Goal: Task Accomplishment & Management: Manage account settings

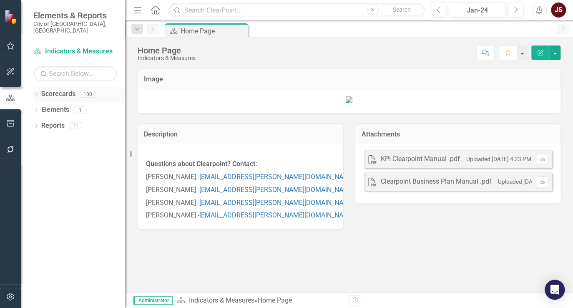
click at [36, 92] on div "Dropdown" at bounding box center [36, 95] width 6 height 7
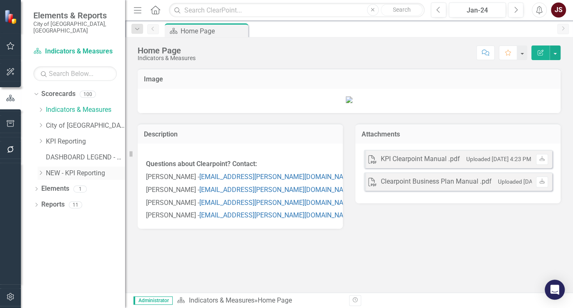
click at [40, 169] on div "Dropdown" at bounding box center [41, 172] width 6 height 7
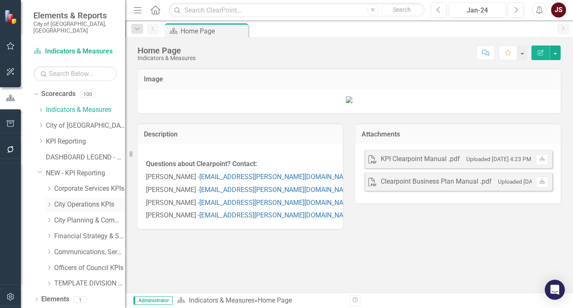
click at [52, 201] on div "Dropdown" at bounding box center [49, 204] width 6 height 7
click at [73, 216] on link "Transit KPIs" at bounding box center [94, 221] width 63 height 10
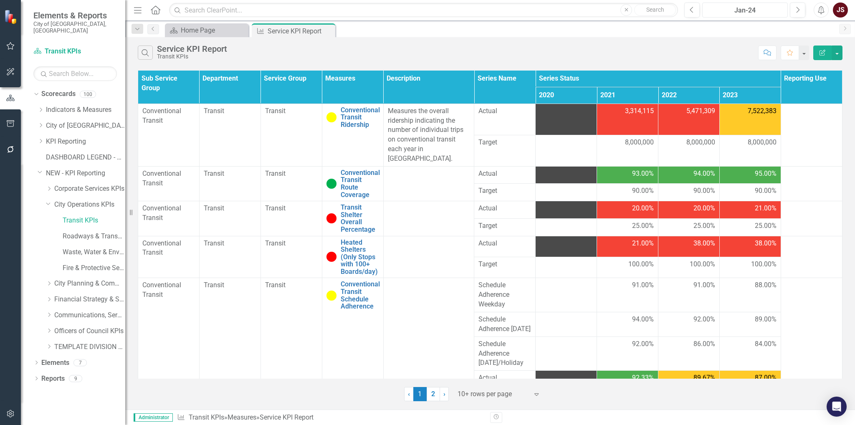
click at [573, 5] on button "Jan-24" at bounding box center [745, 10] width 86 height 15
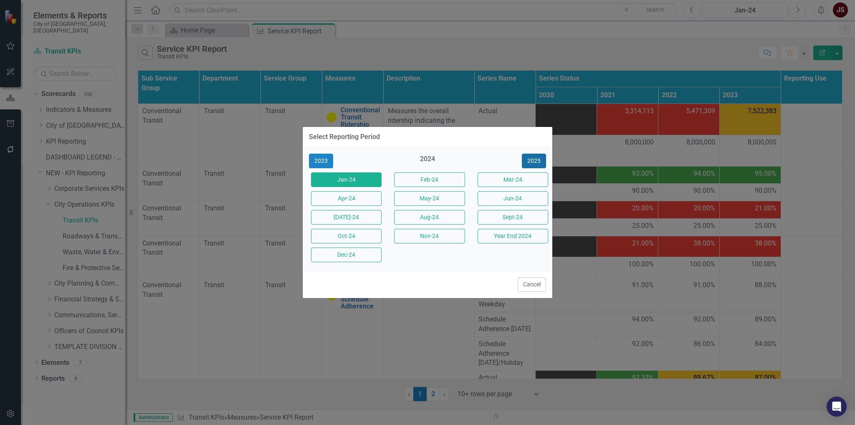
click at [528, 161] on button "2025" at bounding box center [534, 161] width 24 height 15
click at [364, 217] on button "[DATE]-25" at bounding box center [346, 217] width 71 height 15
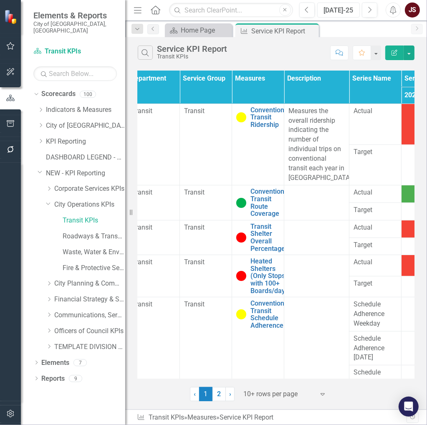
scroll to position [0, 69]
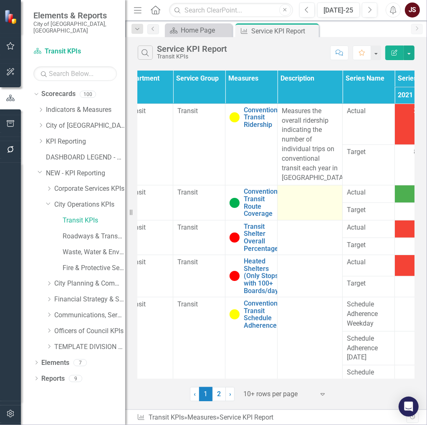
click at [298, 196] on div at bounding box center [310, 193] width 56 height 10
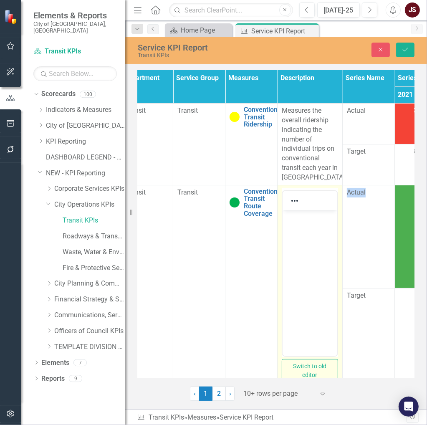
scroll to position [0, 0]
click at [302, 237] on body "Rich Text Area. Press ALT-0 for help." at bounding box center [309, 272] width 55 height 125
click at [301, 228] on body "Rich Text Area. Press ALT-0 for help." at bounding box center [309, 272] width 55 height 125
paste body "Rich Text Area. Press ALT-0 for help."
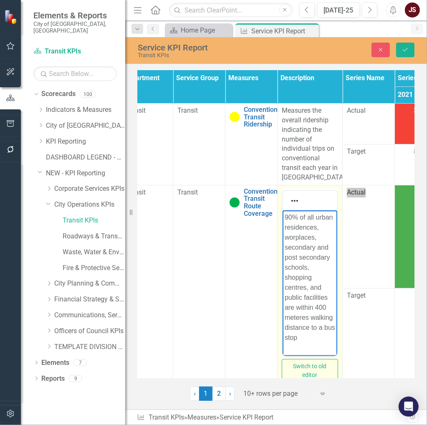
click at [297, 233] on p "90% of all urban residences, worplaces, secondary and post secondary schools, s…" at bounding box center [309, 277] width 50 height 130
click at [305, 308] on p "90% of all urban residences, workplaces, secondary and post secondary schools, …" at bounding box center [309, 277] width 50 height 130
click at [299, 308] on p "90% of all urban residences, workplaces, secondary and post secondary schools, …" at bounding box center [309, 277] width 50 height 130
click at [303, 308] on p "90% of all urban residences, workplaces, secondary and post secondary schools, …" at bounding box center [309, 277] width 50 height 130
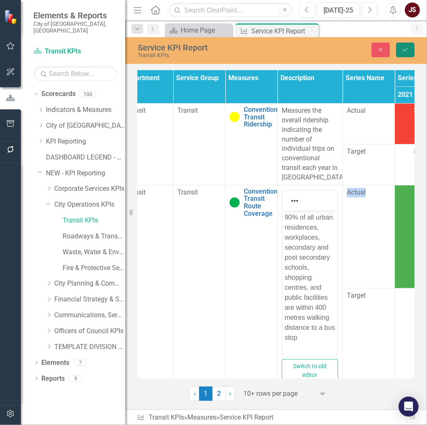
click at [405, 55] on button "Save" at bounding box center [405, 50] width 18 height 15
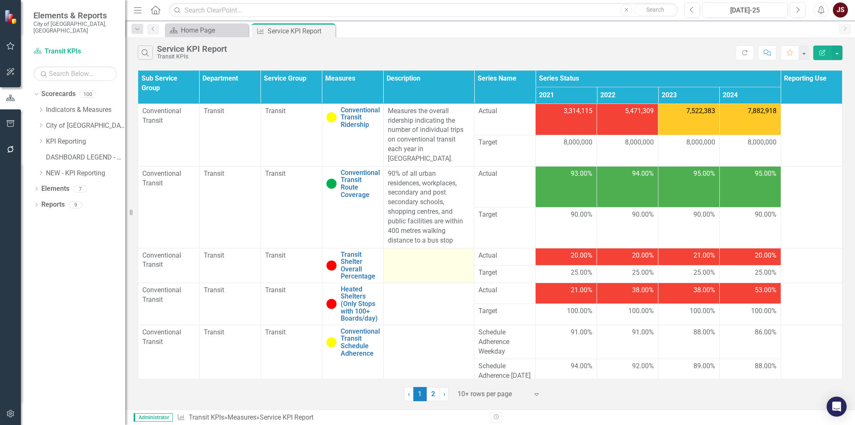
click at [422, 254] on td at bounding box center [428, 265] width 91 height 35
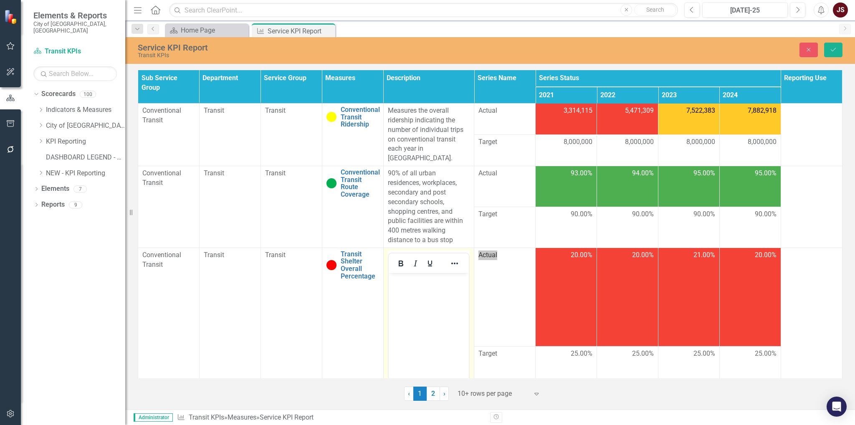
click at [414, 303] on body "Rich Text Area. Press ALT-0 for help." at bounding box center [428, 335] width 80 height 125
paste body "Rich Text Area. Press ALT-0 for help."
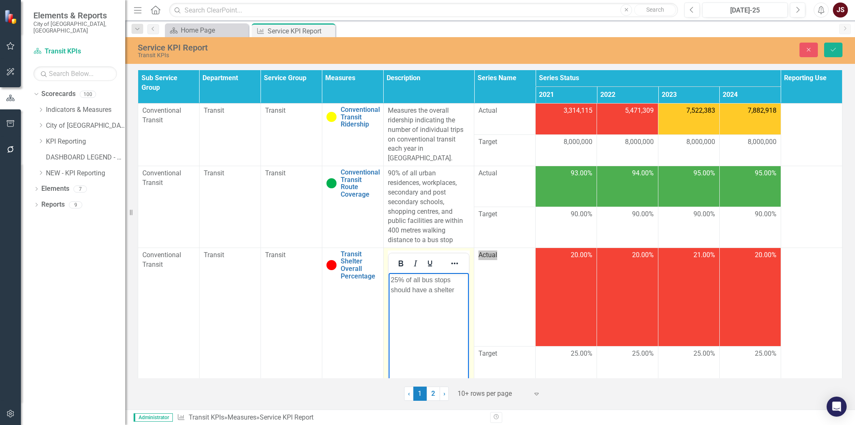
click at [388, 283] on body "25% of all bus stops should have a shelter" at bounding box center [428, 335] width 80 height 125
click at [411, 299] on p "Measures the percentage of bus stops that have a shelter.25% of all bus stops s…" at bounding box center [428, 300] width 76 height 50
click at [435, 308] on p "Measures the percentage of bus stops that have a shelter. The target is 25% of …" at bounding box center [428, 300] width 76 height 50
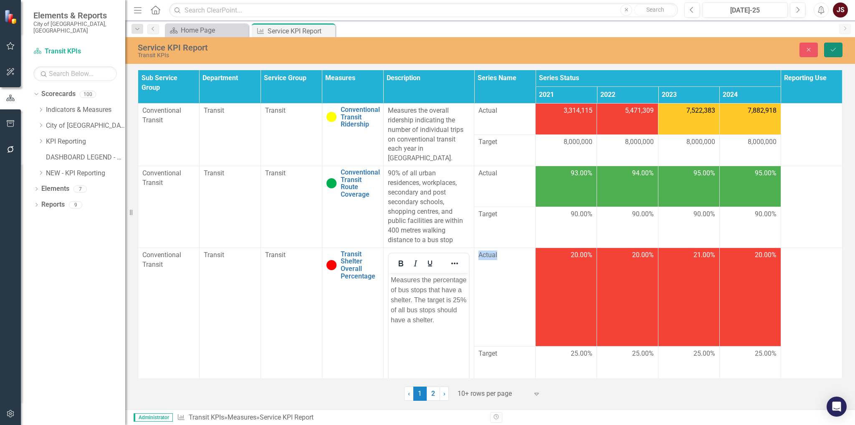
click at [573, 50] on icon "Save" at bounding box center [833, 50] width 8 height 6
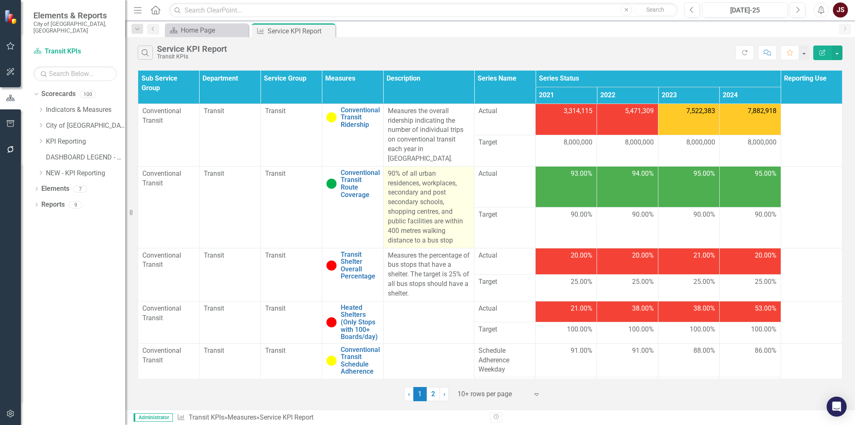
click at [451, 231] on p "90% of all urban residences, workplaces, secondary and post secondary schools, …" at bounding box center [429, 207] width 82 height 76
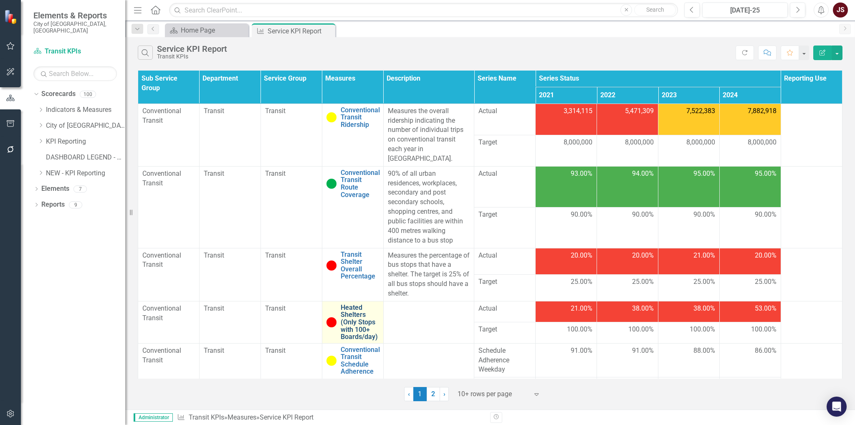
click at [369, 308] on link "Heated Shelters (Only Stops with 100+ Boards/day)" at bounding box center [360, 322] width 38 height 37
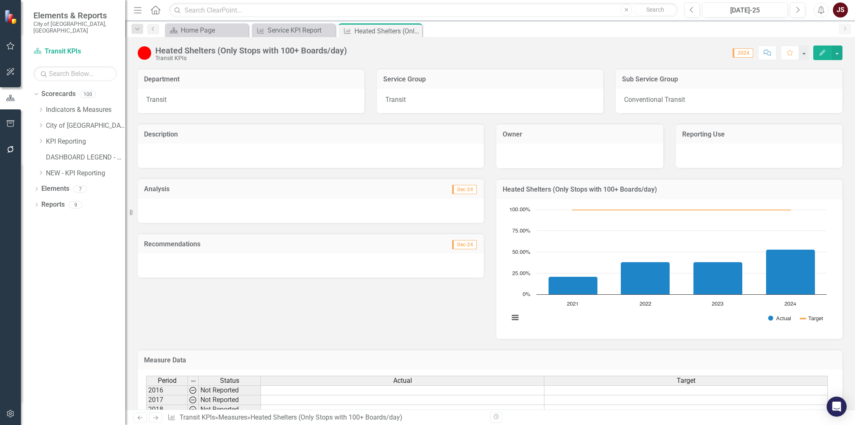
click at [283, 55] on div "Transit KPIs" at bounding box center [251, 58] width 192 height 6
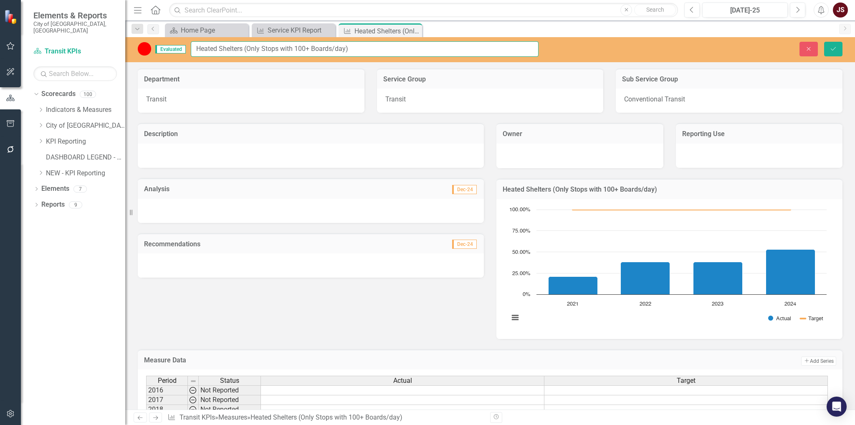
drag, startPoint x: 364, startPoint y: 47, endPoint x: 189, endPoint y: 38, distance: 175.1
click at [189, 38] on div "Evaluated Heated Shelters (Only Stops with 100+ Boards/day) Close Save" at bounding box center [490, 49] width 730 height 25
type input "Transit Heated Shelters"
click at [573, 45] on button "Save" at bounding box center [833, 49] width 18 height 15
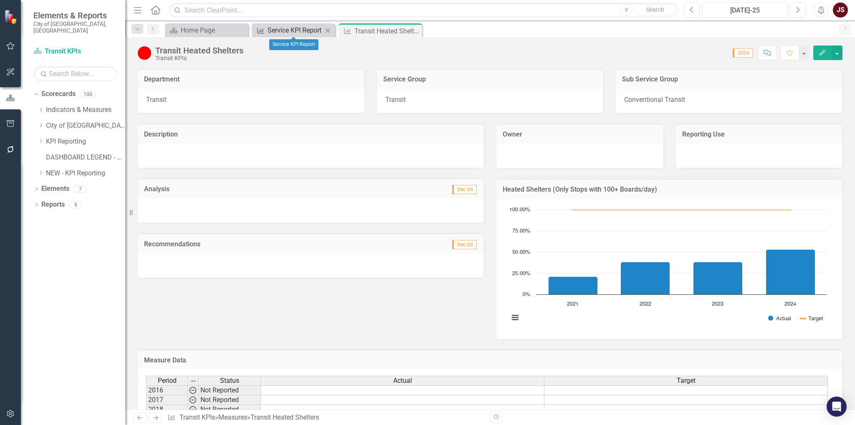
click at [300, 25] on div "Service KPI Report" at bounding box center [295, 30] width 55 height 10
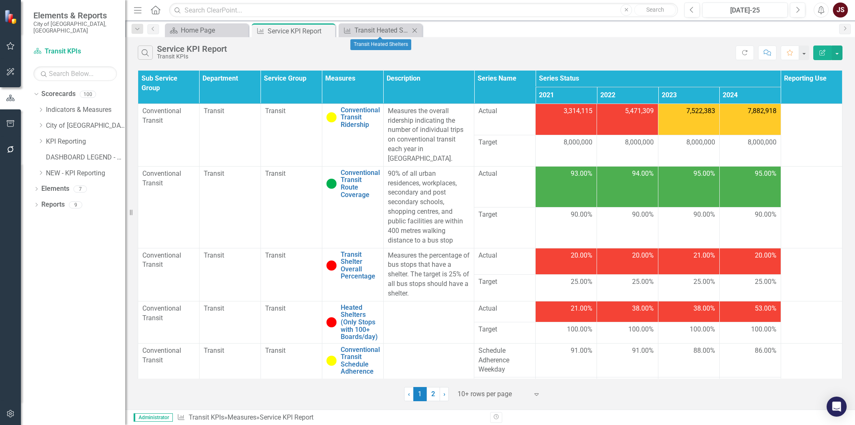
click at [418, 32] on icon "Close" at bounding box center [414, 30] width 8 height 7
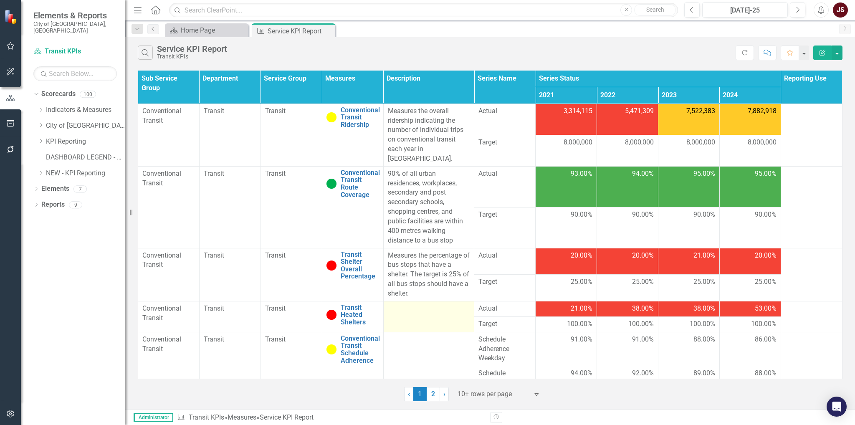
click at [421, 308] on td at bounding box center [428, 316] width 91 height 31
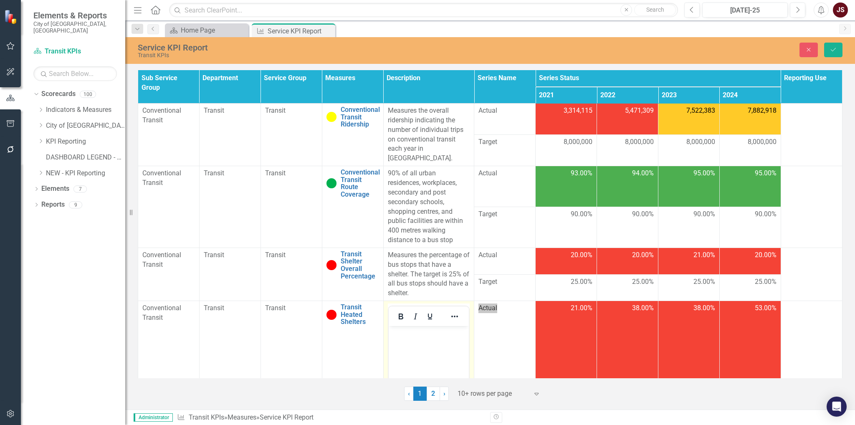
click at [414, 308] on p "Rich Text Area. Press ALT-0 for help." at bounding box center [428, 333] width 76 height 10
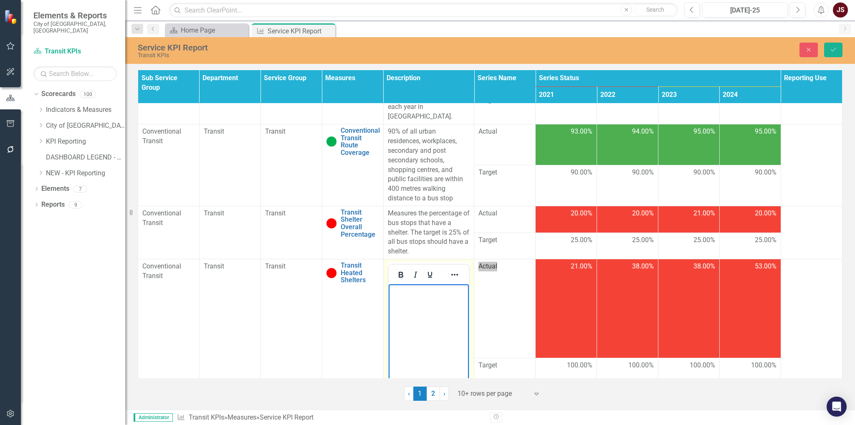
click at [399, 303] on body "Rich Text Area. Press ALT-0 for help." at bounding box center [428, 346] width 80 height 125
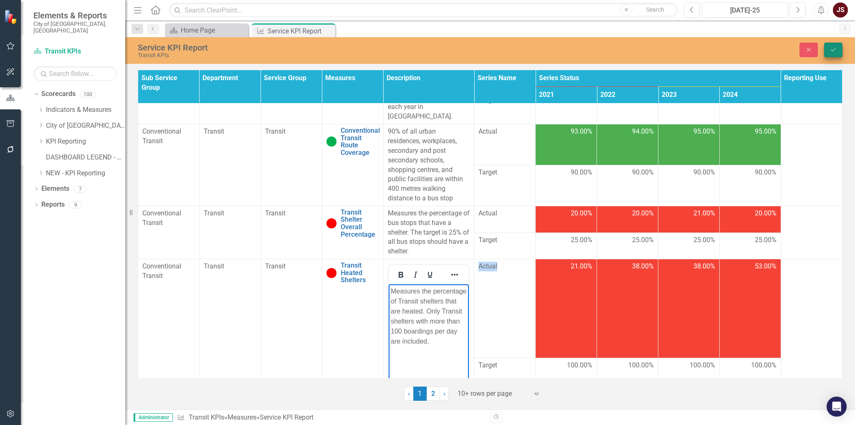
click at [573, 51] on icon "Save" at bounding box center [833, 50] width 8 height 6
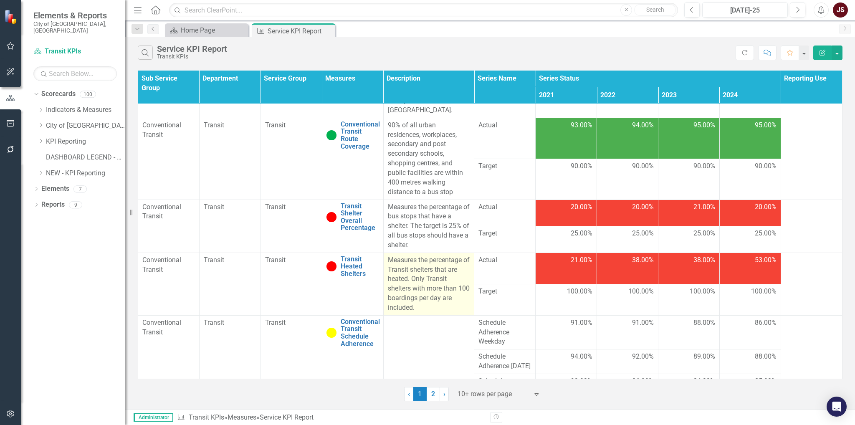
scroll to position [108, 0]
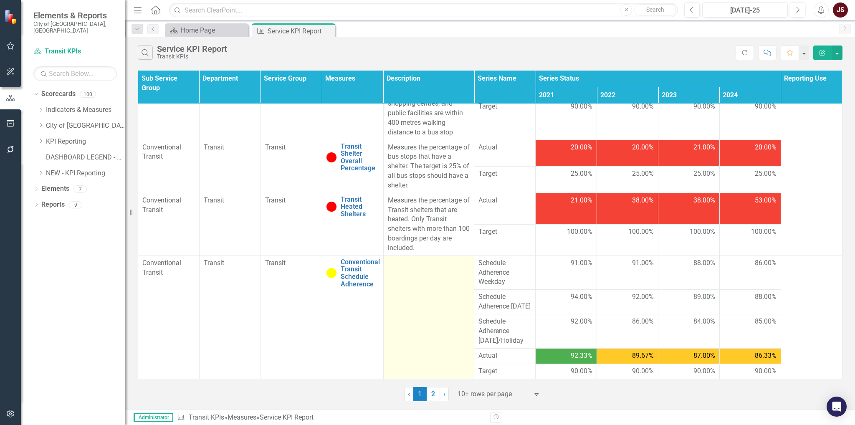
click at [404, 277] on td at bounding box center [428, 317] width 91 height 124
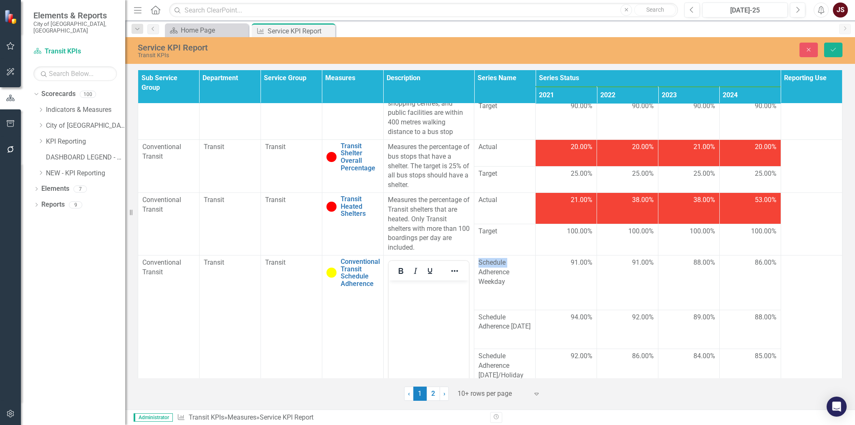
scroll to position [0, 0]
click at [412, 308] on body "Rich Text Area. Press ALT-0 for help." at bounding box center [428, 342] width 80 height 125
paste body "Rich Text Area. Press ALT-0 for help."
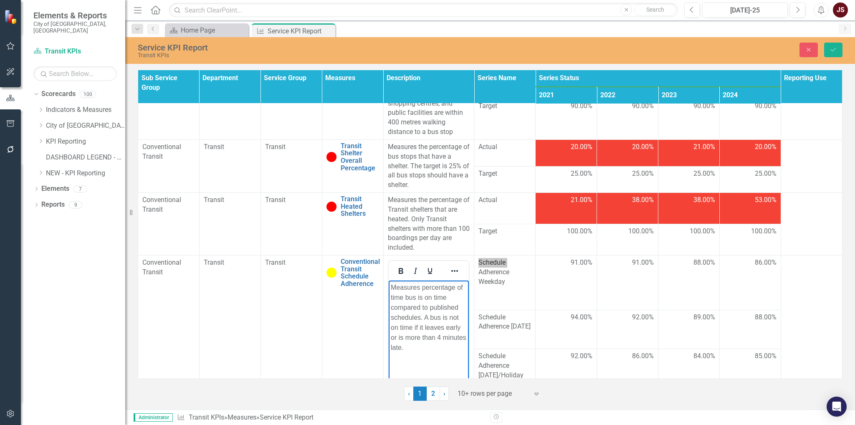
click at [433, 308] on body "Measures percentage of time bus is on time compared to published schedules. A b…" at bounding box center [428, 342] width 80 height 125
click at [402, 297] on p "Measures percentage of time bus is on time compared to published schedules. A b…" at bounding box center [428, 318] width 76 height 70
click at [420, 287] on p "Measures percentage of time the bus is on time compared to published schedules.…" at bounding box center [428, 318] width 76 height 70
click at [416, 308] on p "Measures the percentage of time the bus is on time compared to published schedu…" at bounding box center [428, 318] width 76 height 70
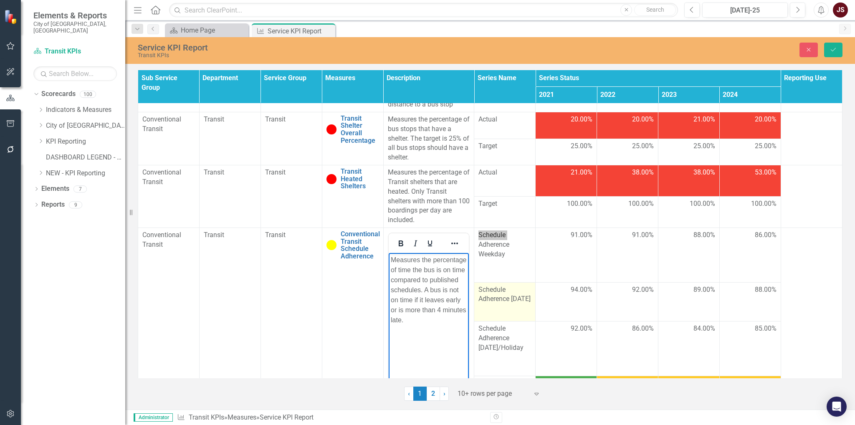
scroll to position [172, 0]
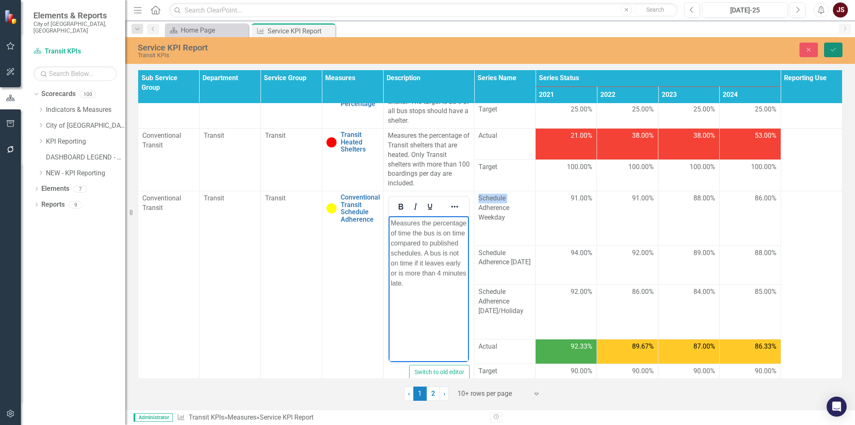
click at [573, 50] on button "Save" at bounding box center [833, 50] width 18 height 15
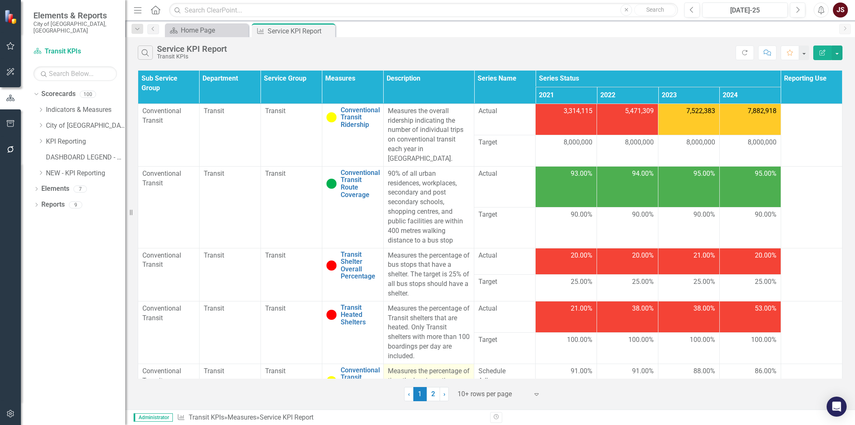
scroll to position [108, 0]
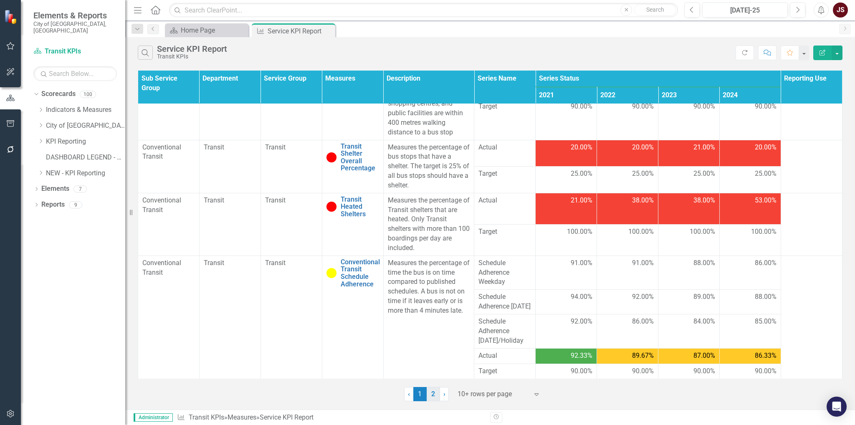
click at [435, 308] on link "2" at bounding box center [433, 394] width 13 height 14
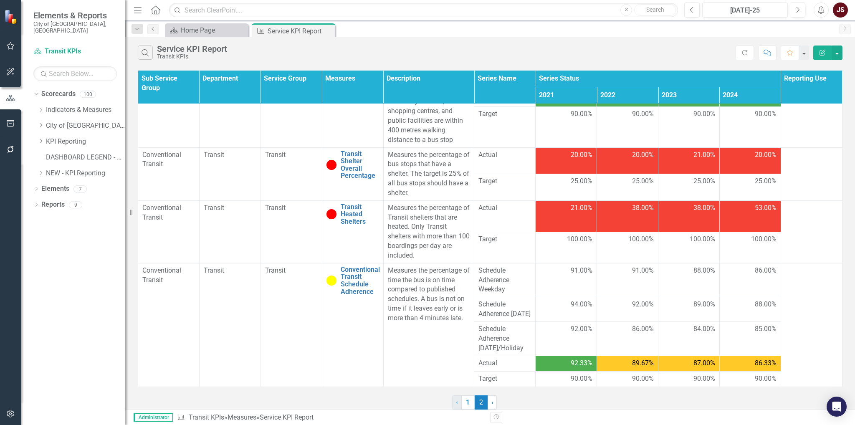
scroll to position [0, 0]
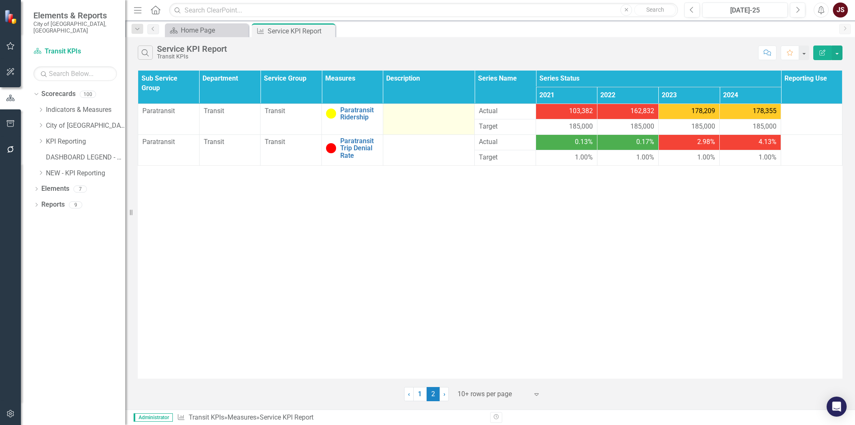
click at [422, 126] on td at bounding box center [429, 119] width 92 height 31
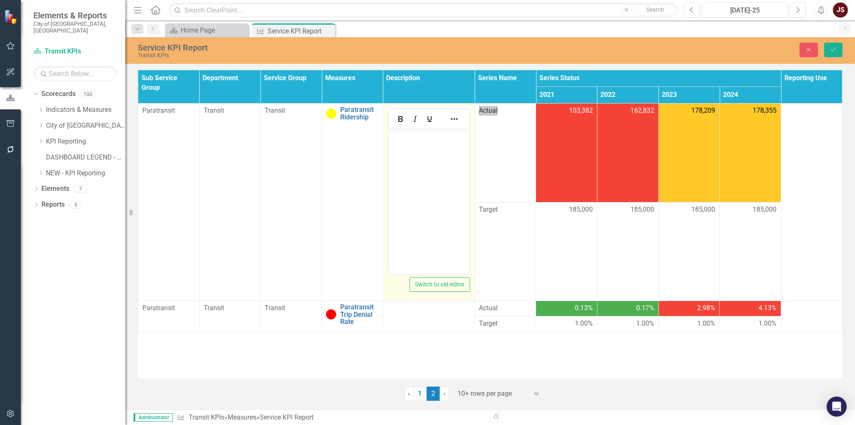
click at [418, 146] on body "Rich Text Area. Press ALT-0 for help." at bounding box center [428, 191] width 81 height 125
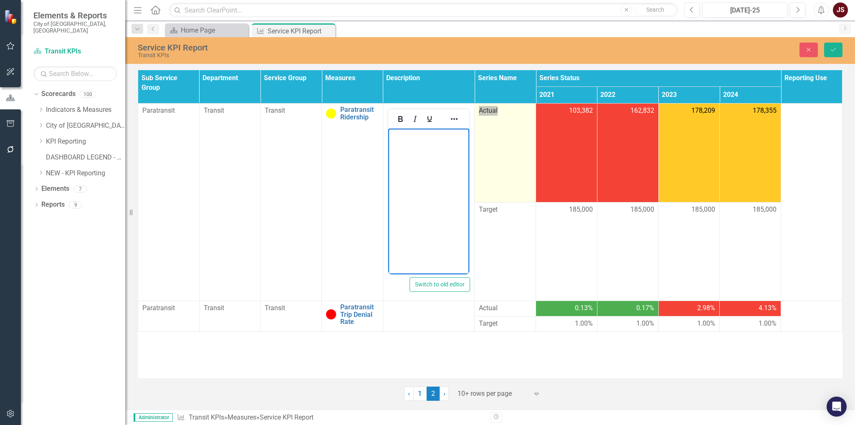
paste body "Rich Text Area. Press ALT-0 for help."
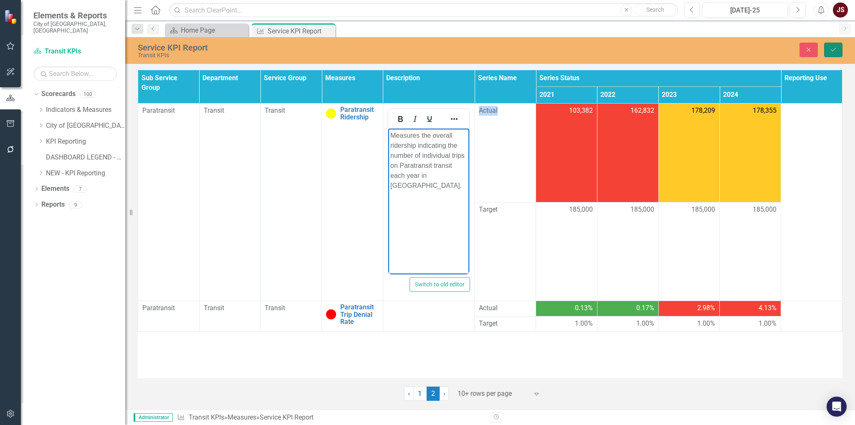
click at [573, 48] on icon "Save" at bounding box center [833, 50] width 8 height 6
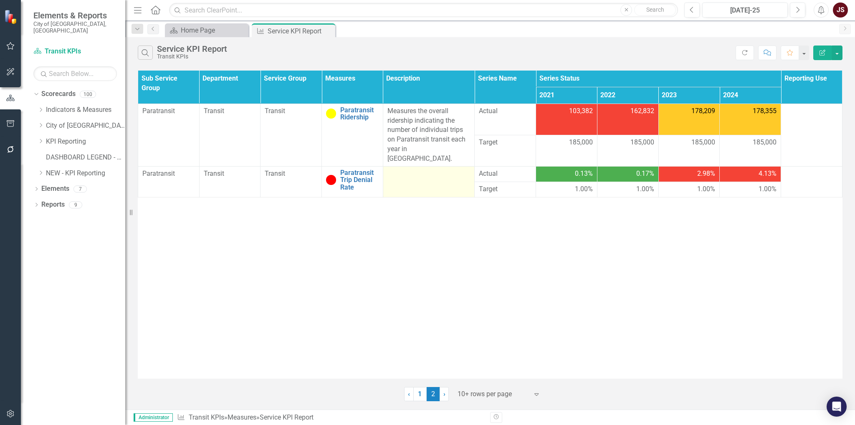
click at [432, 181] on td at bounding box center [429, 181] width 92 height 31
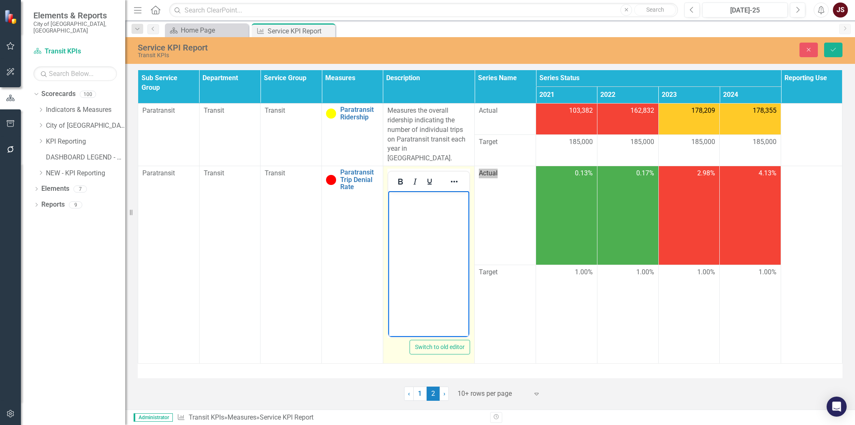
click at [423, 217] on body "Rich Text Area. Press ALT-0 for help." at bounding box center [428, 253] width 81 height 125
paste body "Rich Text Area. Press ALT-0 for help."
click at [414, 217] on p "Measures percentage of trips that could not be accomodated" at bounding box center [428, 208] width 77 height 30
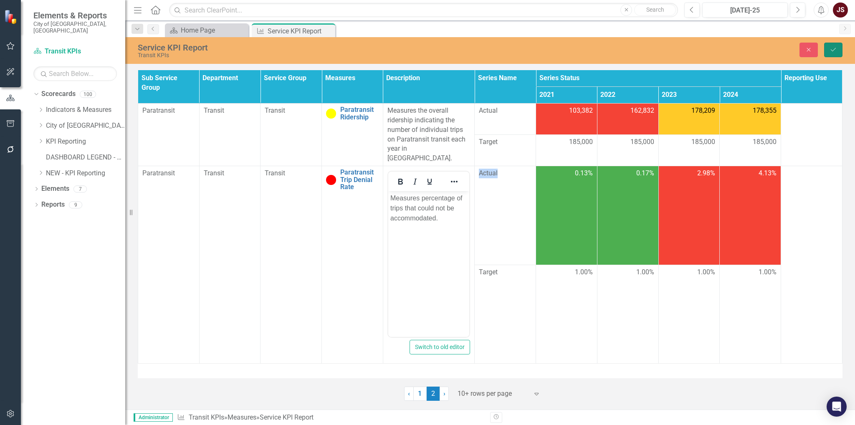
click at [573, 50] on icon "Save" at bounding box center [833, 50] width 8 height 6
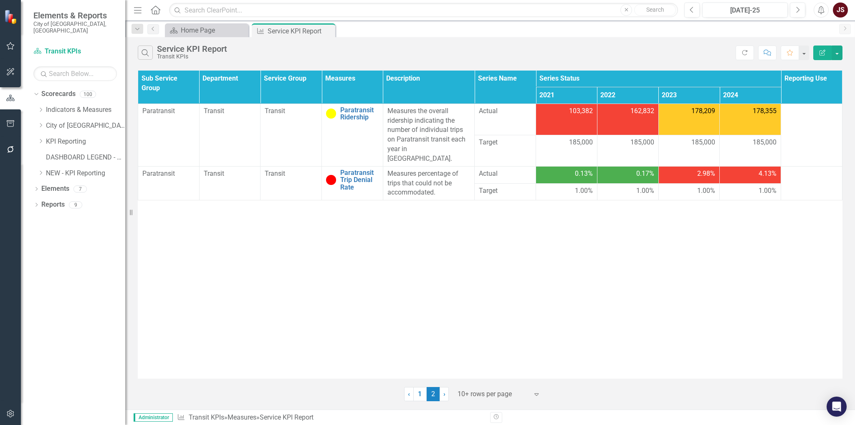
drag, startPoint x: 420, startPoint y: 391, endPoint x: 430, endPoint y: 380, distance: 14.2
click at [420, 308] on link "1" at bounding box center [419, 394] width 13 height 14
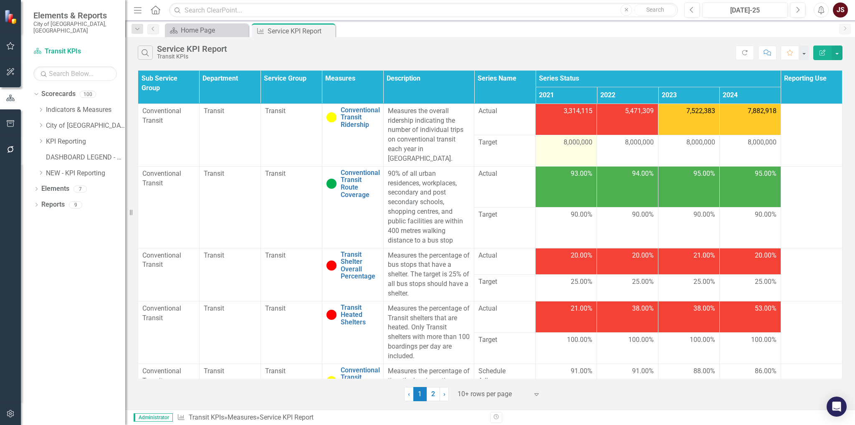
click at [573, 138] on span "8,000,000" at bounding box center [577, 143] width 29 height 10
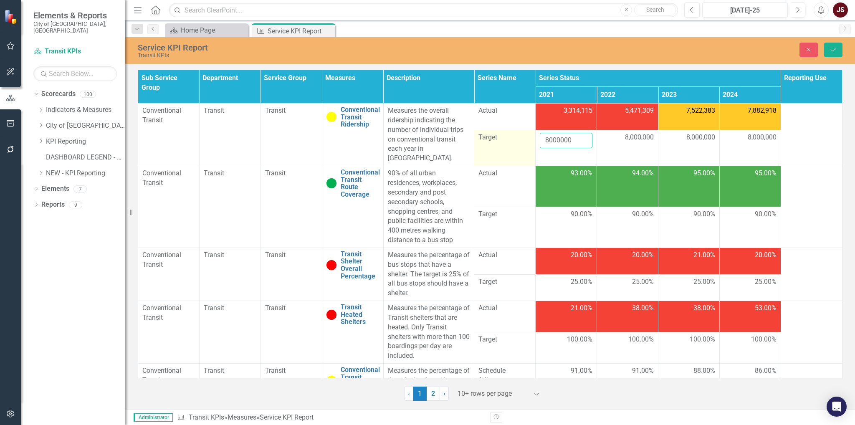
drag, startPoint x: 568, startPoint y: 136, endPoint x: 502, endPoint y: 131, distance: 65.3
click at [502, 131] on tr "Target 8000000 8,000,000 8,000,000 8,000,000" at bounding box center [490, 148] width 704 height 36
type input "3500000"
click at [573, 133] on span "8,000,000" at bounding box center [639, 138] width 29 height 10
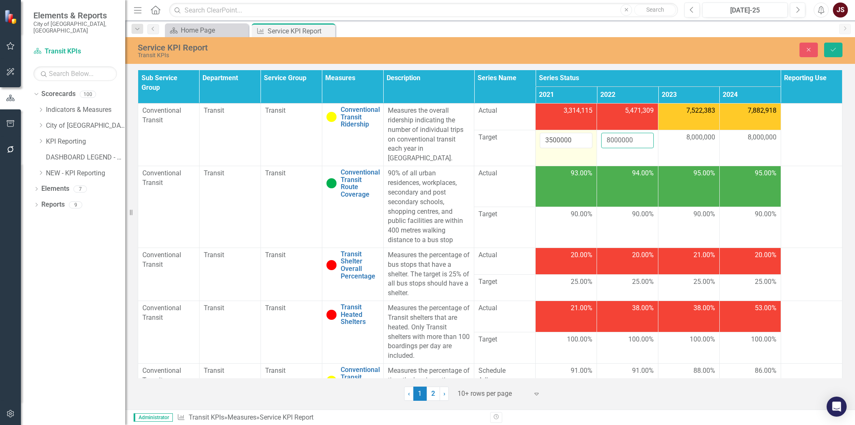
drag, startPoint x: 629, startPoint y: 135, endPoint x: 580, endPoint y: 131, distance: 49.8
click at [573, 133] on tr "Target 3500000 8000000 8,000,000 8,000,000" at bounding box center [490, 148] width 704 height 36
type input "5000000"
click at [573, 133] on span "8,000,000" at bounding box center [700, 138] width 29 height 10
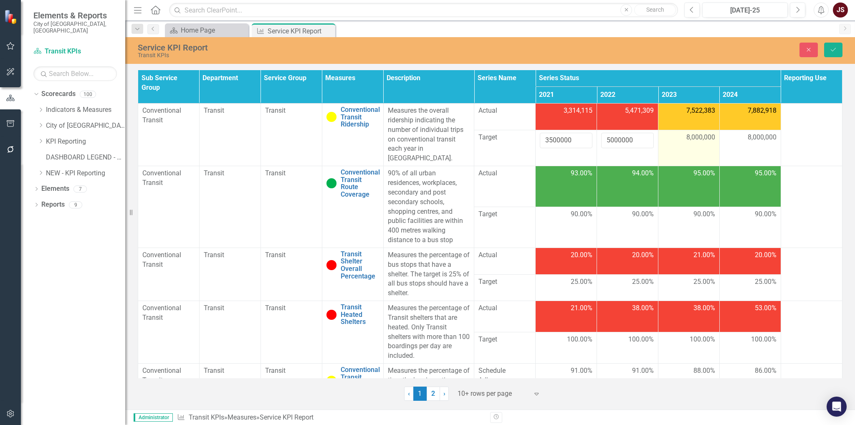
click at [573, 134] on span "8,000,000" at bounding box center [700, 138] width 29 height 10
click at [573, 134] on input "8000000" at bounding box center [688, 140] width 53 height 15
type input "6500000"
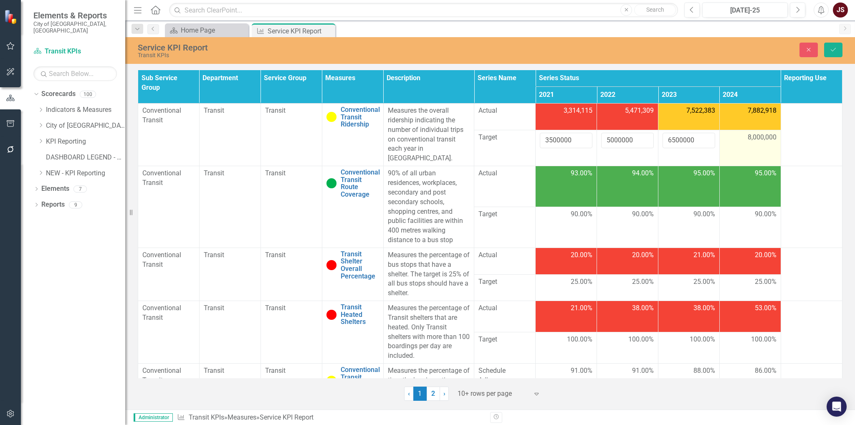
click at [573, 133] on span "8,000,000" at bounding box center [761, 138] width 29 height 10
click at [573, 139] on input "8000000" at bounding box center [750, 140] width 53 height 15
type input "7750000"
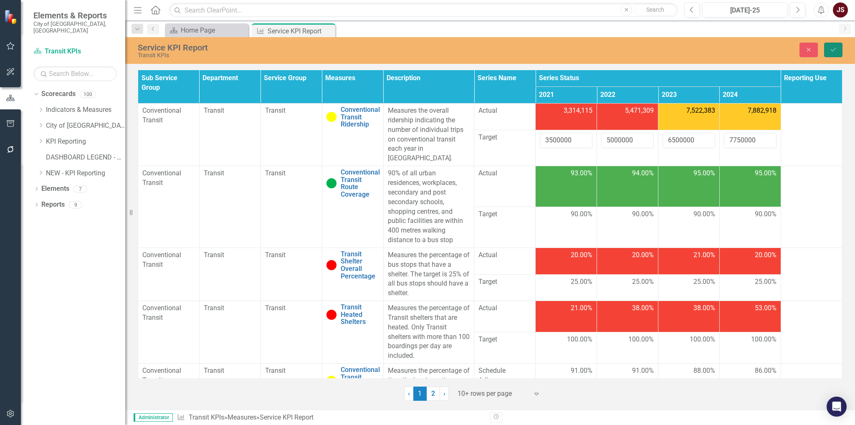
click at [573, 52] on button "Save" at bounding box center [833, 50] width 18 height 15
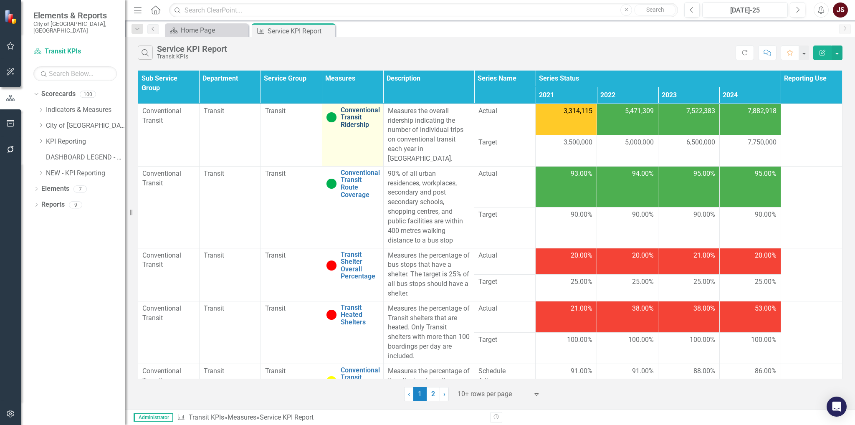
click at [351, 121] on link "Conventional Transit Ridership" at bounding box center [360, 117] width 39 height 22
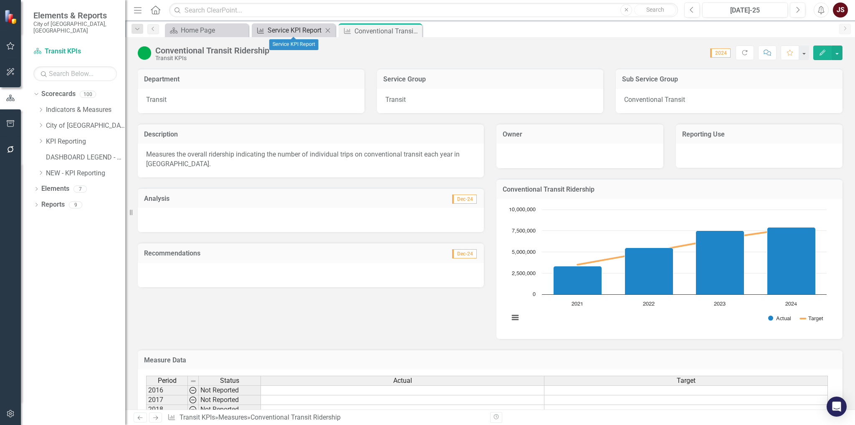
click at [277, 30] on div "Service KPI Report" at bounding box center [295, 30] width 55 height 10
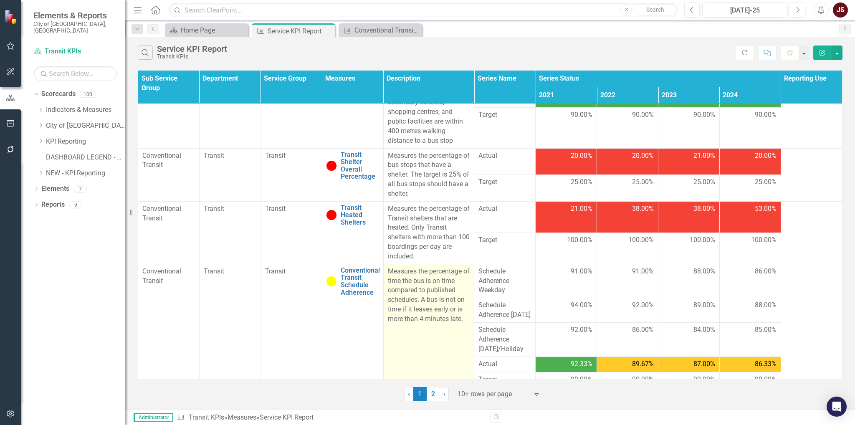
scroll to position [108, 0]
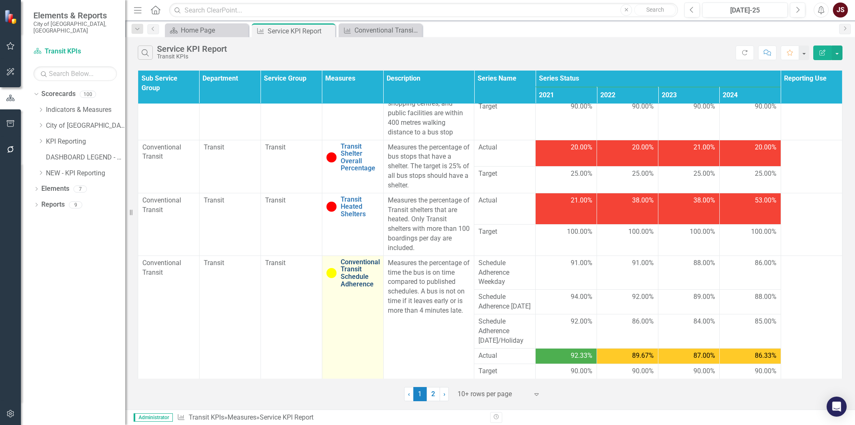
click at [353, 260] on link "Conventional Transit Schedule Adherence" at bounding box center [360, 272] width 39 height 29
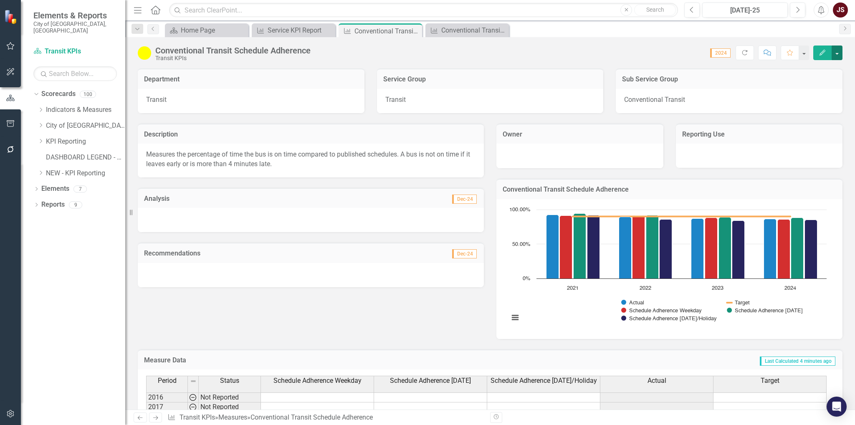
click at [573, 53] on button "button" at bounding box center [836, 52] width 11 height 15
click at [573, 68] on link "Edit Edit Measure" at bounding box center [800, 67] width 81 height 15
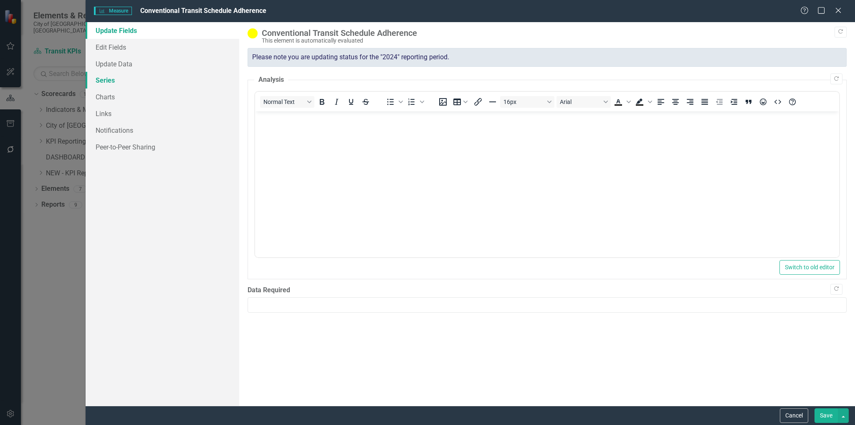
click at [96, 77] on link "Series" at bounding box center [163, 80] width 154 height 17
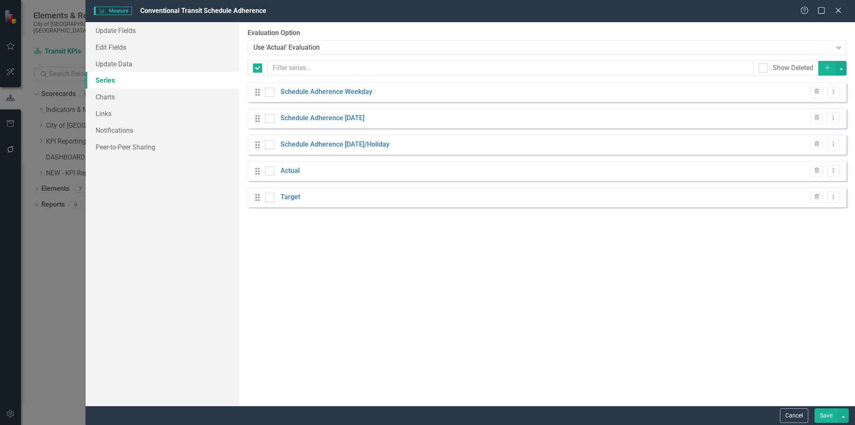
checkbox input "false"
click at [293, 172] on link "Actual" at bounding box center [289, 171] width 19 height 10
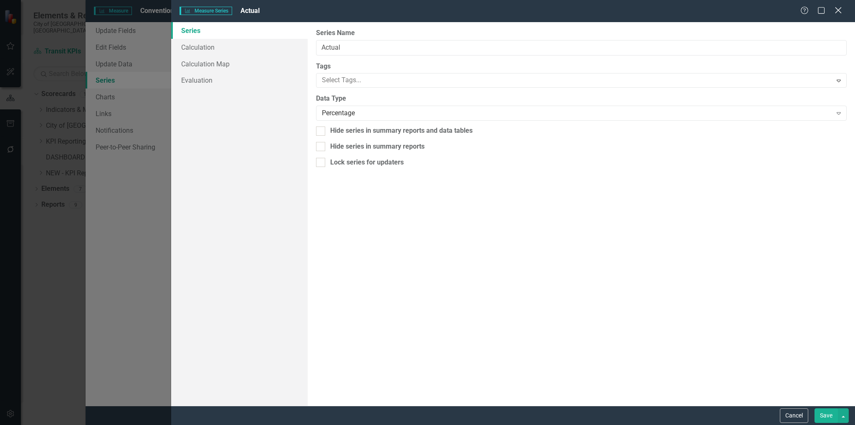
click at [573, 10] on icon "Close" at bounding box center [838, 10] width 10 height 8
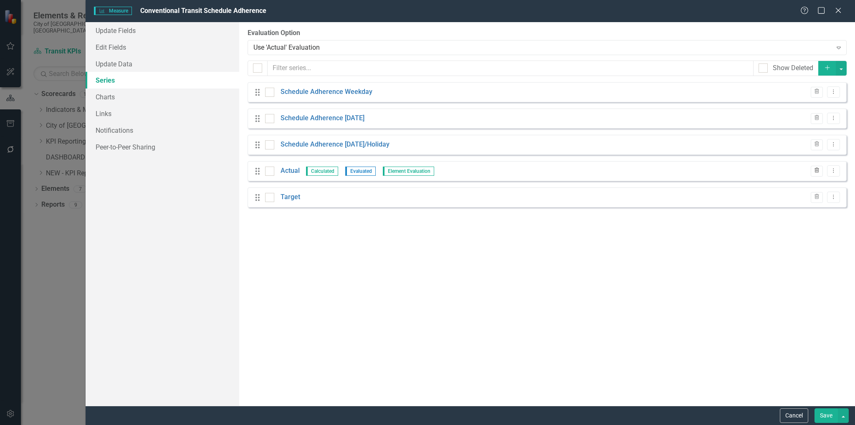
click at [573, 169] on button "Trash" at bounding box center [816, 171] width 12 height 11
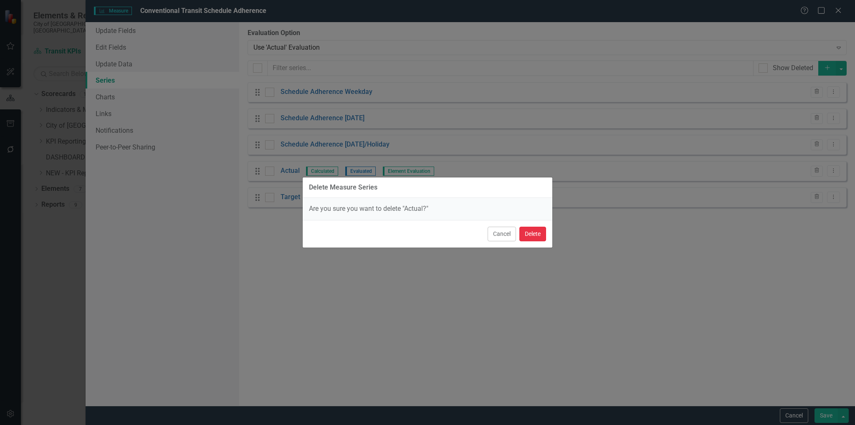
click at [529, 233] on button "Delete" at bounding box center [532, 234] width 27 height 15
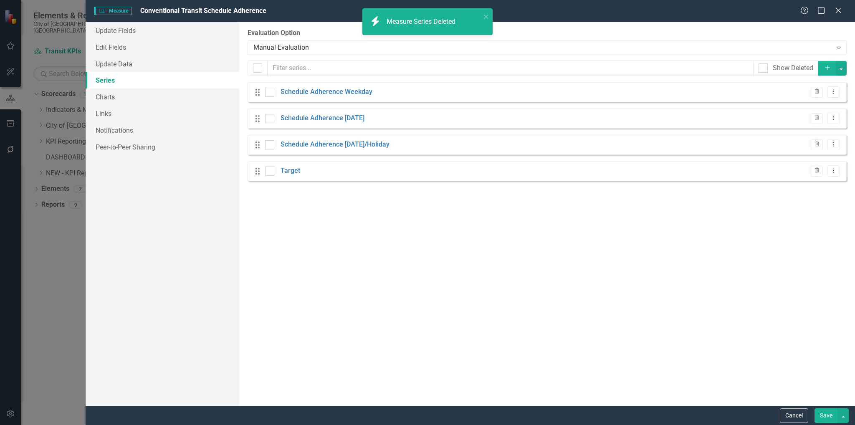
click at [573, 308] on button "Save" at bounding box center [825, 415] width 23 height 15
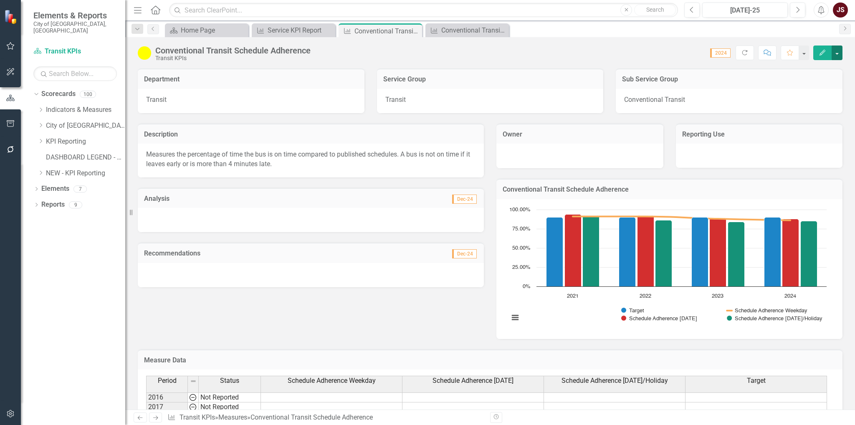
click at [573, 53] on button "button" at bounding box center [836, 52] width 11 height 15
click at [573, 67] on link "Edit Edit Measure" at bounding box center [800, 67] width 81 height 15
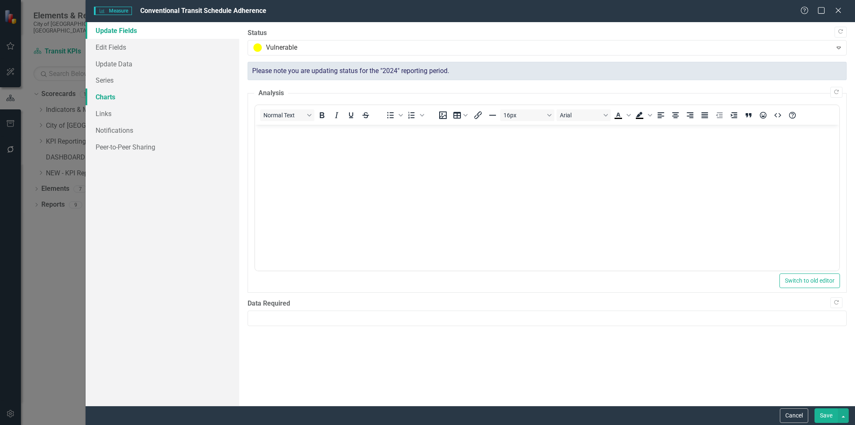
click at [111, 97] on link "Charts" at bounding box center [163, 96] width 154 height 17
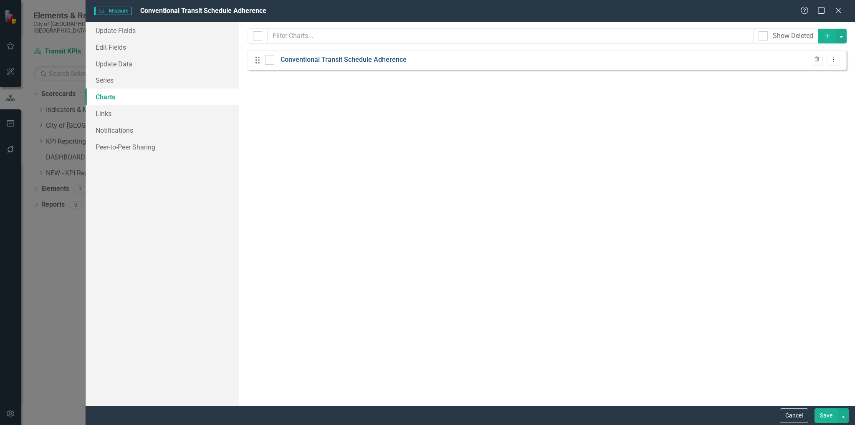
click at [374, 62] on link "Conventional Transit Schedule Adherence" at bounding box center [343, 60] width 126 height 10
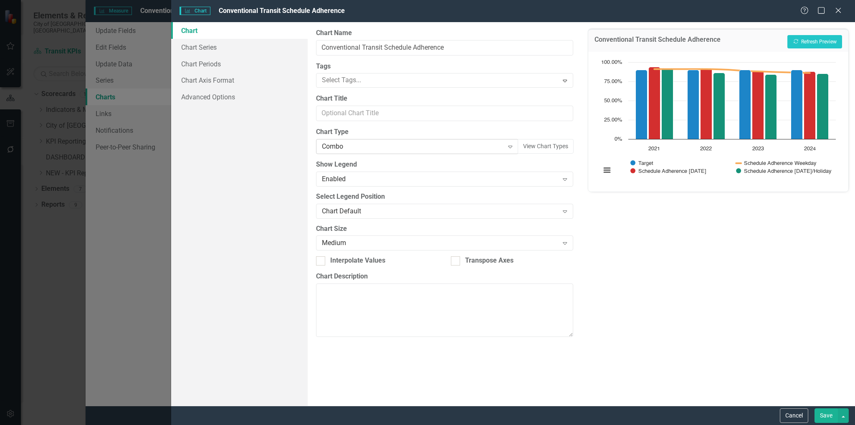
click at [514, 147] on div "Expand" at bounding box center [509, 146] width 15 height 13
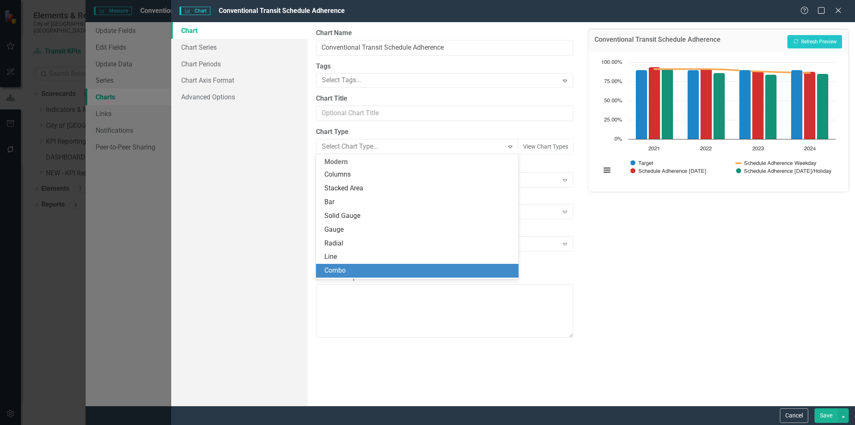
scroll to position [110, 0]
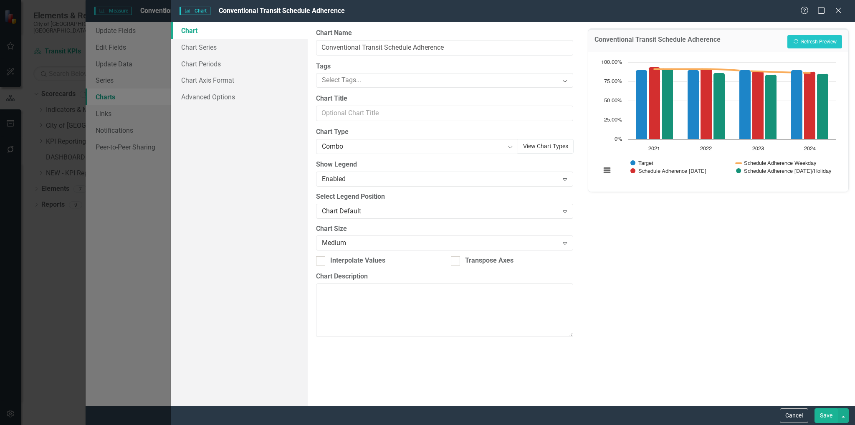
click at [556, 147] on button "View Chart Types" at bounding box center [546, 146] width 56 height 15
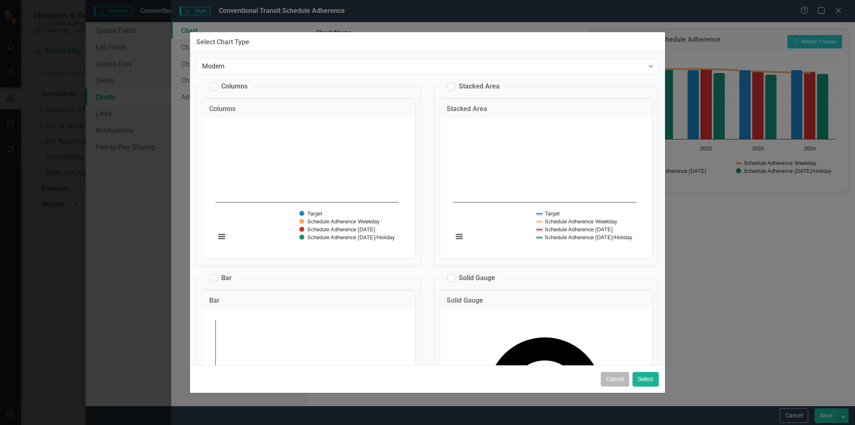
click at [573, 308] on button "Cancel" at bounding box center [615, 379] width 28 height 15
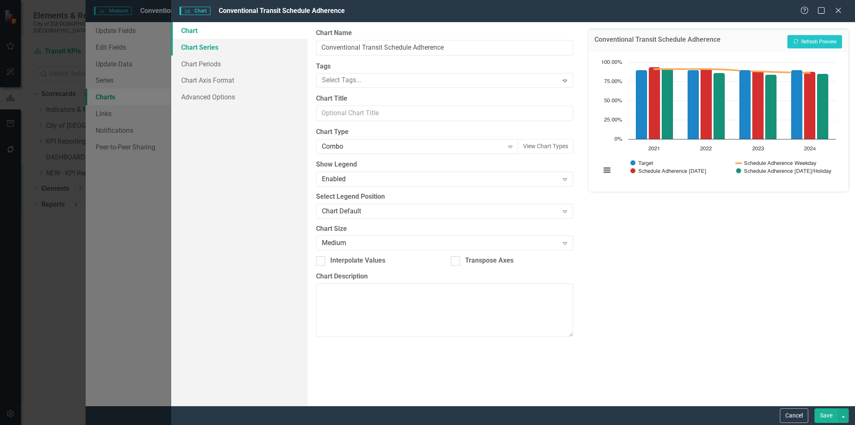
click at [210, 47] on link "Chart Series" at bounding box center [239, 47] width 137 height 17
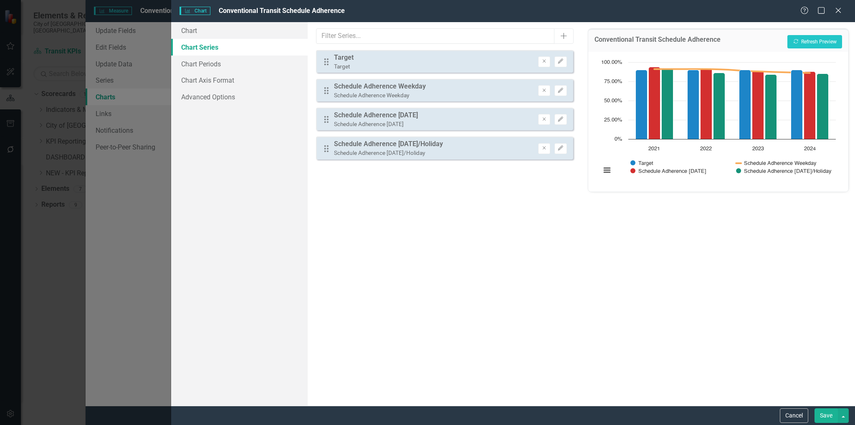
click at [412, 62] on div "Drag Target Target Remove Edit" at bounding box center [444, 61] width 257 height 23
drag, startPoint x: 361, startPoint y: 57, endPoint x: 372, endPoint y: 128, distance: 71.7
click at [372, 128] on div "Drag Target Target Remove Edit Drag Schedule Adherence Weekday Schedule Adheren…" at bounding box center [444, 104] width 257 height 109
click at [560, 61] on icon "button" at bounding box center [560, 61] width 5 height 5
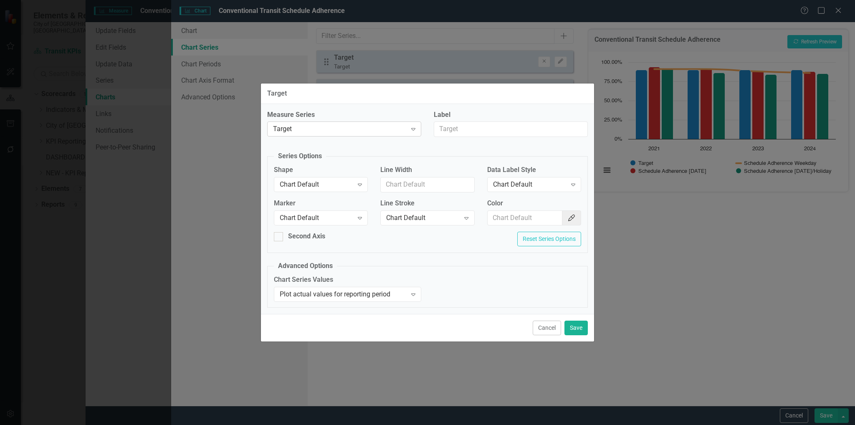
click at [412, 131] on icon "Expand" at bounding box center [413, 129] width 8 height 7
click at [545, 308] on button "Cancel" at bounding box center [547, 328] width 28 height 15
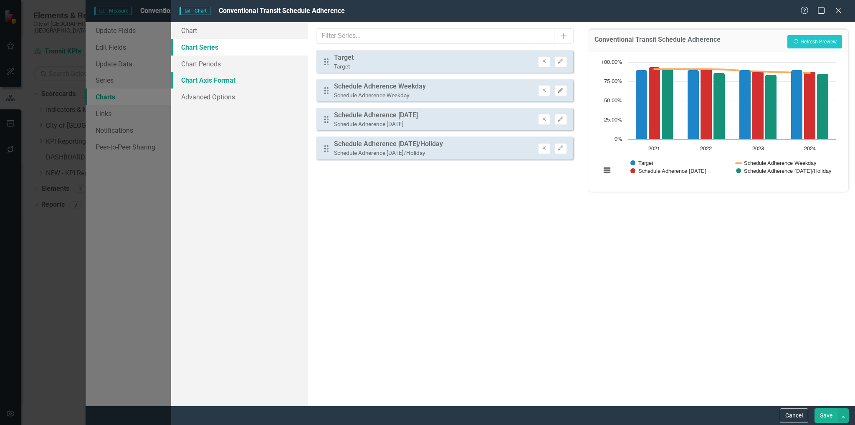
click at [219, 80] on link "Chart Axis Format" at bounding box center [239, 80] width 137 height 17
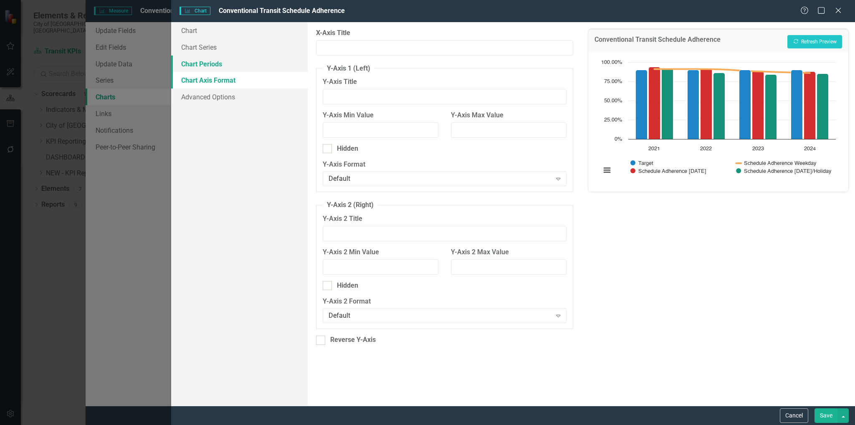
click at [214, 66] on link "Chart Periods" at bounding box center [239, 64] width 137 height 17
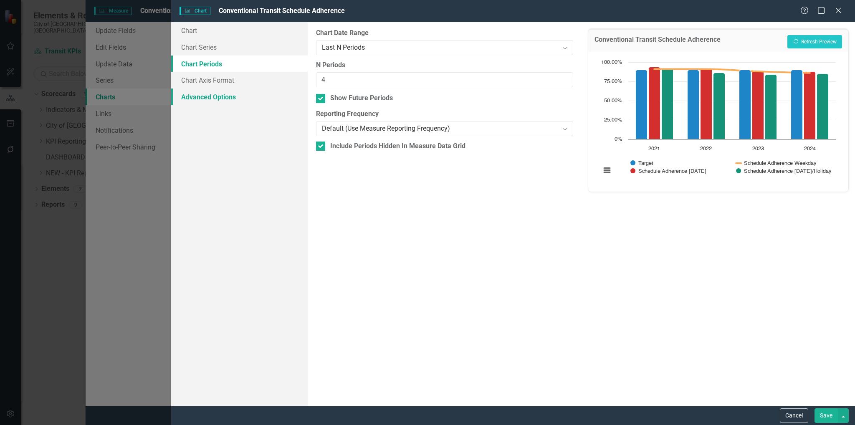
click at [199, 97] on link "Advanced Options" at bounding box center [239, 96] width 137 height 17
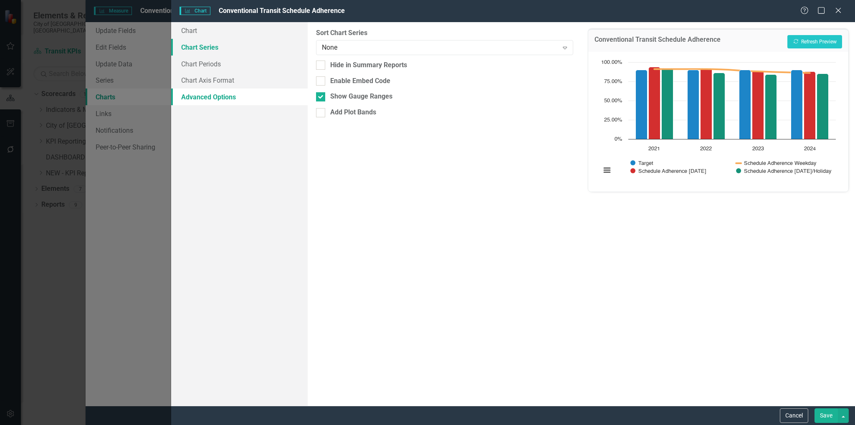
click at [204, 52] on link "Chart Series" at bounding box center [239, 47] width 137 height 17
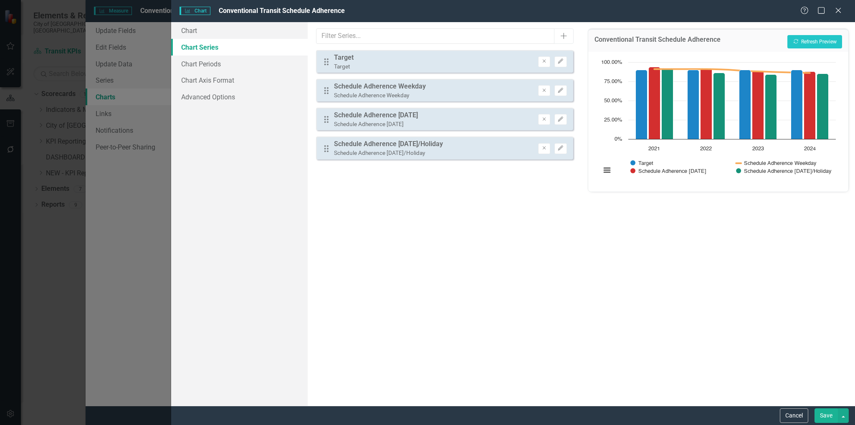
click at [200, 40] on link "Chart Series" at bounding box center [239, 47] width 137 height 17
click at [195, 37] on link "Chart" at bounding box center [239, 30] width 137 height 17
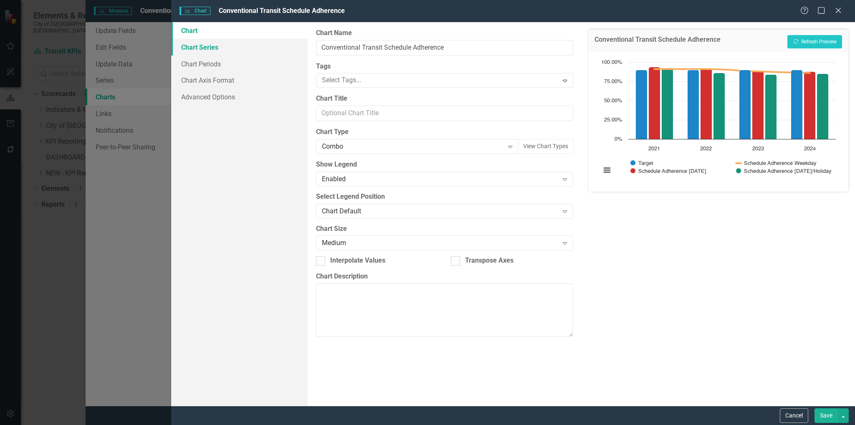
click at [197, 49] on link "Chart Series" at bounding box center [239, 47] width 137 height 17
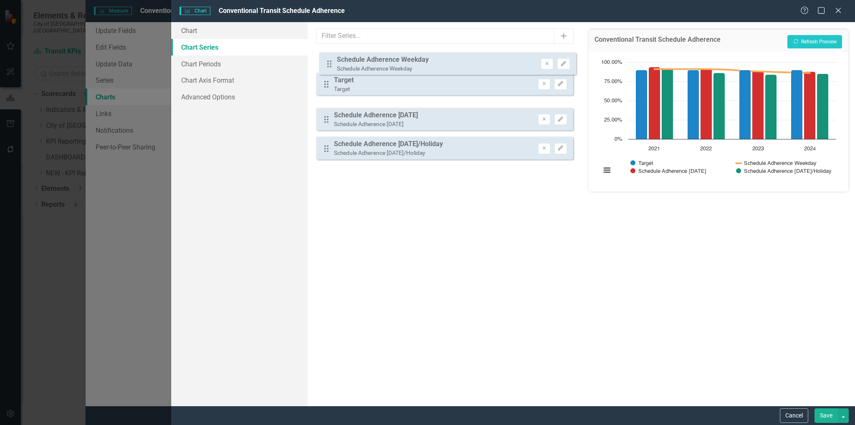
drag, startPoint x: 327, startPoint y: 91, endPoint x: 330, endPoint y: 60, distance: 31.0
click at [330, 60] on div "Drag Target Target Remove Edit Drag Schedule Adherence Weekday Schedule Adheren…" at bounding box center [444, 104] width 257 height 109
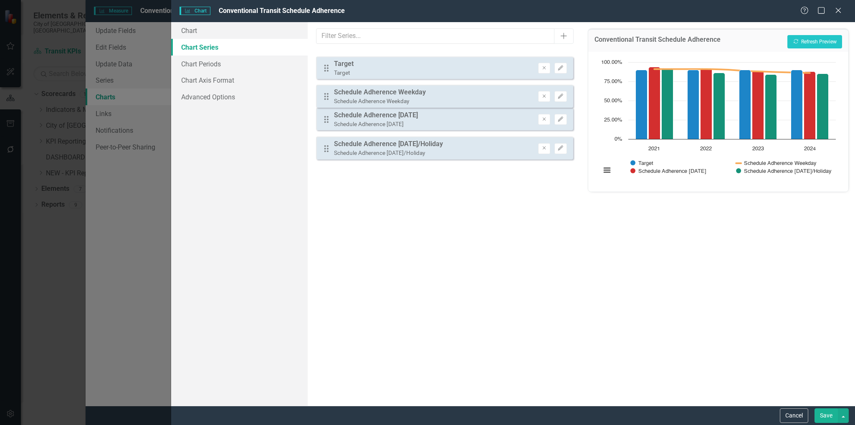
drag, startPoint x: 324, startPoint y: 64, endPoint x: 324, endPoint y: 99, distance: 35.5
click at [324, 99] on div "Drag Schedule Adherence Weekday Schedule Adherence Weekday Remove Edit Drag Tar…" at bounding box center [444, 104] width 257 height 109
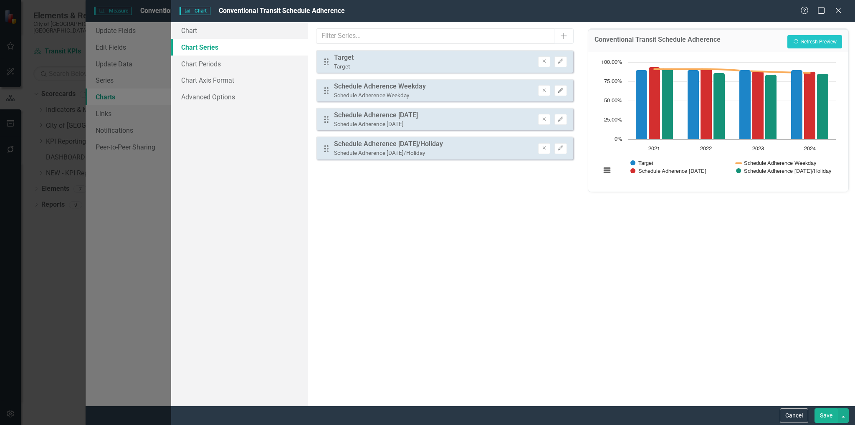
click at [398, 67] on div "Drag Target Target Remove Edit" at bounding box center [444, 61] width 257 height 23
click at [562, 64] on button "Edit" at bounding box center [560, 61] width 12 height 11
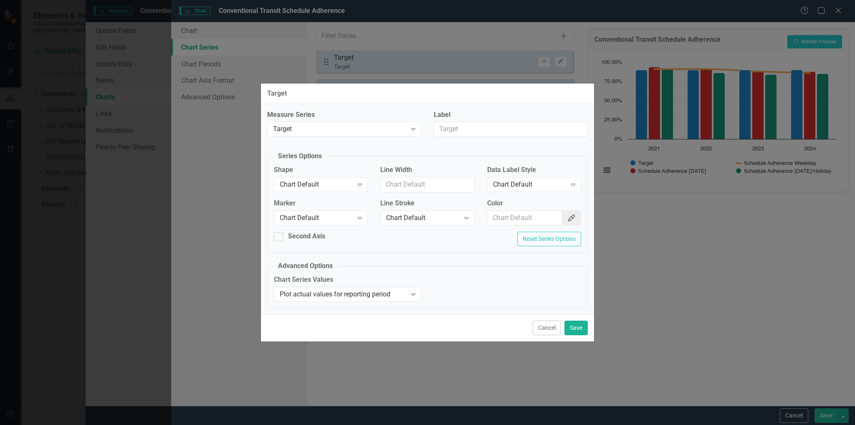
click at [552, 308] on button "Cancel" at bounding box center [547, 328] width 28 height 15
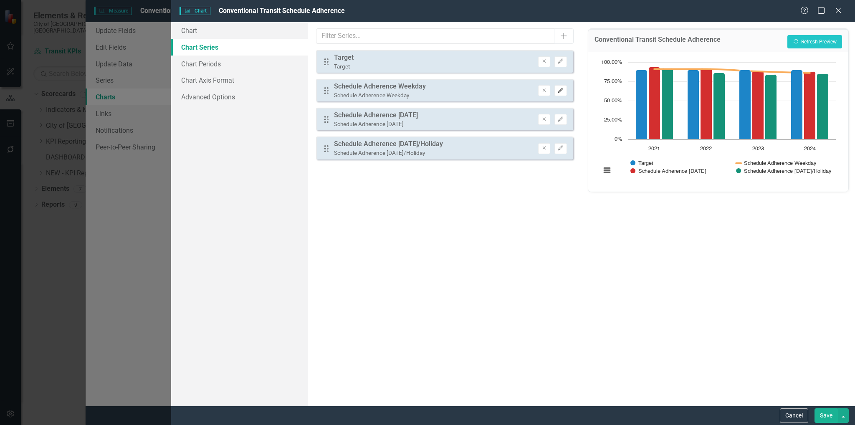
click at [559, 91] on icon "Edit" at bounding box center [560, 90] width 6 height 5
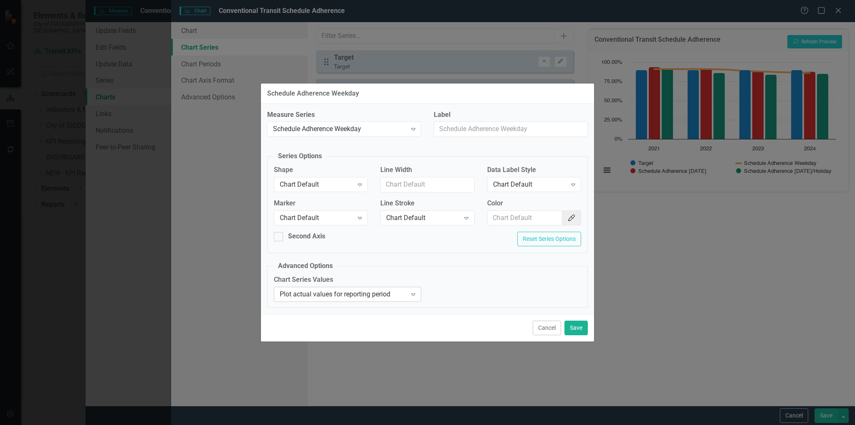
click at [416, 293] on icon "Expand" at bounding box center [413, 294] width 8 height 7
click at [537, 308] on button "Cancel" at bounding box center [547, 328] width 28 height 15
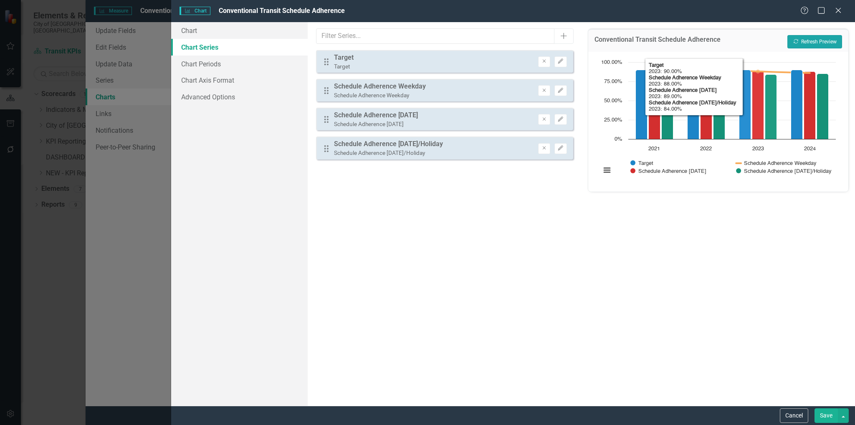
click at [573, 38] on button "Recalculate Refresh Preview" at bounding box center [814, 41] width 55 height 13
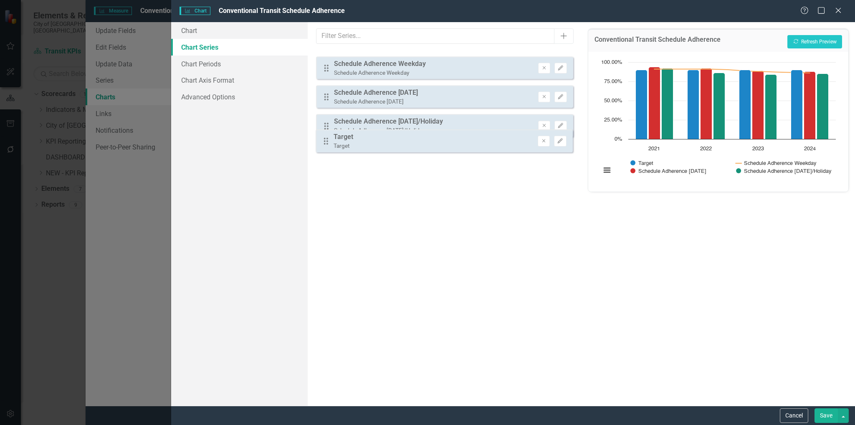
drag, startPoint x: 326, startPoint y: 59, endPoint x: 324, endPoint y: 139, distance: 79.7
click at [324, 139] on div "Drag Target Target Remove Edit Drag Schedule Adherence Weekday Schedule Adheren…" at bounding box center [444, 104] width 257 height 109
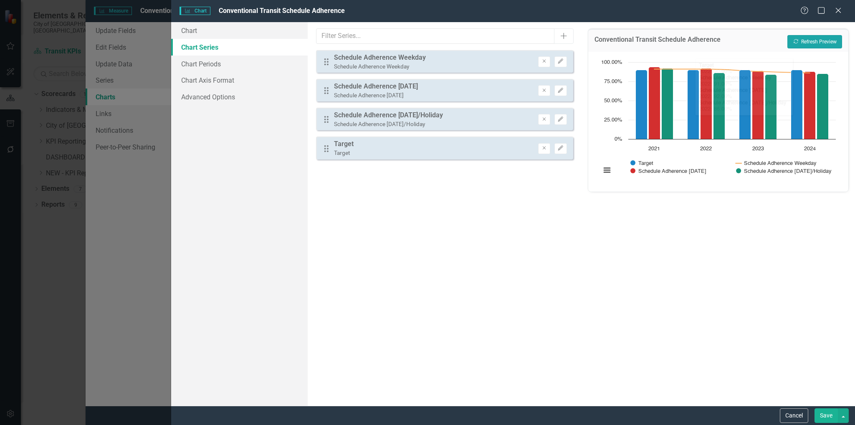
click at [573, 36] on button "Recalculate Refresh Preview" at bounding box center [814, 41] width 55 height 13
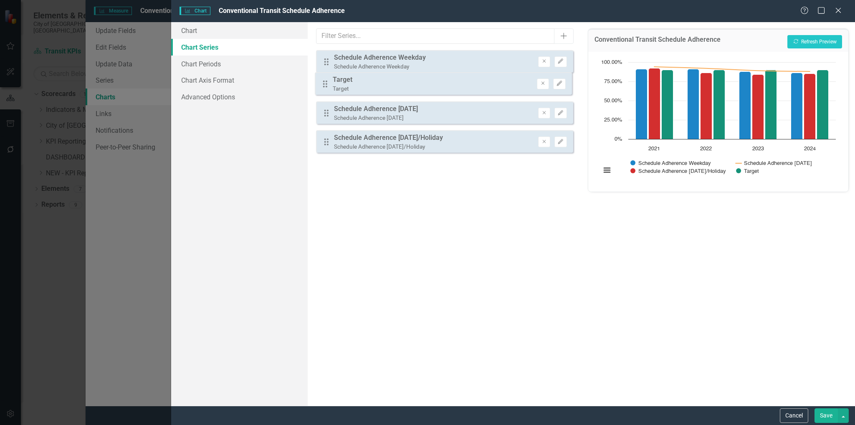
drag, startPoint x: 324, startPoint y: 149, endPoint x: 323, endPoint y: 82, distance: 66.8
click at [323, 82] on div "Drag Schedule Adherence Weekday Schedule Adherence Weekday Remove Edit Drag Sch…" at bounding box center [444, 104] width 257 height 109
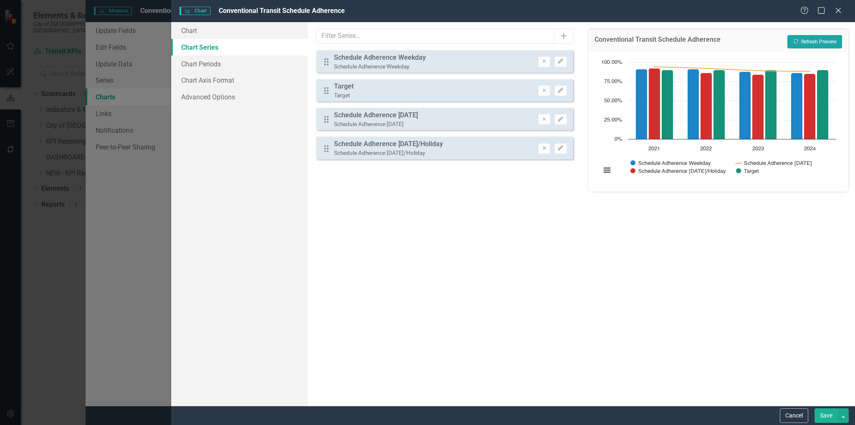
click at [573, 38] on button "Recalculate Refresh Preview" at bounding box center [814, 41] width 55 height 13
click at [573, 308] on button "Save" at bounding box center [825, 415] width 23 height 15
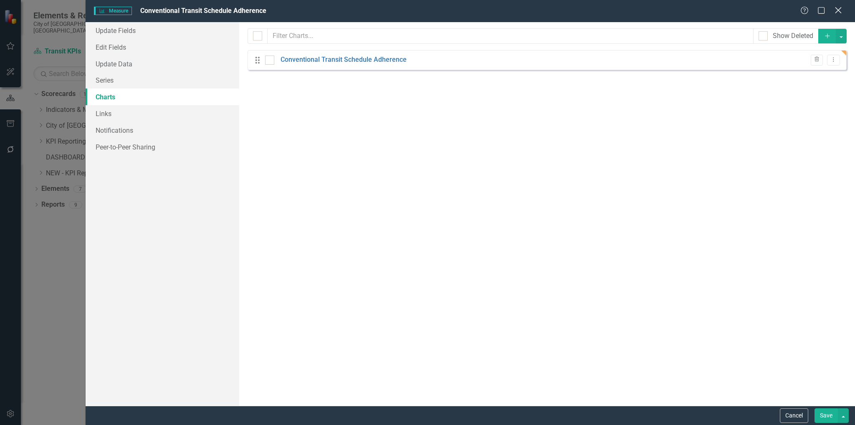
click at [573, 13] on icon "Close" at bounding box center [838, 10] width 10 height 8
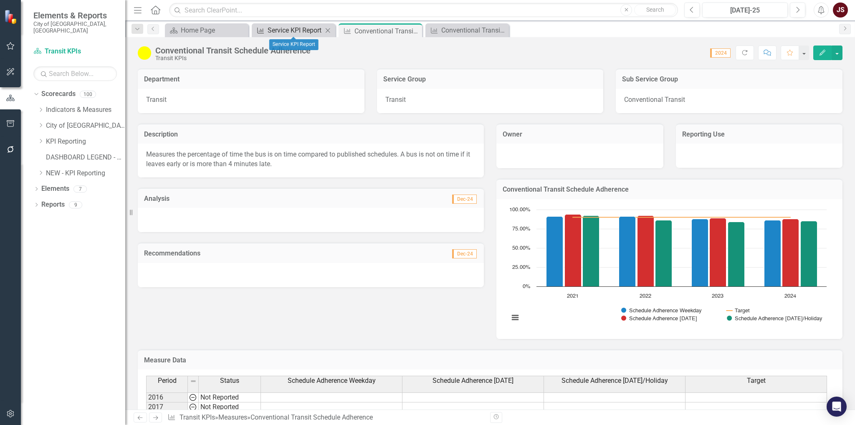
click at [279, 27] on div "Service KPI Report" at bounding box center [295, 30] width 55 height 10
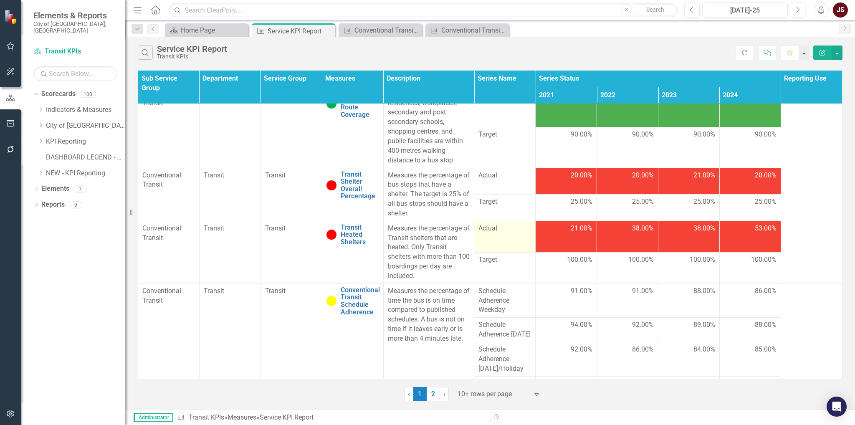
scroll to position [93, 0]
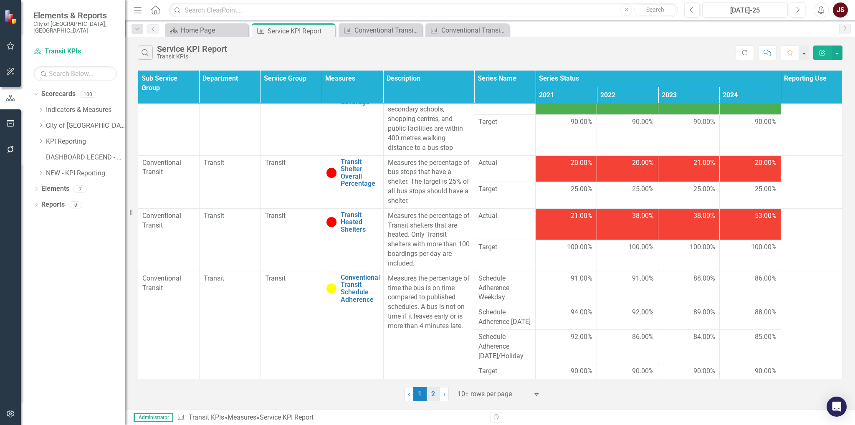
click at [435, 308] on link "2" at bounding box center [433, 394] width 13 height 14
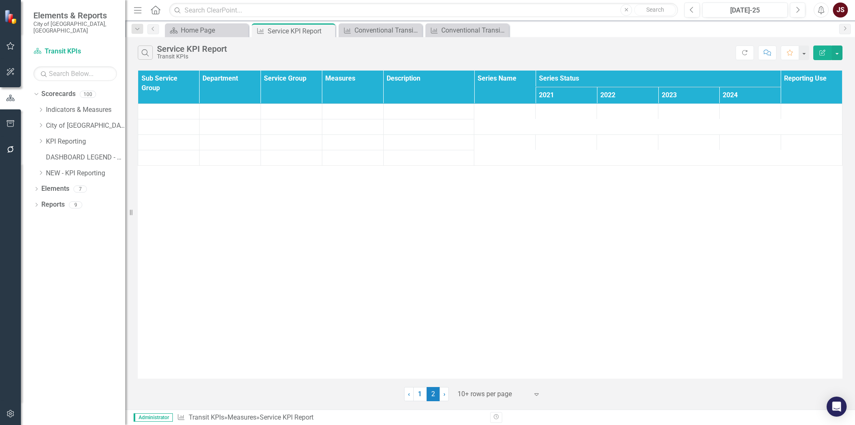
scroll to position [0, 0]
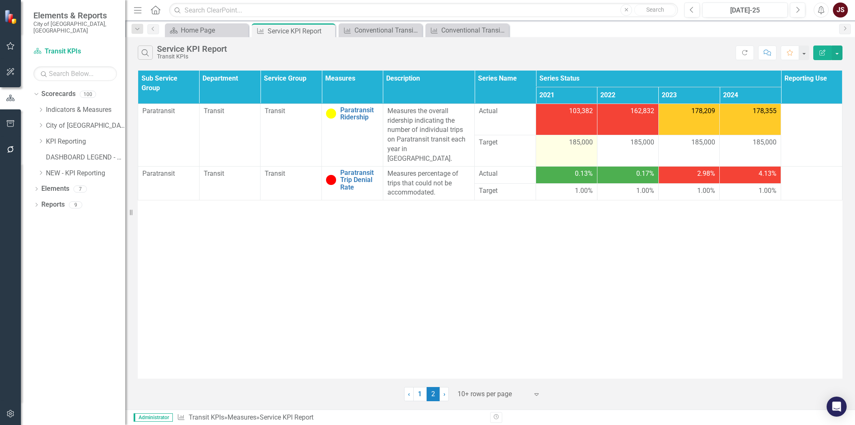
click at [573, 144] on td "185,000" at bounding box center [566, 150] width 61 height 31
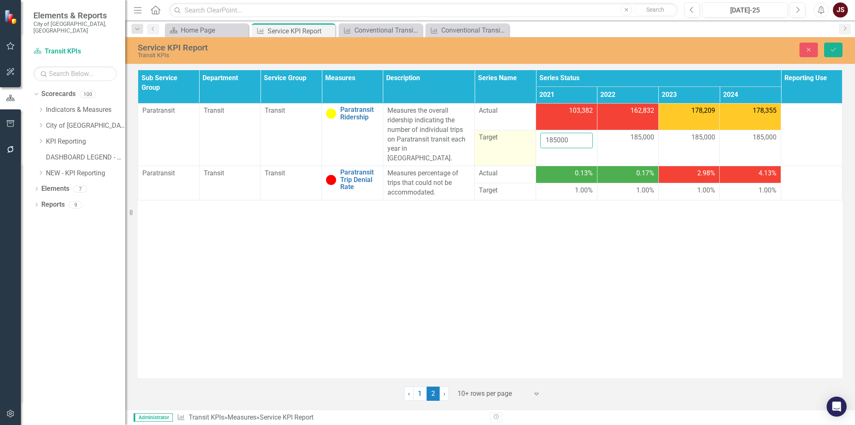
drag, startPoint x: 573, startPoint y: 136, endPoint x: 511, endPoint y: 142, distance: 62.5
click at [511, 142] on tr "Target 185000 185,000 185,000 185,000" at bounding box center [490, 148] width 704 height 36
type input "100000"
click at [573, 48] on icon "Save" at bounding box center [833, 50] width 8 height 6
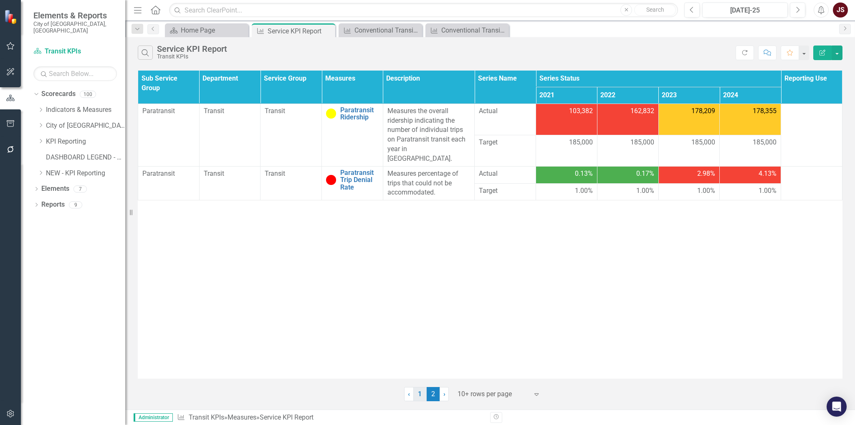
click at [424, 308] on link "1" at bounding box center [419, 394] width 13 height 14
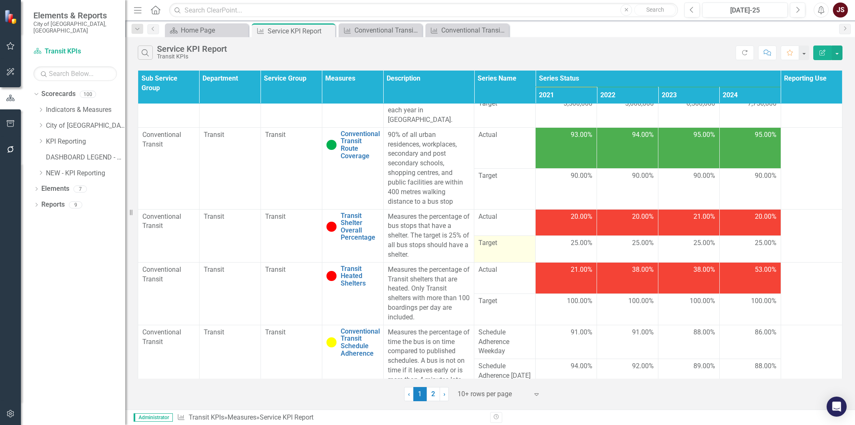
scroll to position [93, 0]
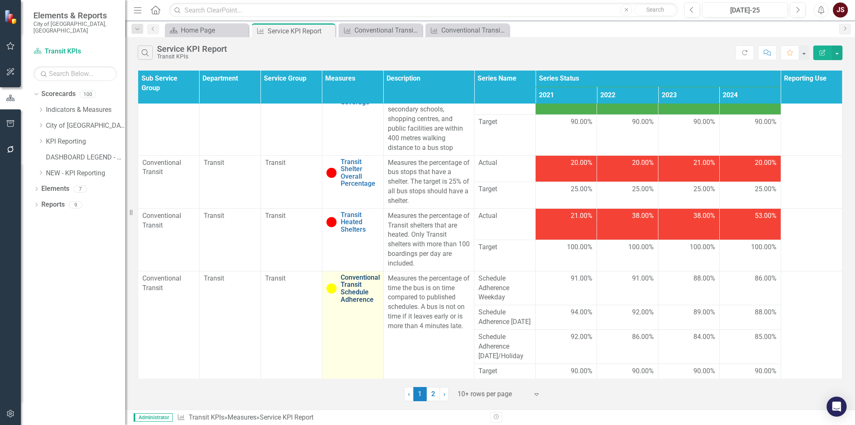
click at [352, 280] on link "Conventional Transit Schedule Adherence" at bounding box center [360, 288] width 39 height 29
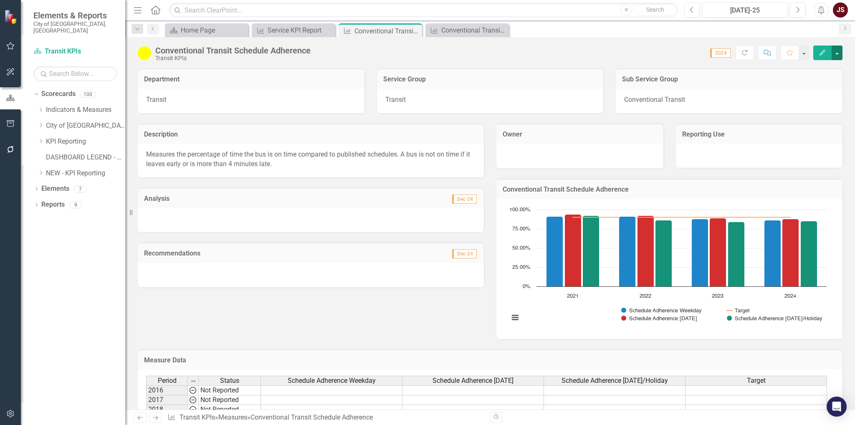
click at [573, 49] on button "button" at bounding box center [836, 52] width 11 height 15
click at [573, 72] on link "Edit Edit Measure" at bounding box center [800, 67] width 81 height 15
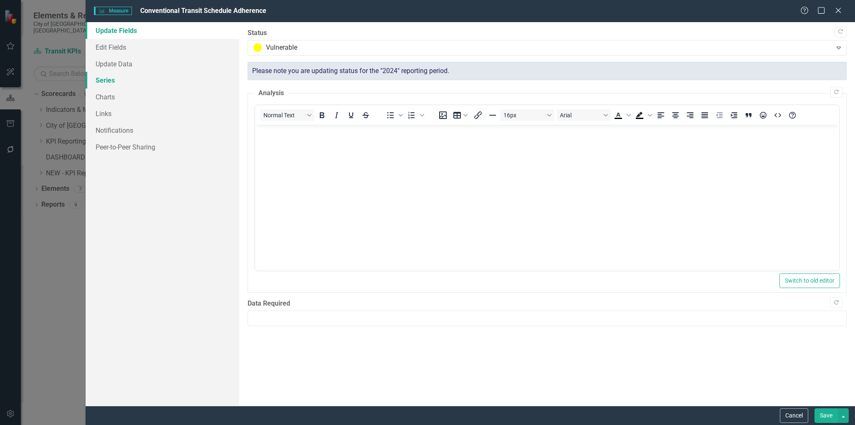
click at [106, 77] on link "Series" at bounding box center [163, 80] width 154 height 17
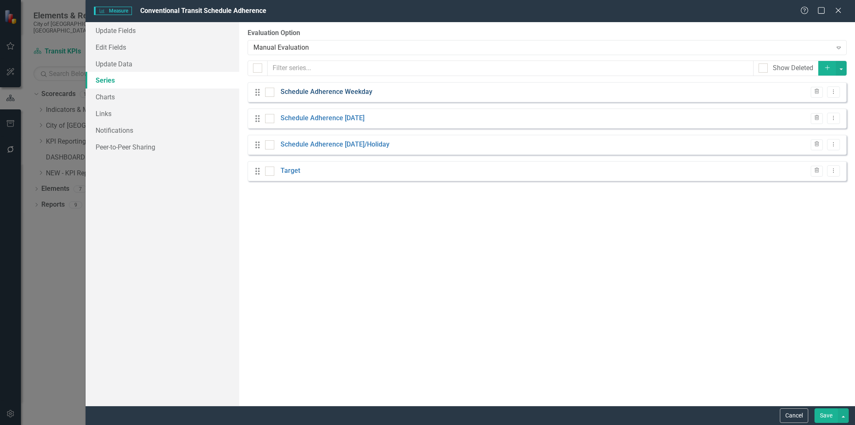
click at [352, 94] on link "Schedule Adherence Weekday" at bounding box center [326, 92] width 92 height 10
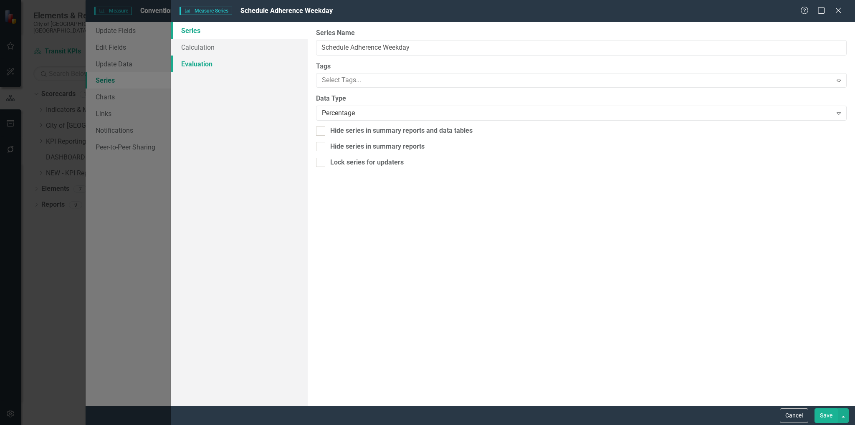
click at [176, 61] on link "Evaluation" at bounding box center [239, 64] width 137 height 17
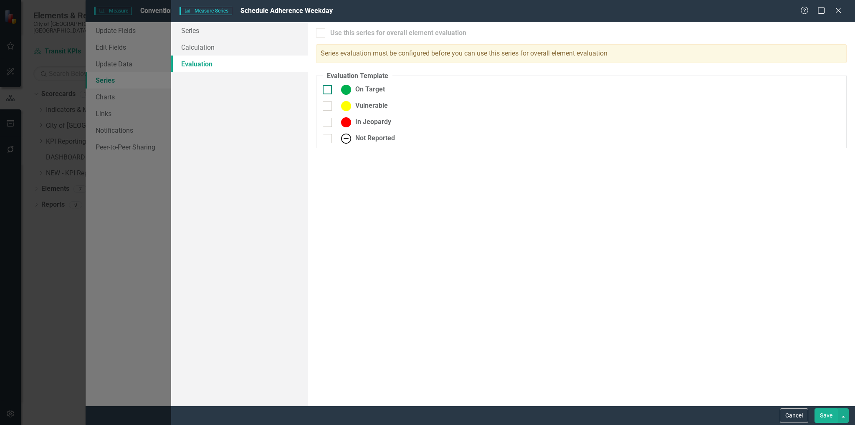
click at [327, 94] on div at bounding box center [327, 89] width 9 height 9
click at [327, 91] on input "On Target" at bounding box center [325, 87] width 5 height 5
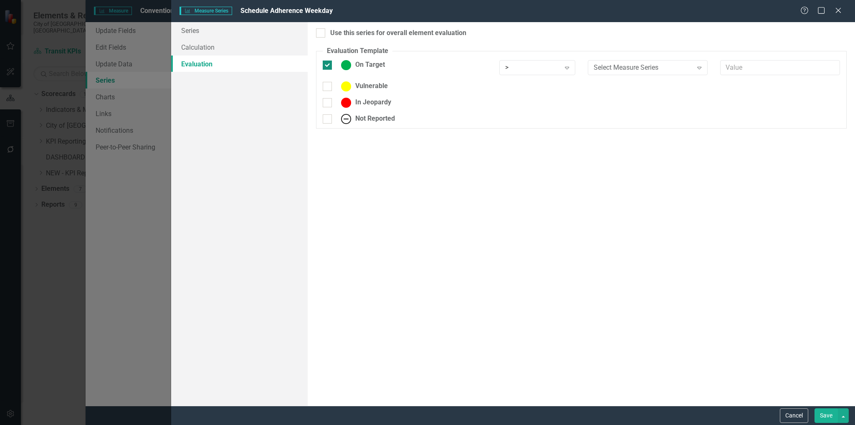
click at [327, 67] on div at bounding box center [327, 65] width 9 height 9
click at [327, 66] on input "On Target" at bounding box center [325, 63] width 5 height 5
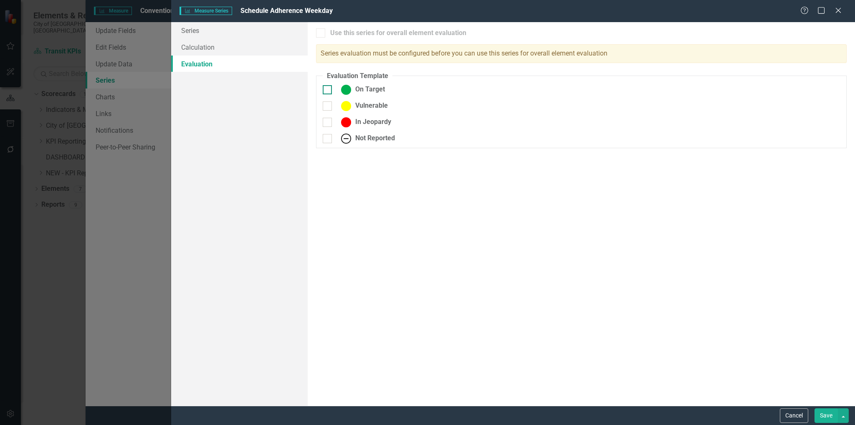
click at [326, 85] on input "On Target" at bounding box center [325, 87] width 5 height 5
checkbox input "true"
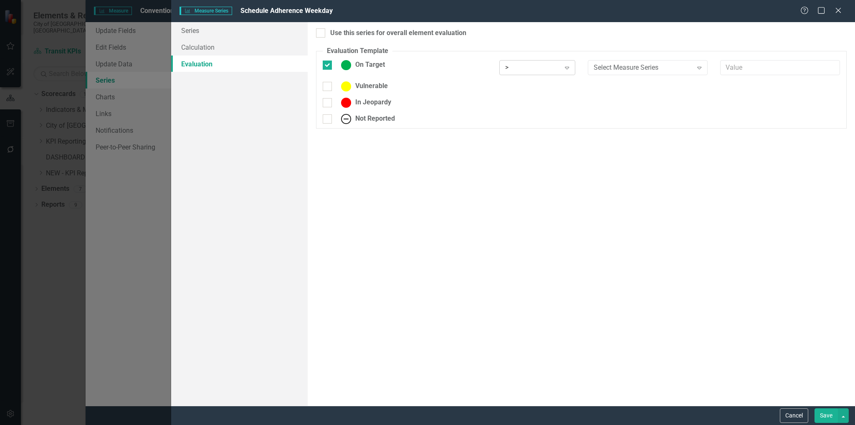
click at [571, 68] on icon "Expand" at bounding box center [567, 67] width 8 height 7
click at [533, 97] on div ">=" at bounding box center [538, 96] width 63 height 10
click at [573, 70] on icon "Expand" at bounding box center [699, 67] width 8 height 7
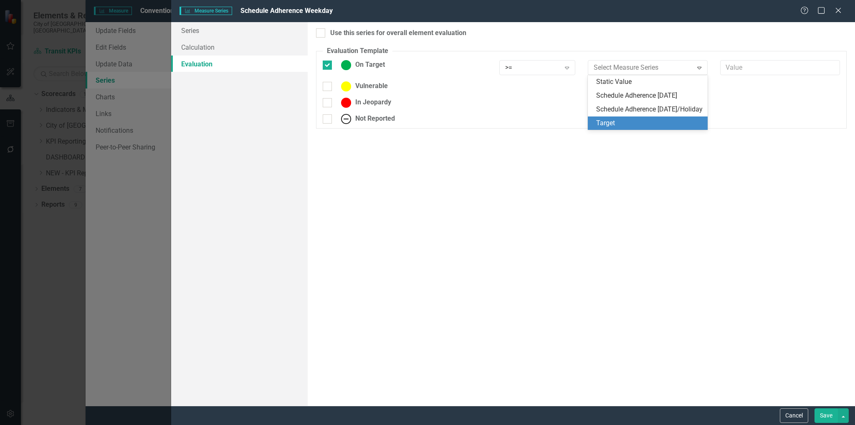
click at [573, 128] on div "Target" at bounding box center [649, 124] width 106 height 10
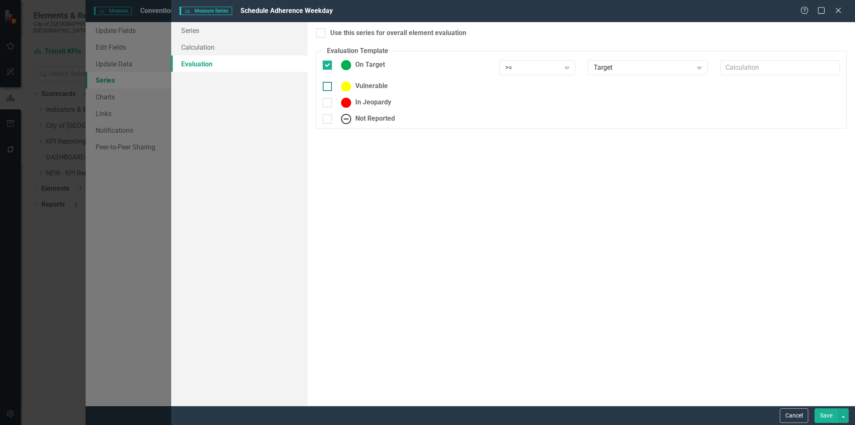
click at [328, 88] on div at bounding box center [327, 86] width 9 height 9
click at [328, 87] on input "Vulnerable" at bounding box center [325, 84] width 5 height 5
checkbox input "true"
click at [572, 91] on div "Expand" at bounding box center [566, 88] width 15 height 13
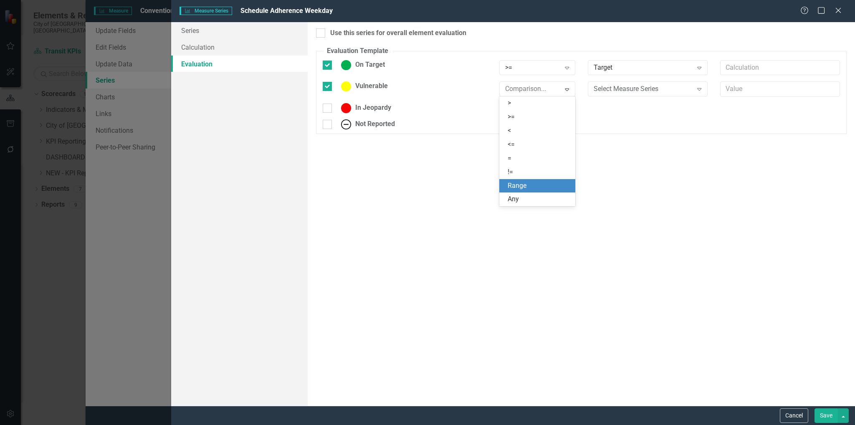
click at [521, 181] on div "Range" at bounding box center [538, 186] width 63 height 10
click at [573, 89] on icon "Expand" at bounding box center [699, 89] width 8 height 7
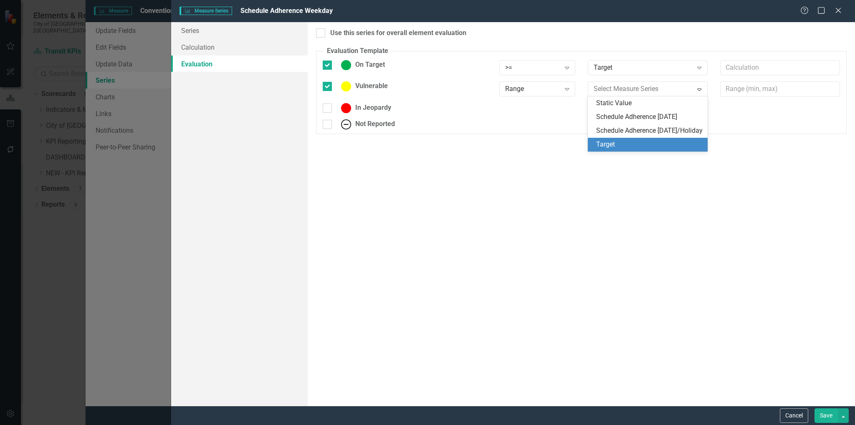
click at [573, 149] on div "Target" at bounding box center [649, 145] width 106 height 10
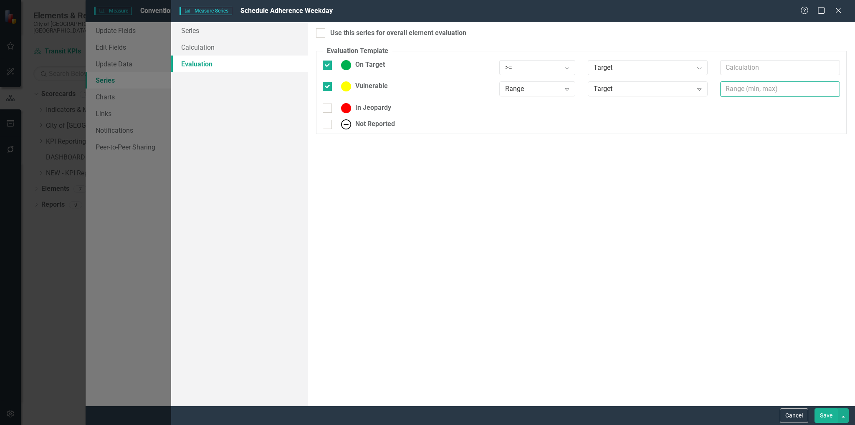
click at [573, 86] on input "text" at bounding box center [780, 88] width 120 height 15
click at [573, 86] on input "80,88" at bounding box center [780, 88] width 120 height 15
type input "80, 88"
click at [573, 68] on input "text" at bounding box center [780, 67] width 120 height 15
type input "89"
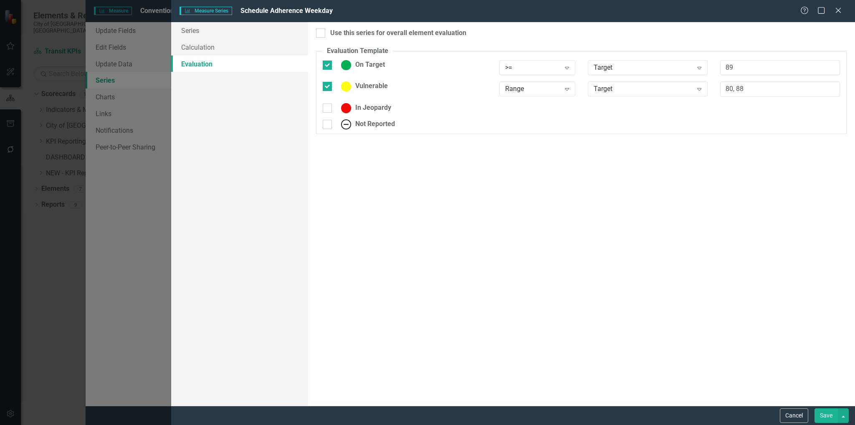
click at [319, 107] on div "In Jeopardy" at bounding box center [404, 111] width 177 height 16
click at [326, 107] on input "In Jeopardy" at bounding box center [325, 106] width 5 height 5
checkbox input "true"
click at [566, 109] on icon "Expand" at bounding box center [567, 110] width 8 height 7
click at [536, 162] on div "<=" at bounding box center [538, 166] width 63 height 10
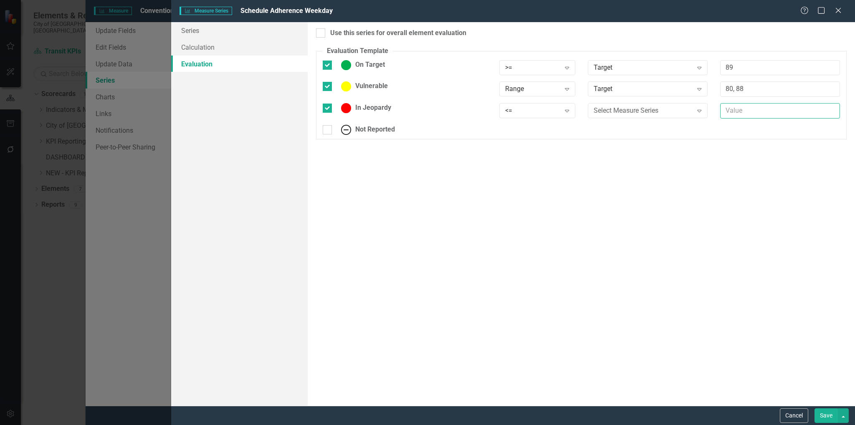
click at [573, 109] on input "text" at bounding box center [780, 110] width 120 height 15
type input "79"
click at [573, 114] on div "Select Measure Series" at bounding box center [642, 111] width 99 height 10
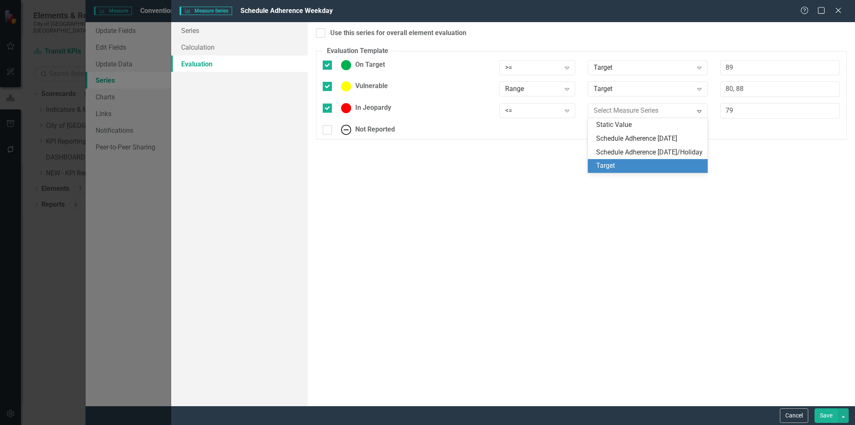
click at [573, 171] on div "Target" at bounding box center [649, 166] width 106 height 10
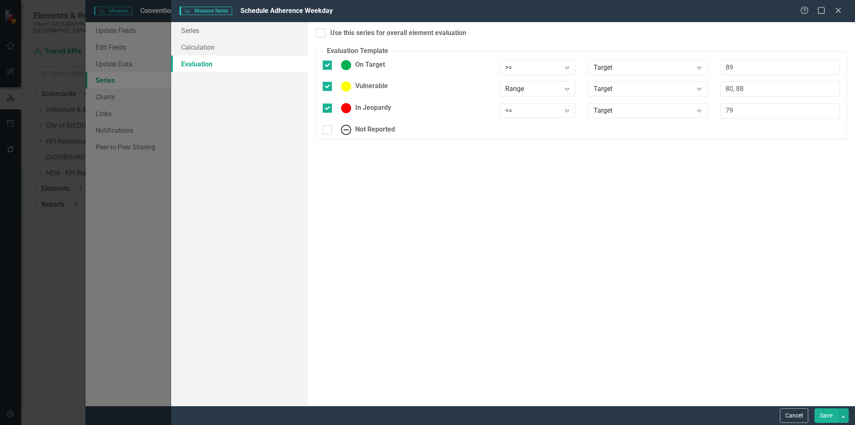
click at [573, 308] on button "Save" at bounding box center [825, 415] width 23 height 15
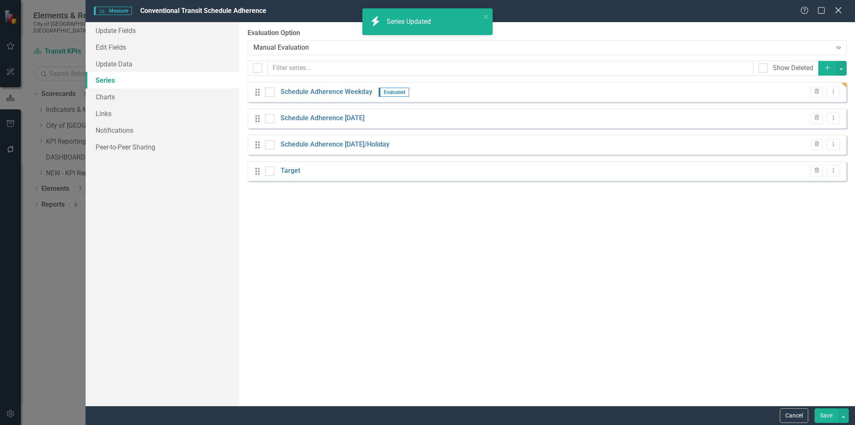
click at [573, 9] on icon "Close" at bounding box center [838, 10] width 10 height 8
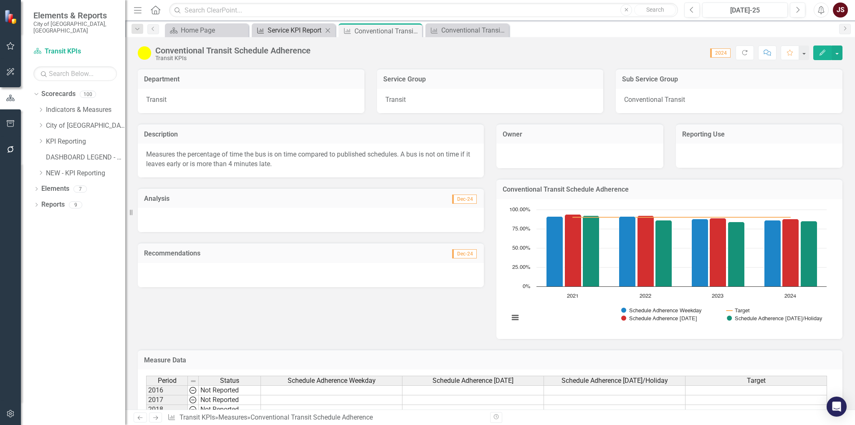
click at [292, 32] on div "Service KPI Report" at bounding box center [295, 30] width 55 height 10
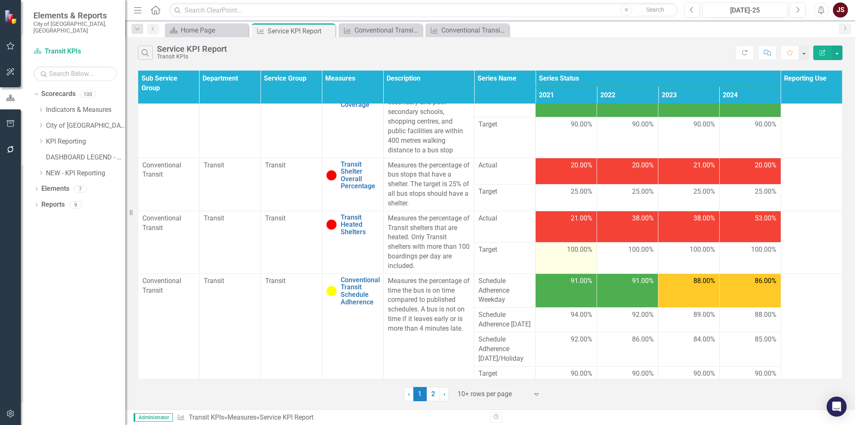
scroll to position [93, 0]
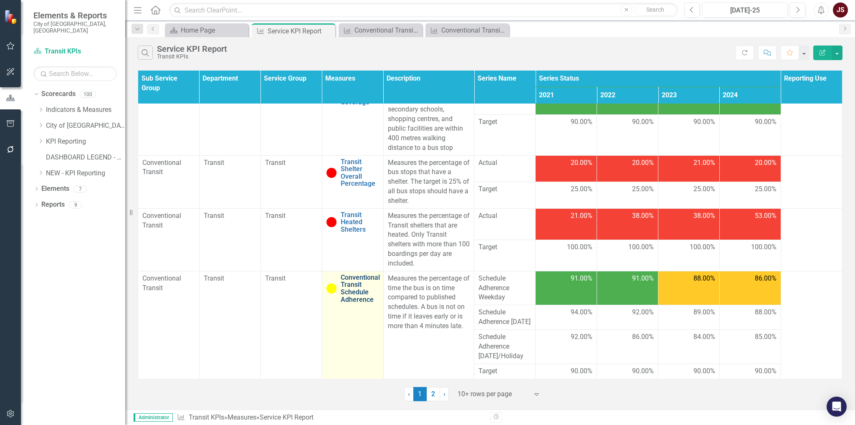
click at [346, 274] on link "Conventional Transit Schedule Adherence" at bounding box center [360, 288] width 39 height 29
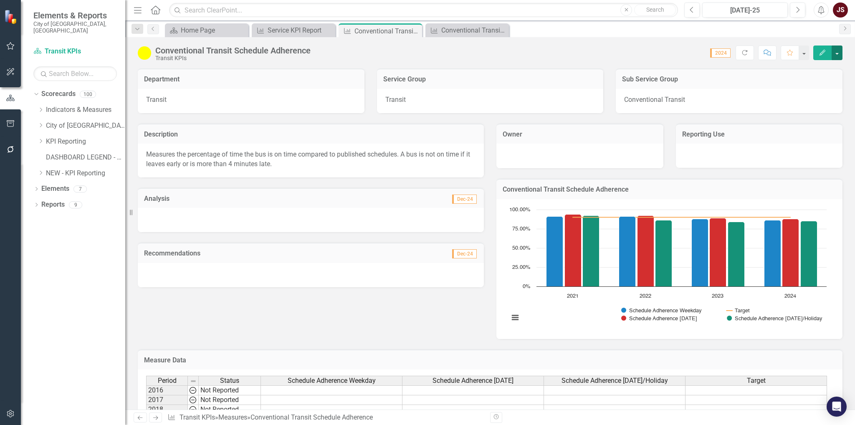
click at [573, 50] on button "button" at bounding box center [836, 52] width 11 height 15
click at [573, 66] on link "Edit Edit Measure" at bounding box center [800, 67] width 81 height 15
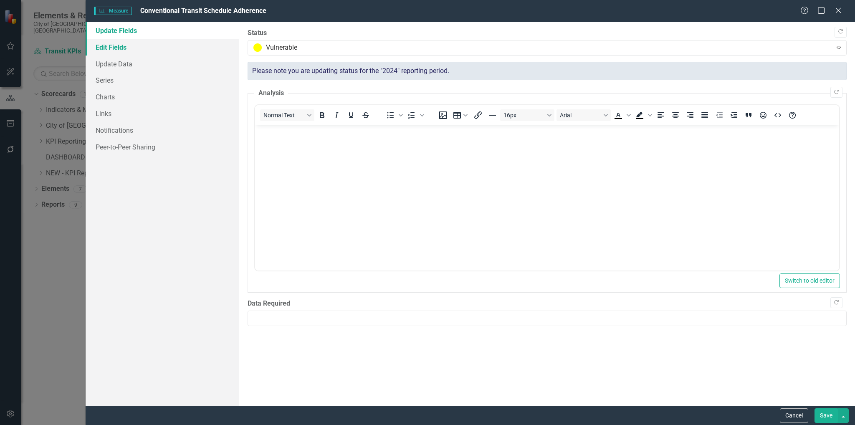
click at [159, 43] on link "Edit Fields" at bounding box center [163, 47] width 154 height 17
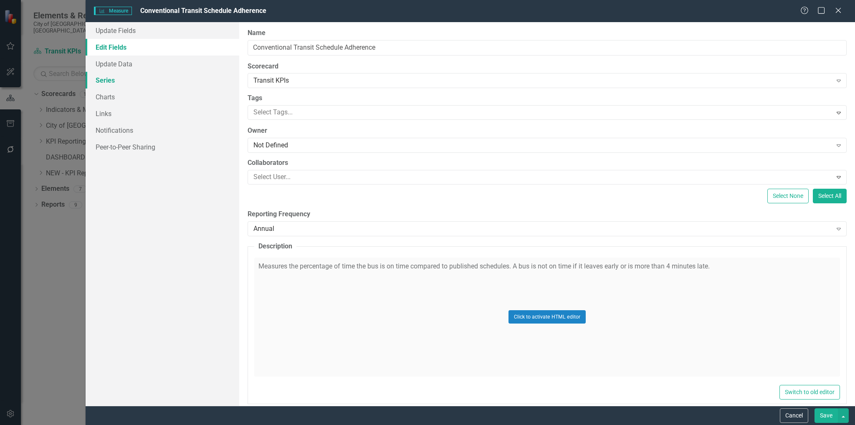
click at [107, 77] on link "Series" at bounding box center [163, 80] width 154 height 17
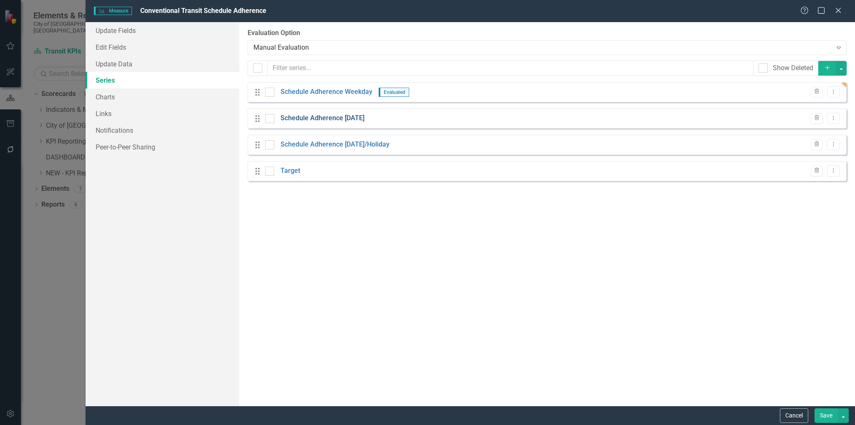
click at [327, 114] on link "Schedule Adherence [DATE]" at bounding box center [322, 119] width 84 height 10
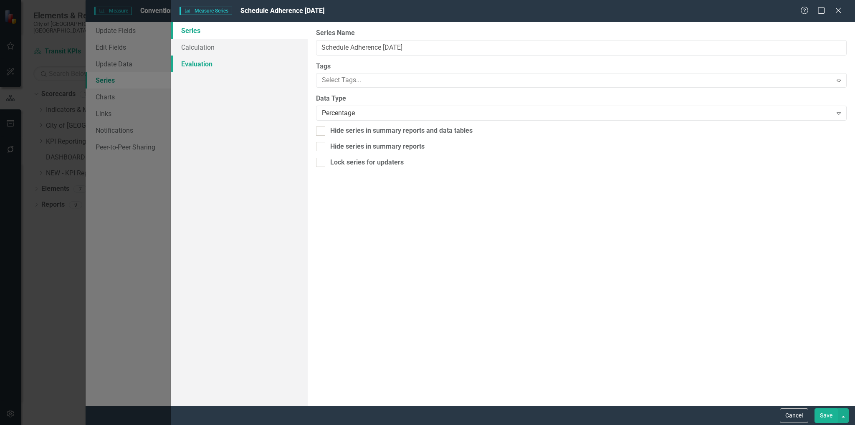
click at [202, 61] on link "Evaluation" at bounding box center [239, 64] width 137 height 17
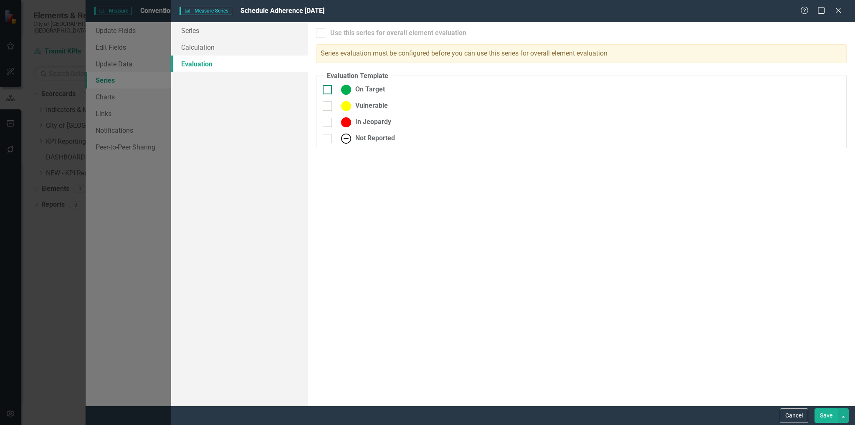
click at [327, 87] on input "On Target" at bounding box center [325, 87] width 5 height 5
checkbox input "true"
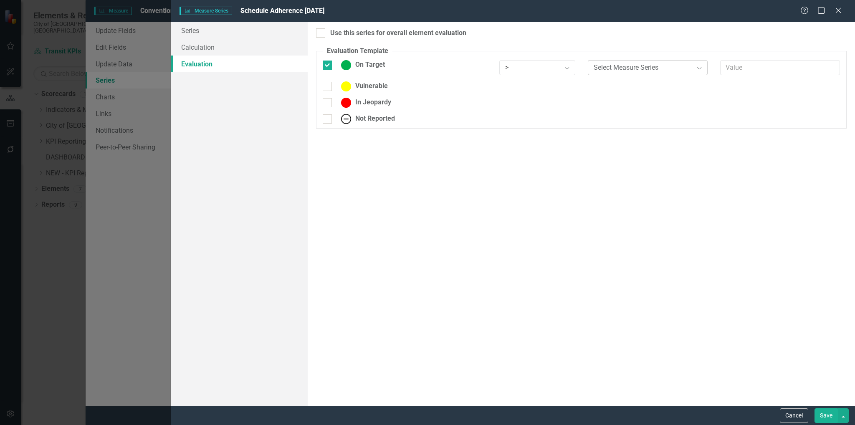
click at [573, 72] on div "Select Measure Series Expand" at bounding box center [648, 67] width 120 height 15
click at [568, 67] on icon "Expand" at bounding box center [567, 67] width 8 height 7
click at [533, 162] on div "Range" at bounding box center [538, 164] width 63 height 10
click at [573, 70] on div "Select Measure Series" at bounding box center [642, 68] width 99 height 10
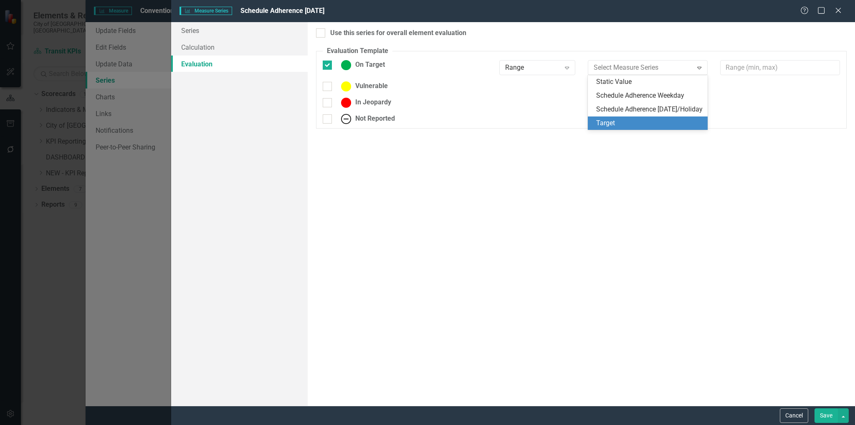
click at [573, 127] on div "Target" at bounding box center [648, 123] width 120 height 14
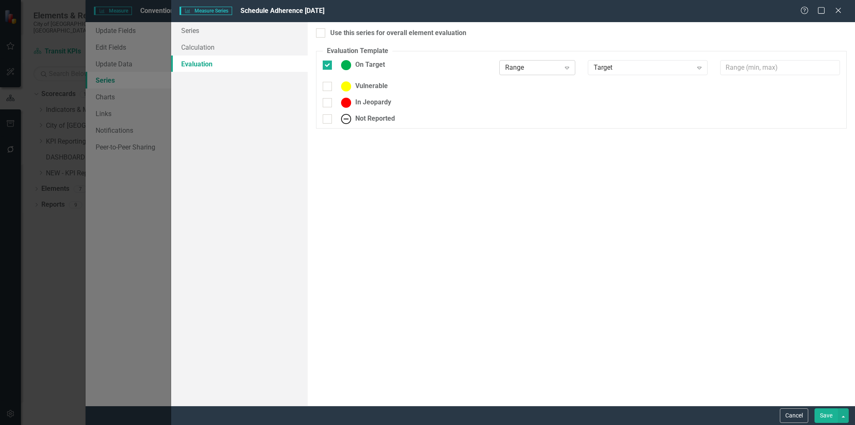
click at [566, 65] on icon "Expand" at bounding box center [567, 67] width 8 height 7
click at [571, 67] on icon "Expand" at bounding box center [567, 67] width 8 height 7
click at [542, 94] on div ">=" at bounding box center [538, 96] width 63 height 10
click at [330, 103] on div at bounding box center [327, 102] width 9 height 9
click at [328, 103] on input "In Jeopardy" at bounding box center [325, 100] width 5 height 5
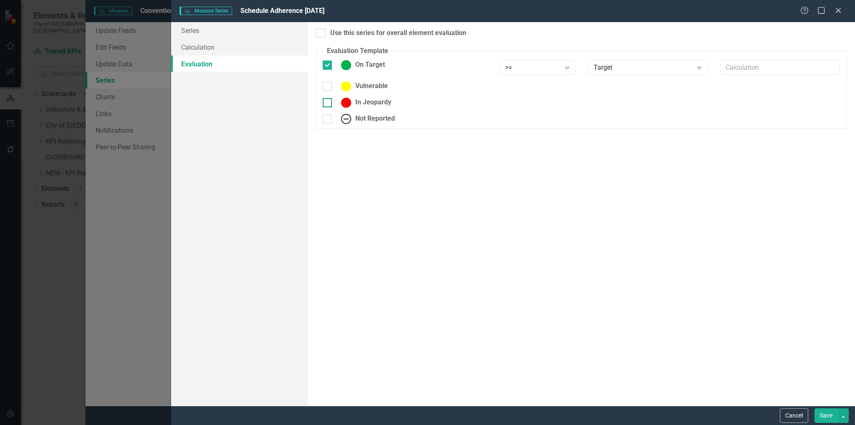
checkbox input "true"
click at [571, 107] on icon "Expand" at bounding box center [567, 105] width 8 height 7
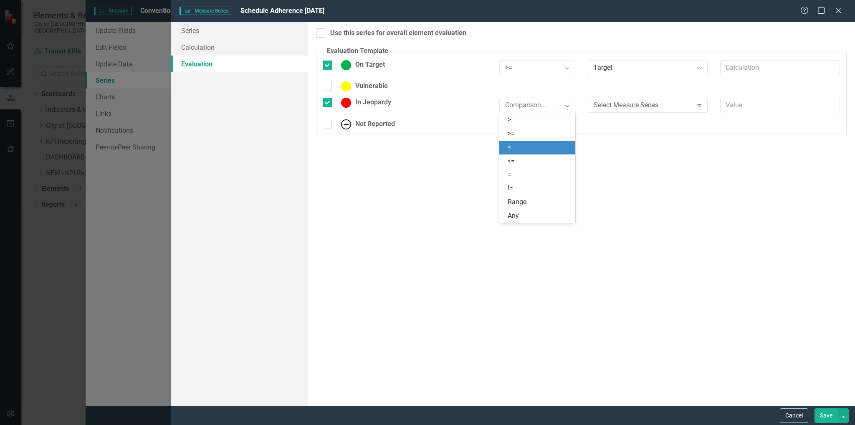
click at [522, 147] on div "<" at bounding box center [538, 148] width 63 height 10
click at [573, 107] on div "Select Measure Series" at bounding box center [642, 106] width 99 height 10
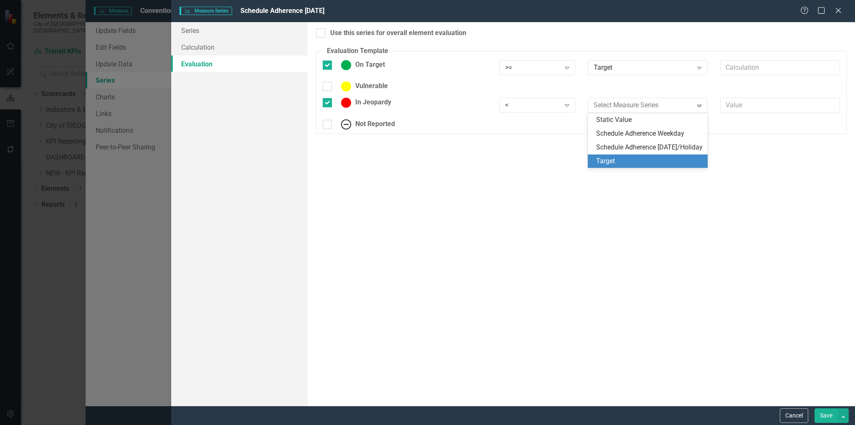
click at [573, 166] on div "Target" at bounding box center [649, 162] width 106 height 10
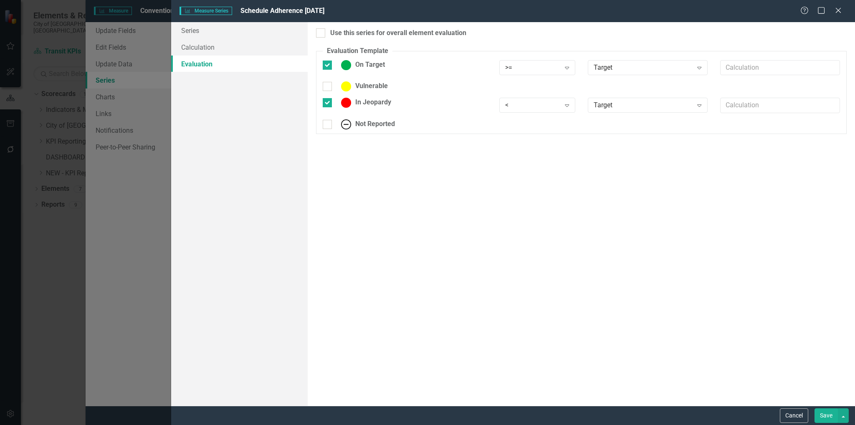
click at [573, 308] on button "Save" at bounding box center [825, 415] width 23 height 15
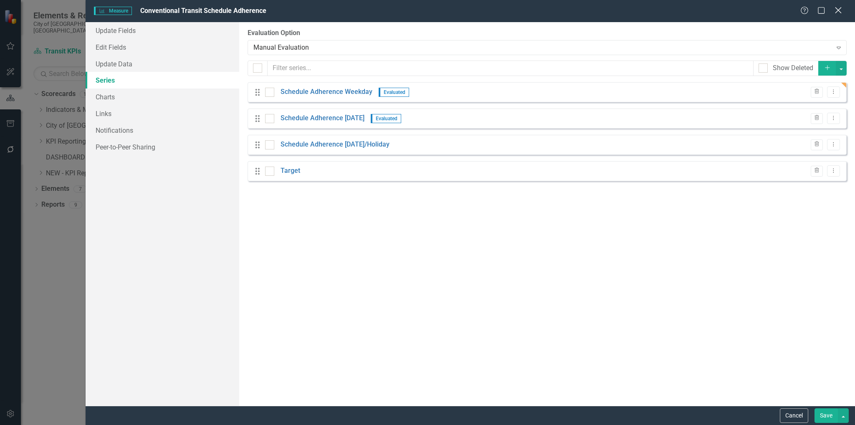
click at [840, 12] on icon "Close" at bounding box center [838, 10] width 10 height 8
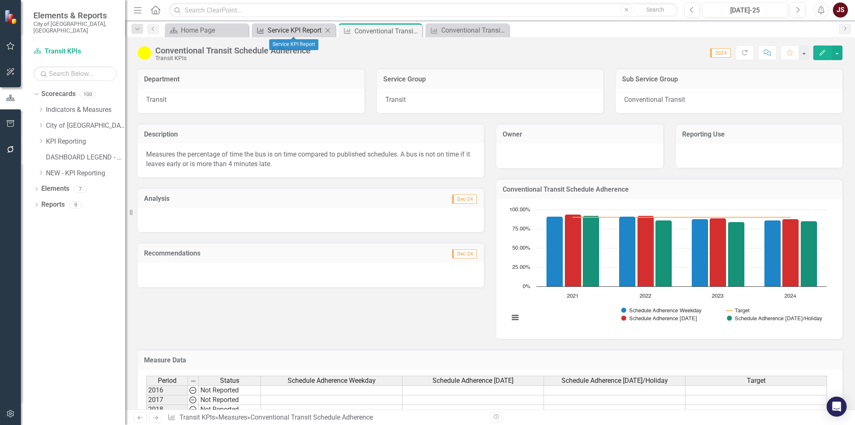
click at [293, 25] on div "Service KPI Report" at bounding box center [295, 30] width 55 height 10
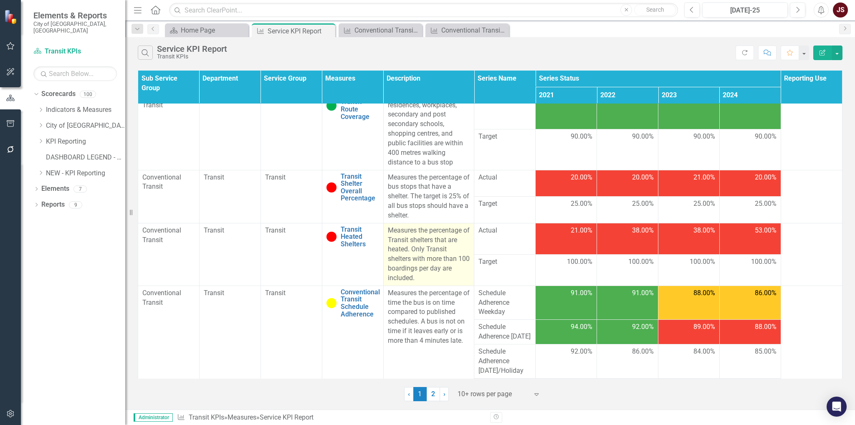
scroll to position [83, 0]
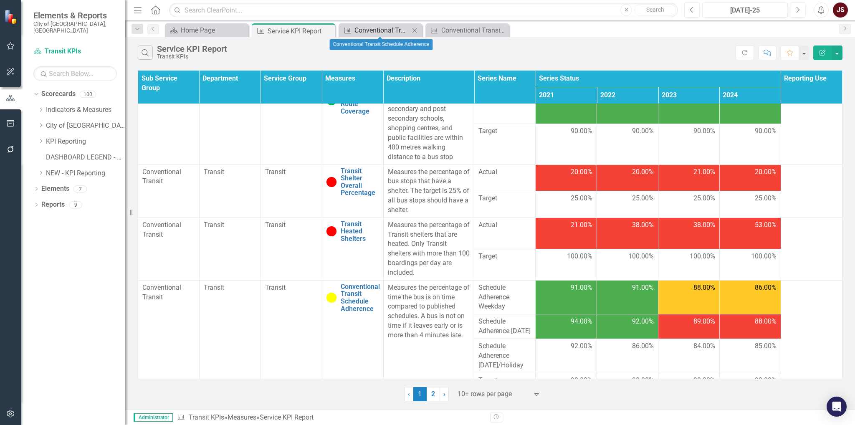
click at [374, 30] on div "Conventional Transit Schedule Adherence" at bounding box center [381, 30] width 55 height 10
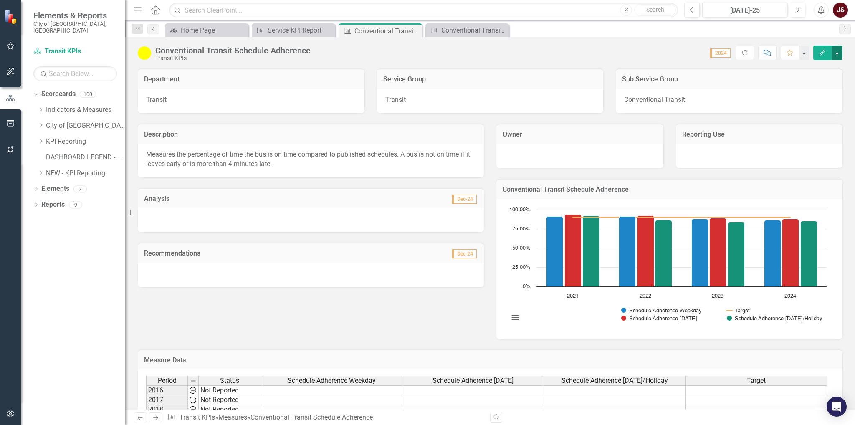
click at [838, 54] on button "button" at bounding box center [836, 52] width 11 height 15
click at [824, 71] on link "Edit Edit Measure" at bounding box center [800, 67] width 81 height 15
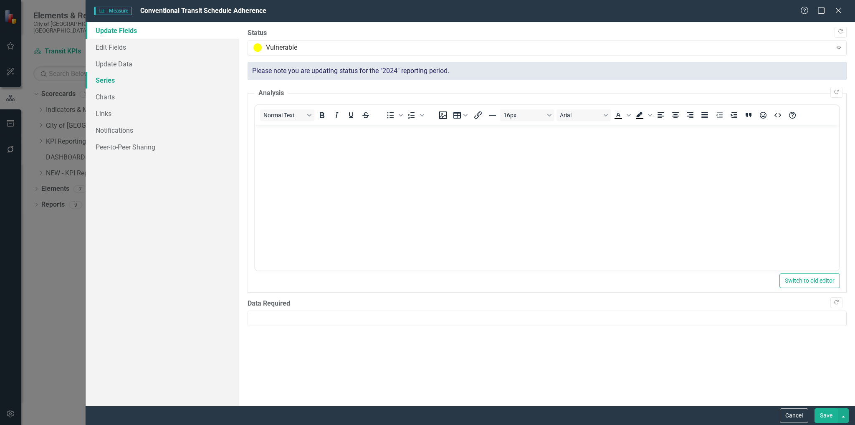
click at [105, 83] on link "Series" at bounding box center [163, 80] width 154 height 17
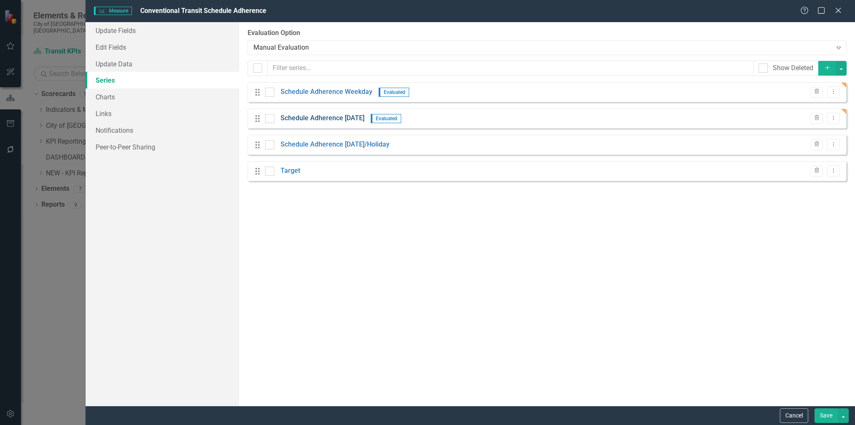
click at [344, 117] on link "Schedule Adherence [DATE]" at bounding box center [322, 119] width 84 height 10
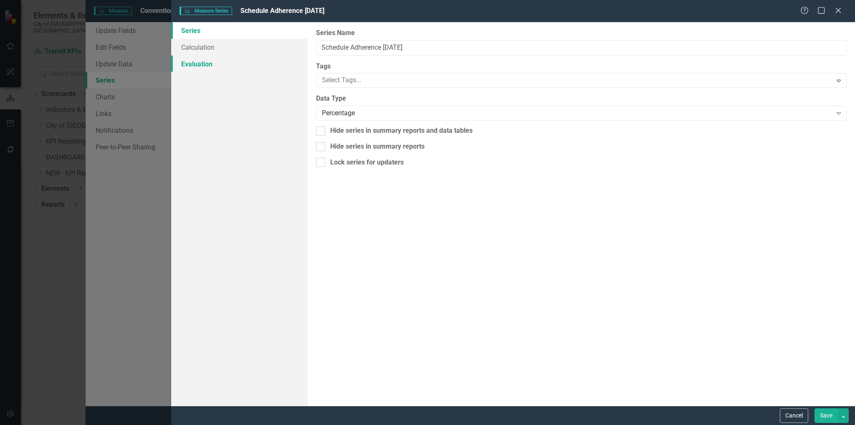
click at [199, 65] on link "Evaluation" at bounding box center [239, 64] width 137 height 17
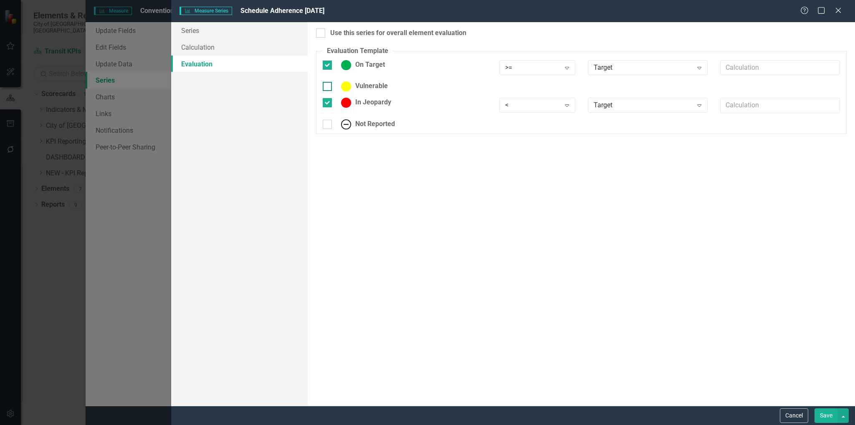
click at [331, 86] on div at bounding box center [327, 86] width 9 height 9
click at [328, 86] on input "Vulnerable" at bounding box center [325, 84] width 5 height 5
checkbox input "true"
click at [699, 85] on div "Expand" at bounding box center [699, 88] width 15 height 13
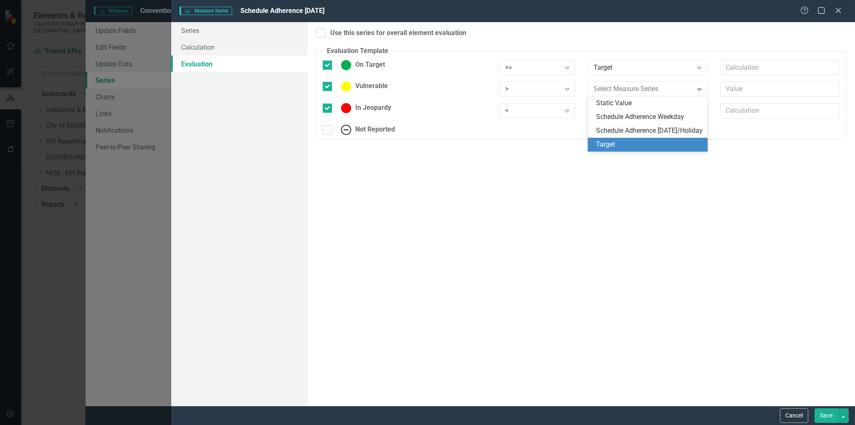
click at [638, 149] on div "Target" at bounding box center [649, 145] width 106 height 10
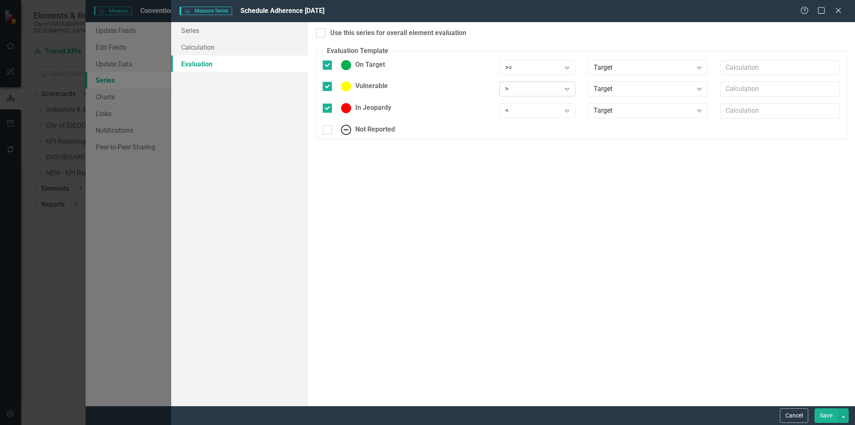
click at [564, 88] on icon "Expand" at bounding box center [567, 89] width 8 height 7
click at [548, 190] on div "Range" at bounding box center [538, 186] width 63 height 10
click at [774, 85] on input "text" at bounding box center [780, 88] width 120 height 15
type input "80, 88"
click at [761, 71] on input "text" at bounding box center [780, 67] width 120 height 15
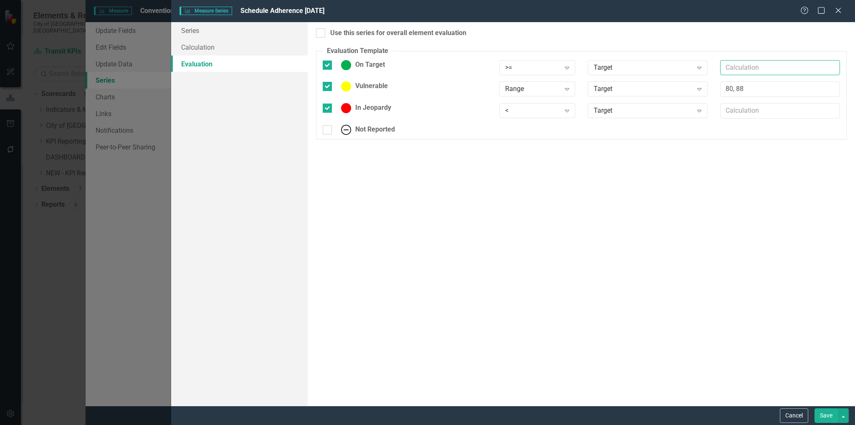
type input "89"
click at [750, 110] on input "text" at bounding box center [780, 110] width 120 height 15
type input "79"
click at [568, 108] on icon "Expand" at bounding box center [567, 110] width 8 height 7
click at [541, 163] on div "<=" at bounding box center [538, 166] width 63 height 10
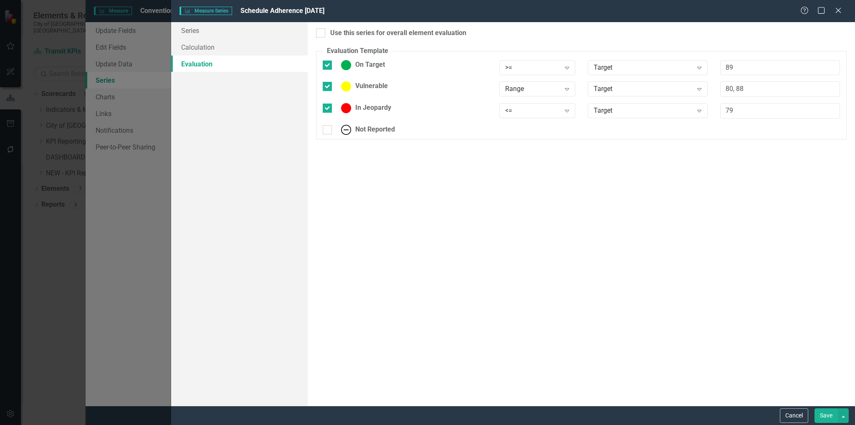
click at [833, 418] on button "Save" at bounding box center [825, 415] width 23 height 15
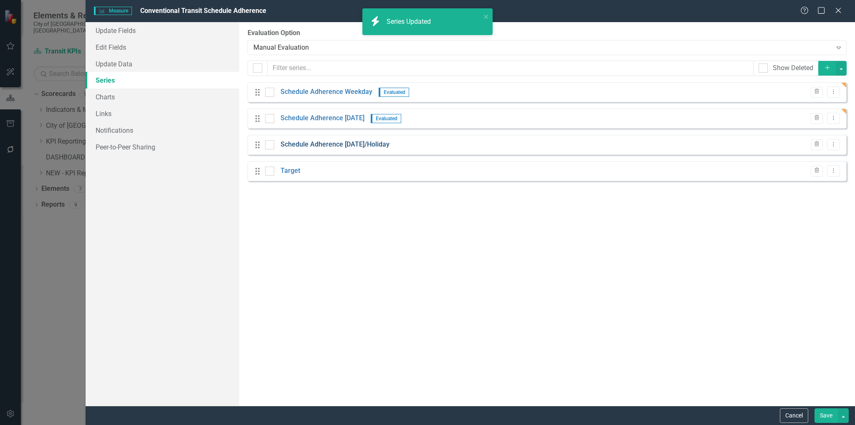
click at [372, 146] on link "Schedule Adherence [DATE]/Holiday" at bounding box center [334, 145] width 109 height 10
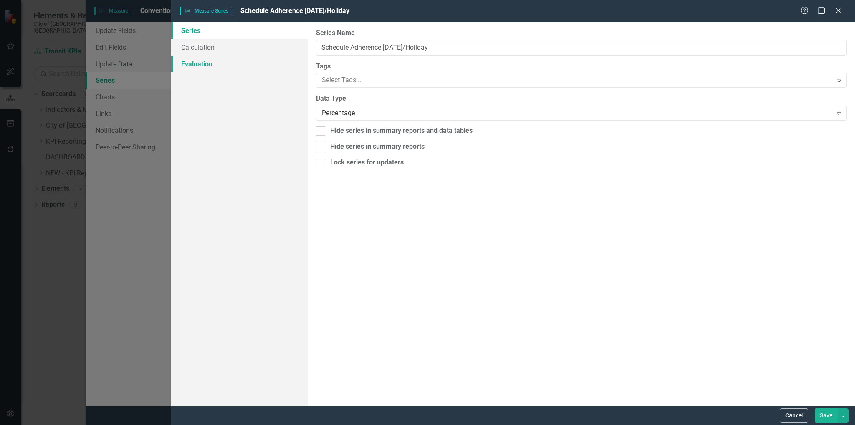
click at [189, 60] on link "Evaluation" at bounding box center [239, 64] width 137 height 17
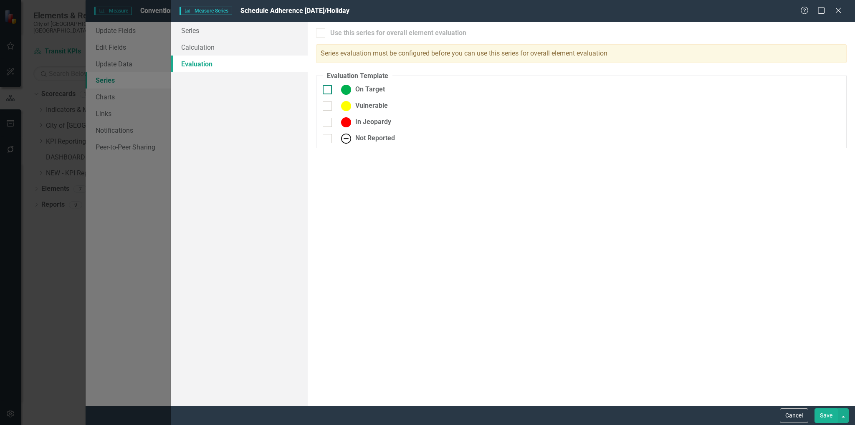
click at [331, 86] on div at bounding box center [327, 89] width 9 height 9
click at [328, 86] on input "On Target" at bounding box center [325, 87] width 5 height 5
checkbox input "true"
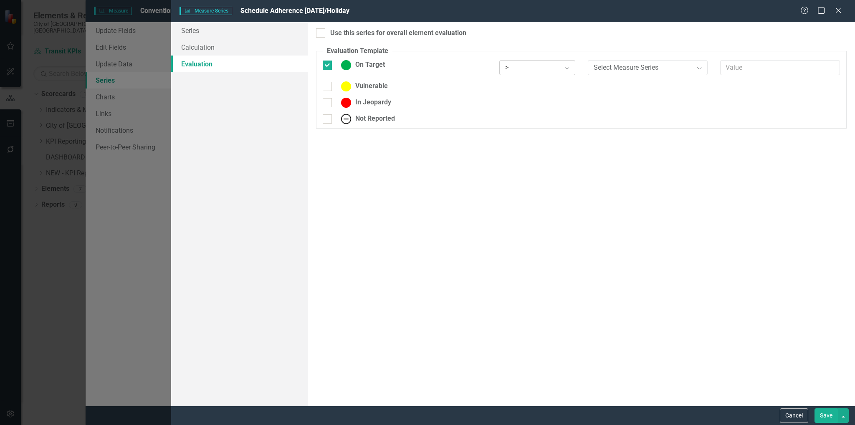
click at [566, 63] on div "Expand" at bounding box center [566, 67] width 15 height 13
click at [543, 90] on div ">=" at bounding box center [537, 96] width 76 height 14
click at [694, 68] on div "Expand" at bounding box center [699, 67] width 15 height 13
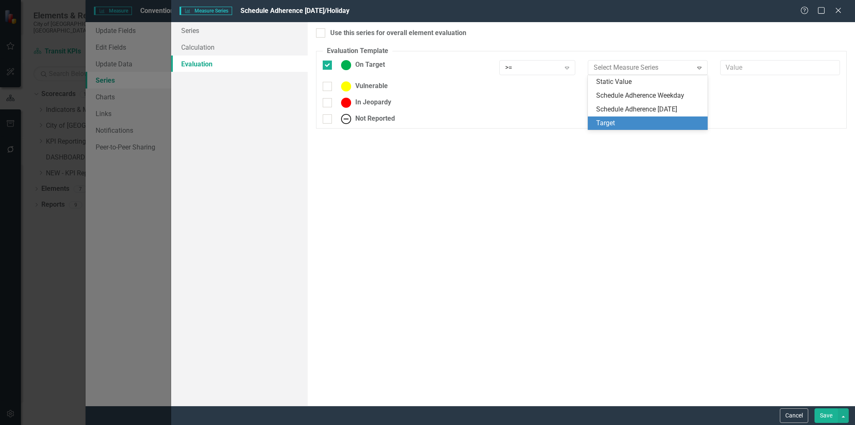
drag, startPoint x: 651, startPoint y: 122, endPoint x: 660, endPoint y: 113, distance: 13.0
click at [651, 122] on div "Target" at bounding box center [649, 124] width 106 height 10
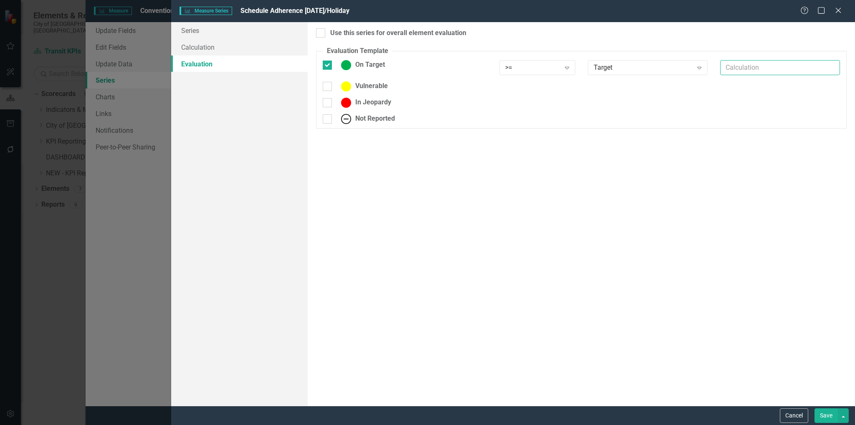
click at [730, 67] on input "text" at bounding box center [780, 67] width 120 height 15
type input "89"
click at [324, 90] on div at bounding box center [327, 86] width 9 height 9
click at [324, 87] on input "Vulnerable" at bounding box center [325, 84] width 5 height 5
checkbox input "true"
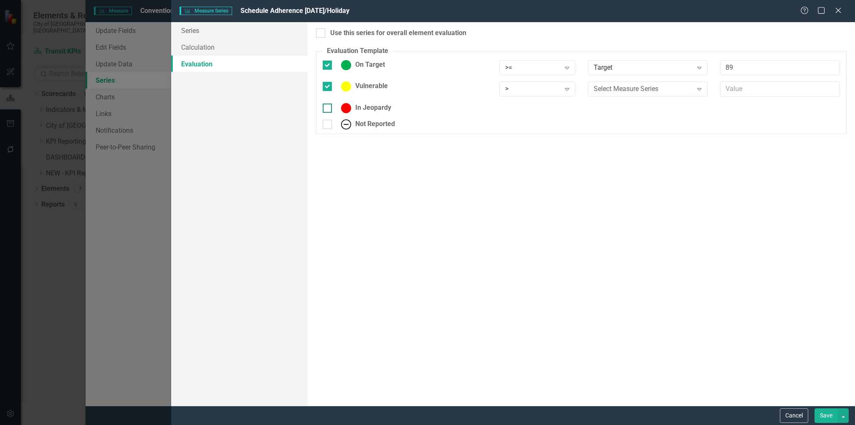
click at [329, 105] on div at bounding box center [327, 108] width 9 height 9
click at [328, 105] on input "In Jeopardy" at bounding box center [325, 106] width 5 height 5
checkbox input "true"
click at [569, 87] on icon "Expand" at bounding box center [567, 89] width 8 height 7
click at [546, 182] on div "Range" at bounding box center [538, 186] width 63 height 10
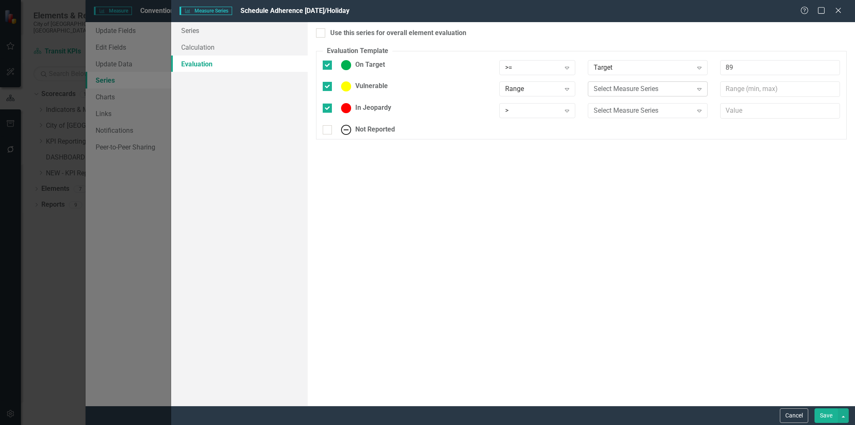
click at [688, 91] on div "Select Measure Series" at bounding box center [642, 89] width 99 height 10
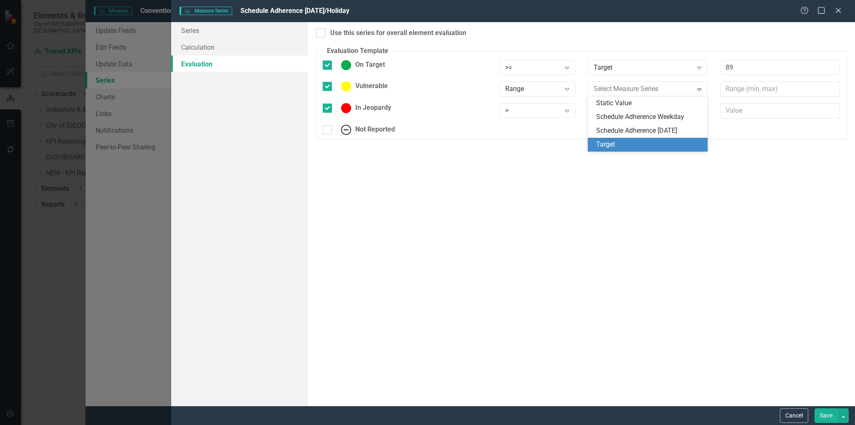
click at [626, 145] on div "Target" at bounding box center [649, 145] width 106 height 10
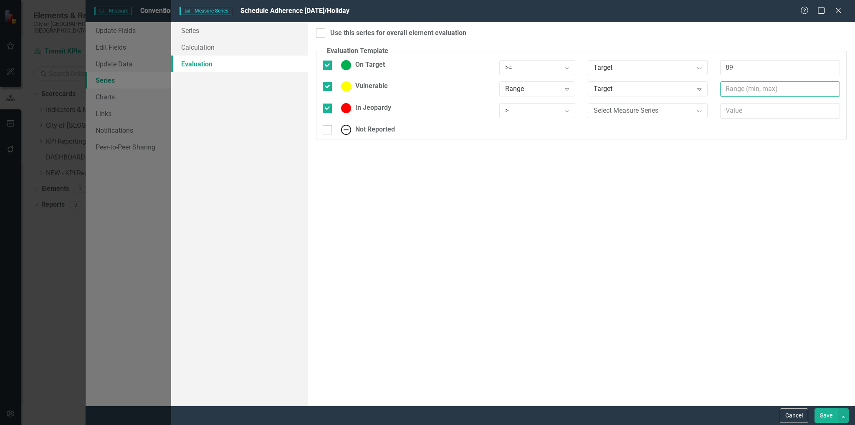
click at [741, 84] on input "text" at bounding box center [780, 88] width 120 height 15
type input "80, 88"
click at [569, 107] on div "Expand" at bounding box center [566, 110] width 15 height 13
click at [545, 164] on div "<=" at bounding box center [538, 166] width 63 height 10
click at [681, 107] on div "Select Measure Series" at bounding box center [642, 111] width 99 height 10
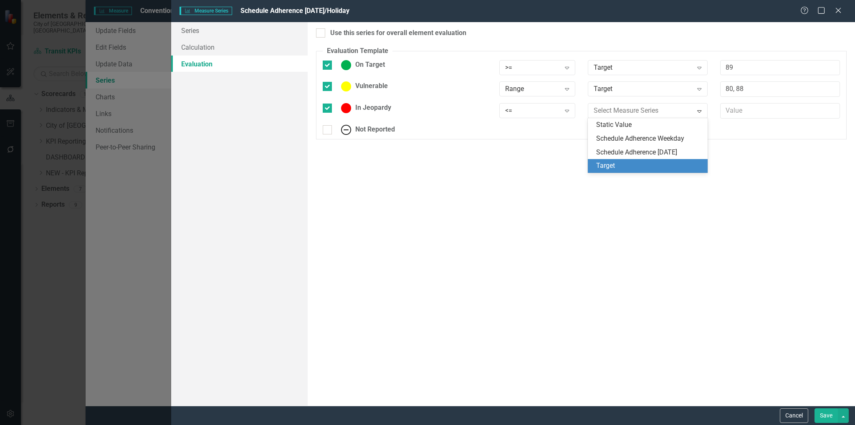
click at [646, 164] on div "Target" at bounding box center [649, 166] width 106 height 10
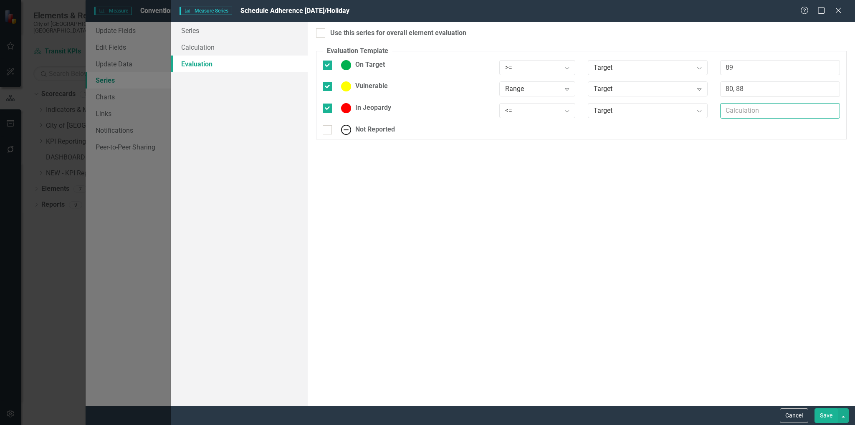
click at [747, 106] on input "text" at bounding box center [780, 110] width 120 height 15
type input "79"
click at [823, 420] on button "Save" at bounding box center [825, 415] width 23 height 15
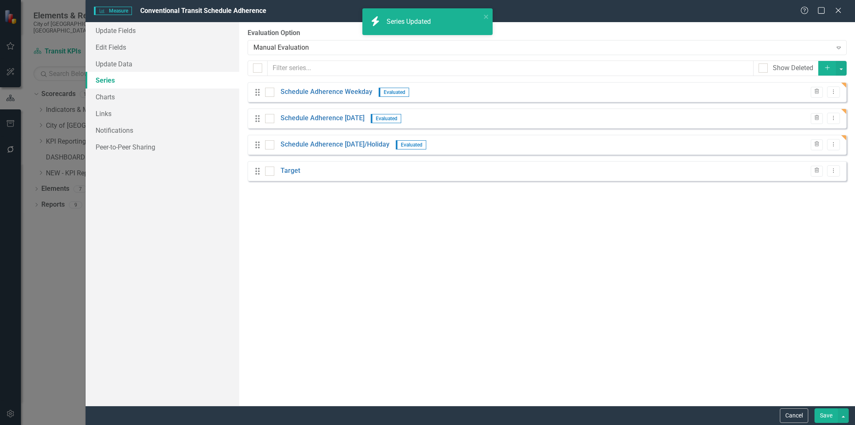
click at [820, 419] on button "Save" at bounding box center [825, 415] width 23 height 15
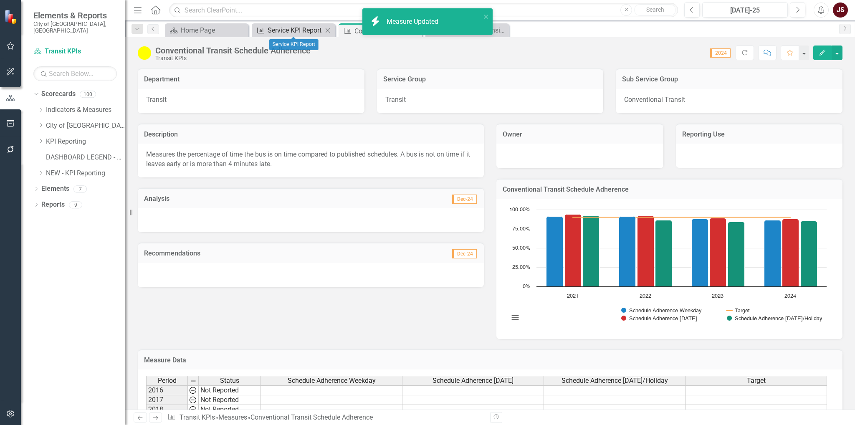
click at [299, 30] on div "Service KPI Report" at bounding box center [295, 30] width 55 height 10
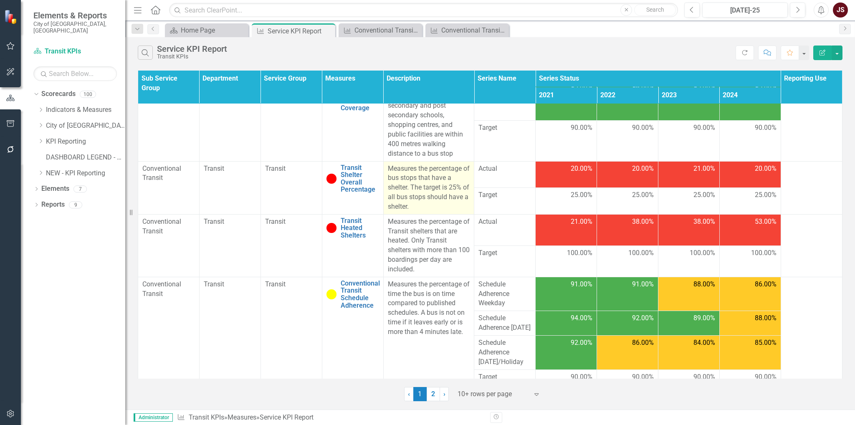
scroll to position [93, 0]
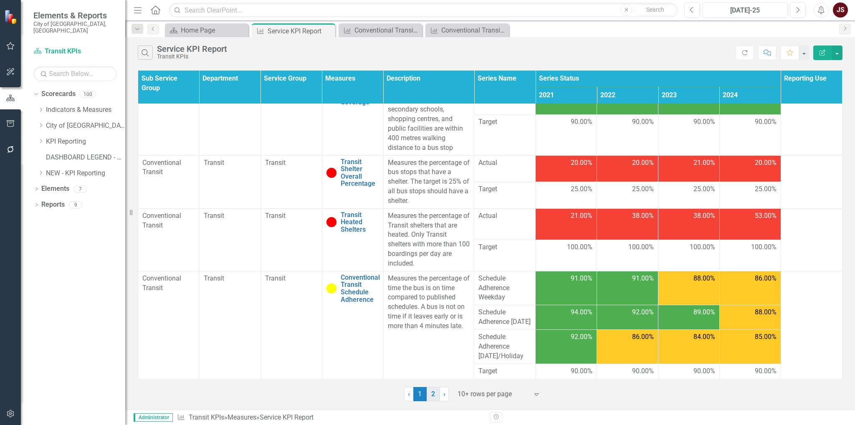
click at [436, 389] on link "2" at bounding box center [433, 394] width 13 height 14
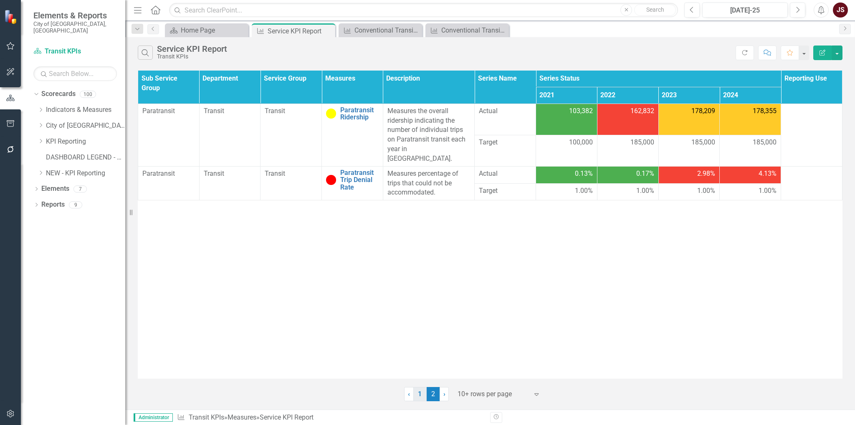
click at [416, 391] on link "1" at bounding box center [419, 394] width 13 height 14
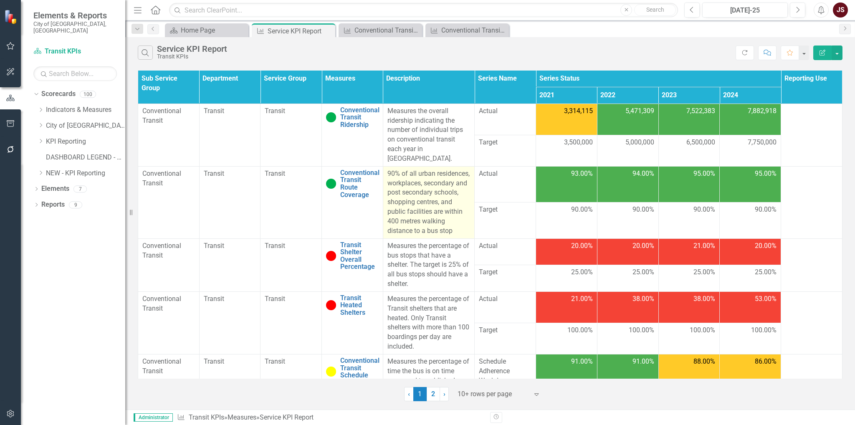
click at [387, 169] on p "90% of all urban residences, workplaces, secondary and post secondary schools, …" at bounding box center [428, 202] width 83 height 67
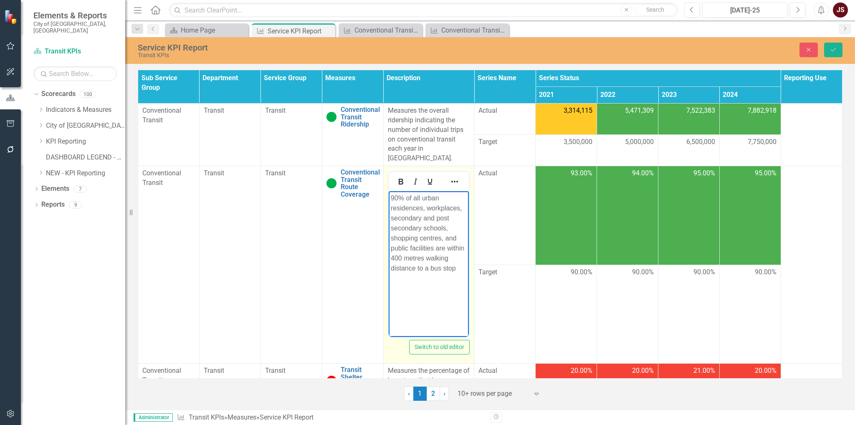
click at [391, 196] on p "90% of all urban residences, workplaces, secondary and post secondary schools, …" at bounding box center [428, 233] width 76 height 80
click at [414, 255] on p "Measures the percentage of all urban residences, workplaces, secondary and post…" at bounding box center [428, 238] width 76 height 90
click at [455, 277] on p "Measures the percentage of all urban residences, workplaces, secondary and post…" at bounding box center [428, 238] width 76 height 90
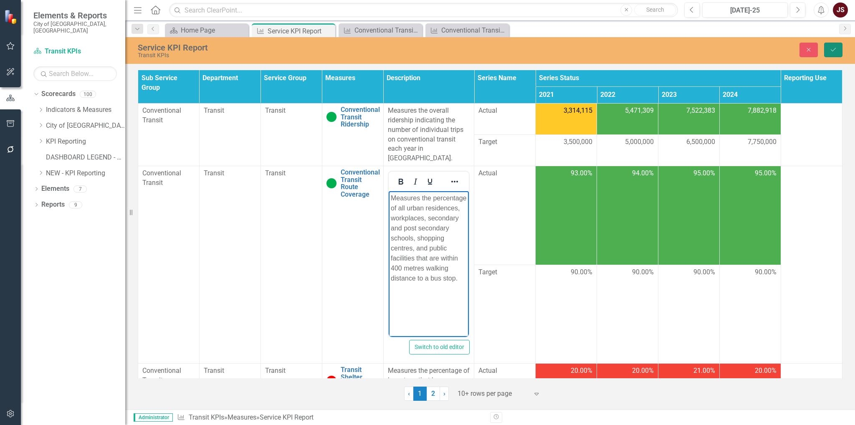
click at [832, 45] on button "Save" at bounding box center [833, 50] width 18 height 15
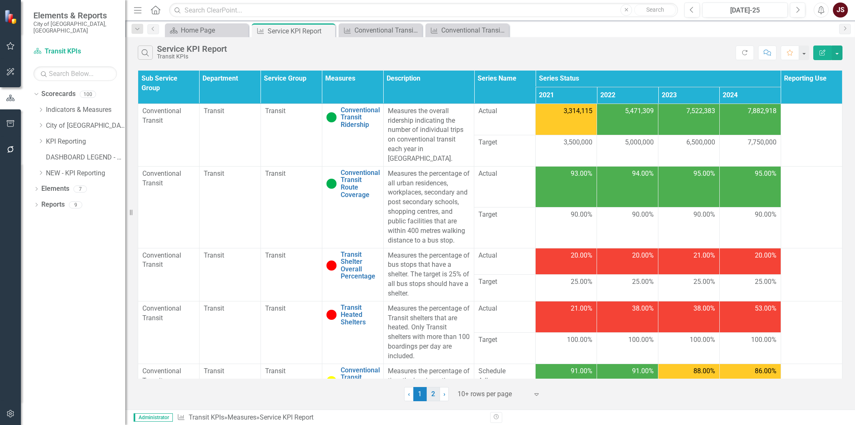
click at [428, 396] on link "2" at bounding box center [433, 394] width 13 height 14
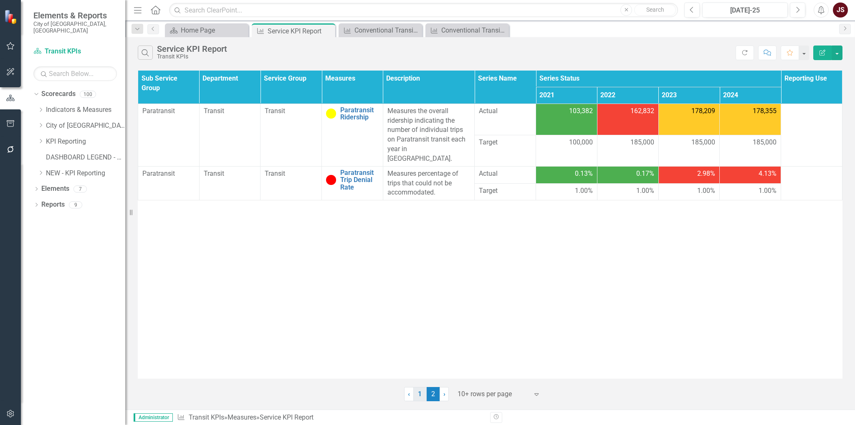
click at [421, 394] on link "1" at bounding box center [419, 394] width 13 height 14
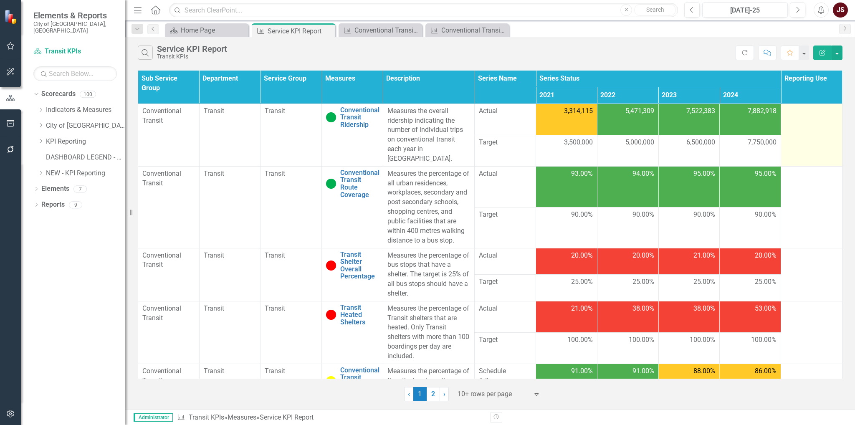
click at [800, 137] on td at bounding box center [811, 135] width 61 height 63
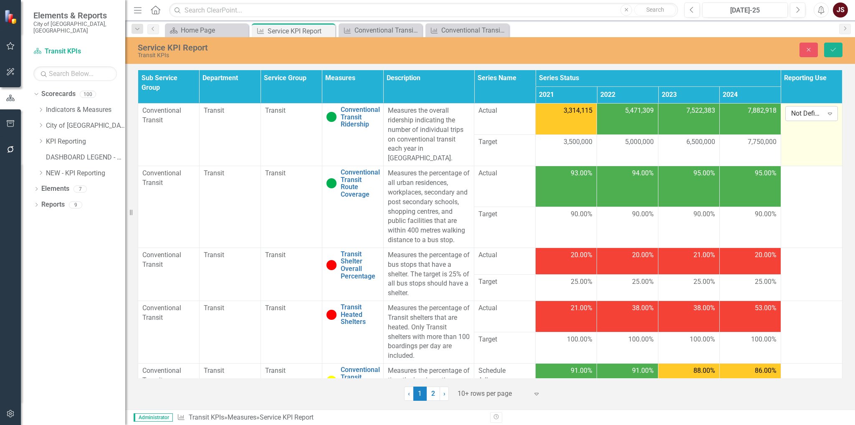
click at [831, 116] on div "Expand" at bounding box center [829, 113] width 15 height 13
click at [810, 144] on div "Public KPI" at bounding box center [814, 142] width 53 height 10
click at [823, 184] on td at bounding box center [810, 207] width 61 height 82
click at [828, 169] on div "Expand" at bounding box center [829, 175] width 15 height 13
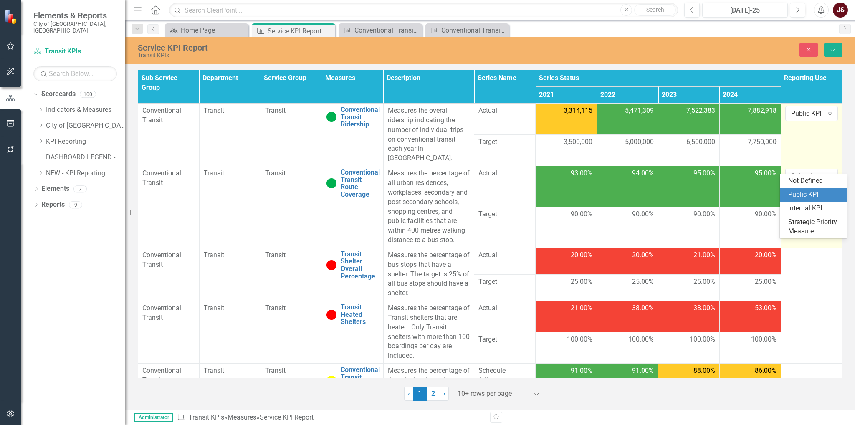
click at [811, 190] on div "Public KPI" at bounding box center [814, 195] width 53 height 10
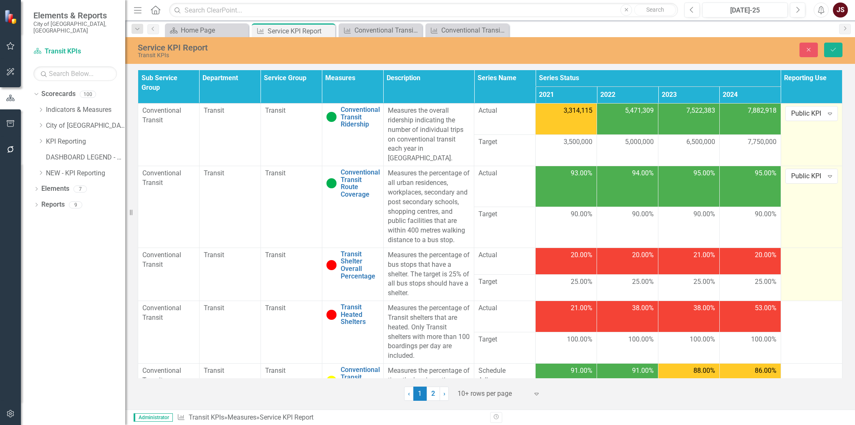
click at [809, 277] on td at bounding box center [810, 273] width 61 height 53
click at [826, 255] on icon "Expand" at bounding box center [829, 258] width 8 height 7
click at [808, 274] on div "Public KPI" at bounding box center [814, 276] width 53 height 10
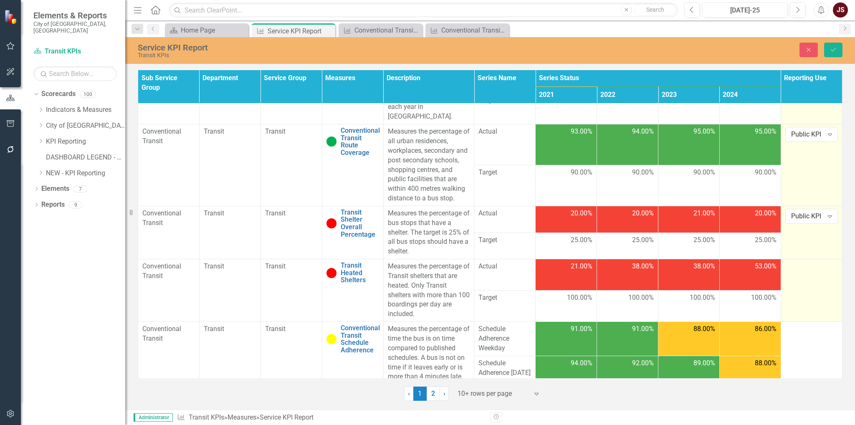
click at [802, 278] on td at bounding box center [810, 290] width 61 height 63
click at [825, 265] on div "Expand" at bounding box center [829, 269] width 15 height 13
click at [806, 285] on div "Public KPI" at bounding box center [814, 288] width 53 height 10
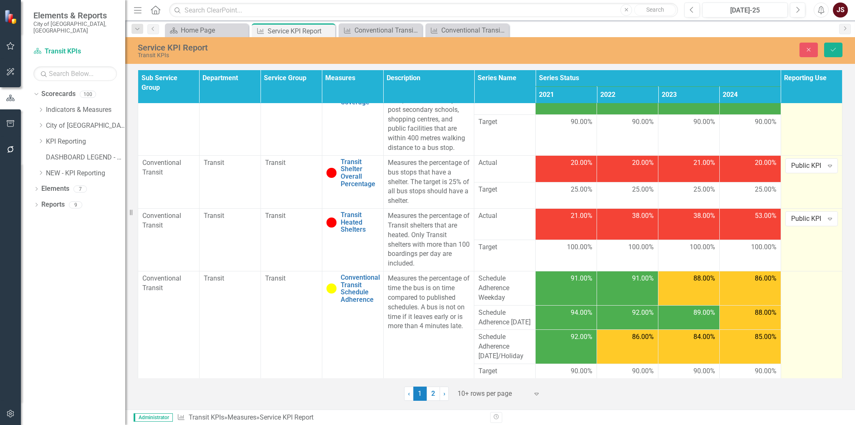
scroll to position [93, 0]
click at [809, 288] on td at bounding box center [810, 325] width 61 height 108
click at [827, 275] on div "Expand" at bounding box center [829, 280] width 15 height 13
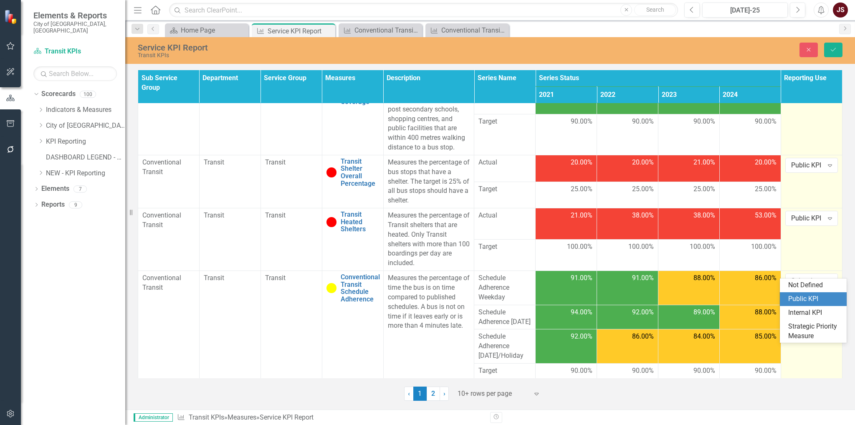
click at [811, 298] on div "Public KPI" at bounding box center [814, 299] width 53 height 10
click at [830, 49] on icon "Save" at bounding box center [833, 50] width 8 height 6
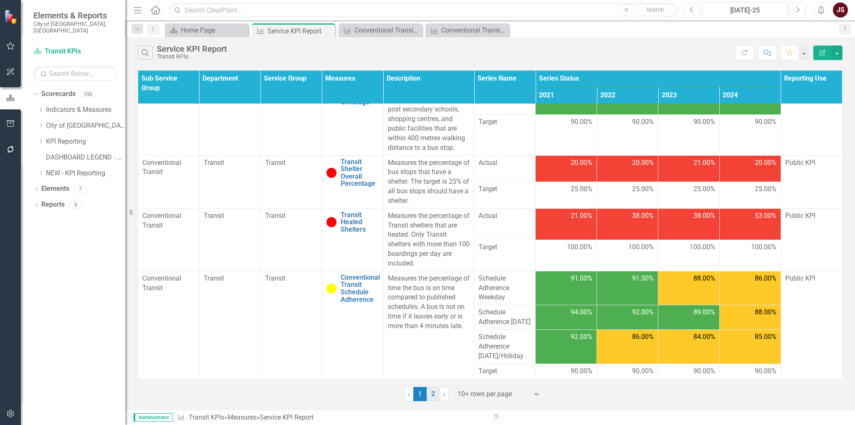
click at [429, 394] on link "2" at bounding box center [433, 394] width 13 height 14
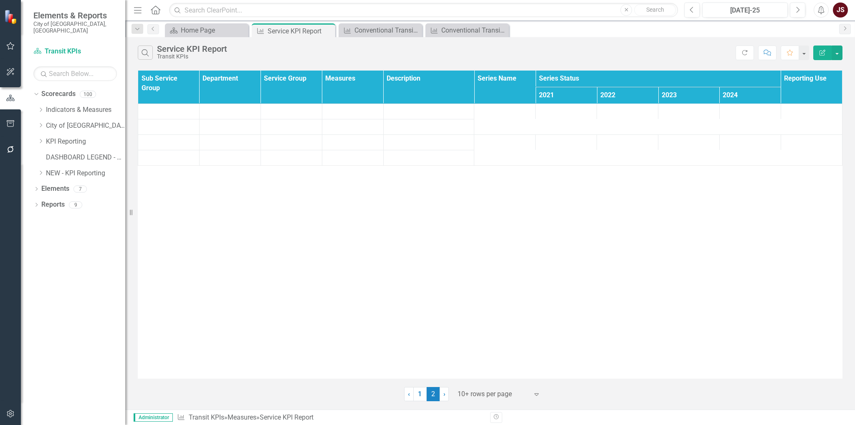
scroll to position [0, 0]
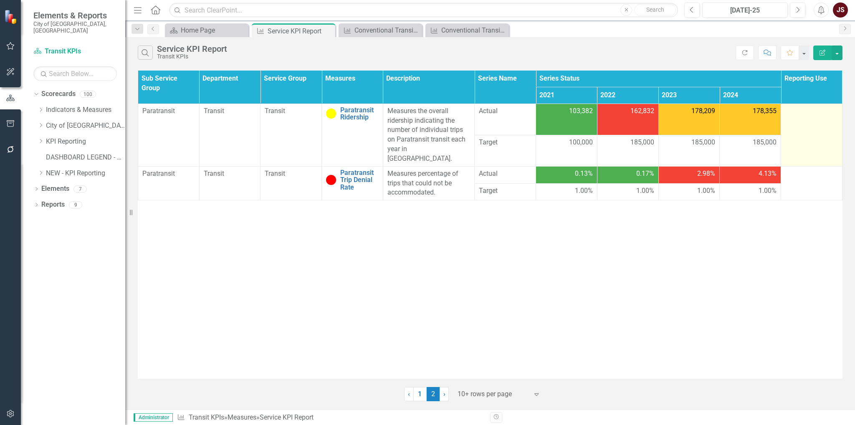
click at [812, 125] on td at bounding box center [811, 135] width 61 height 63
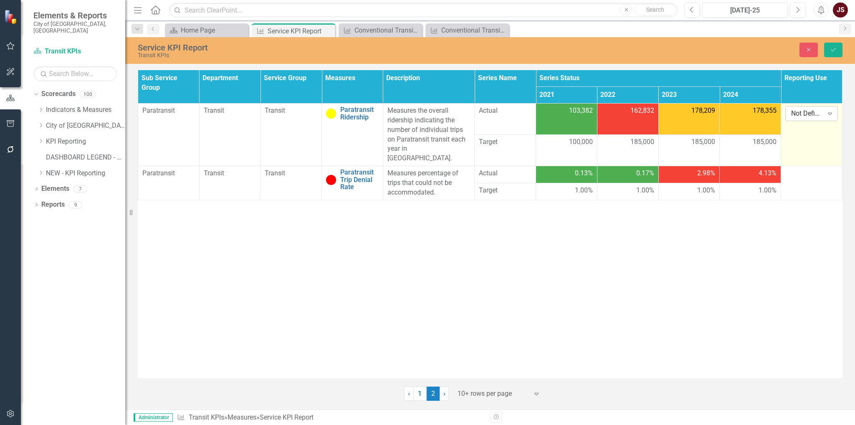
click at [825, 116] on icon "Expand" at bounding box center [829, 113] width 8 height 7
click at [810, 137] on div "Public KPI" at bounding box center [819, 142] width 53 height 10
click at [809, 169] on div at bounding box center [811, 174] width 53 height 10
click at [829, 175] on icon at bounding box center [830, 176] width 4 height 3
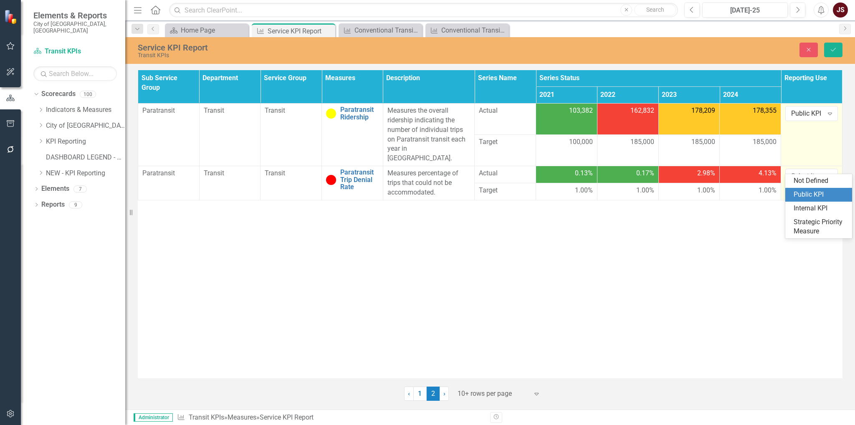
click at [808, 192] on div "Public KPI" at bounding box center [819, 195] width 53 height 10
click at [835, 50] on icon "Save" at bounding box center [833, 50] width 8 height 6
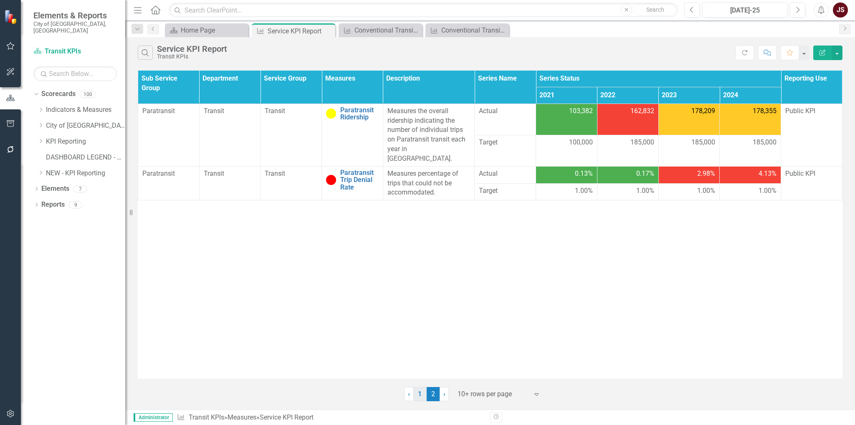
click at [424, 389] on link "1" at bounding box center [419, 394] width 13 height 14
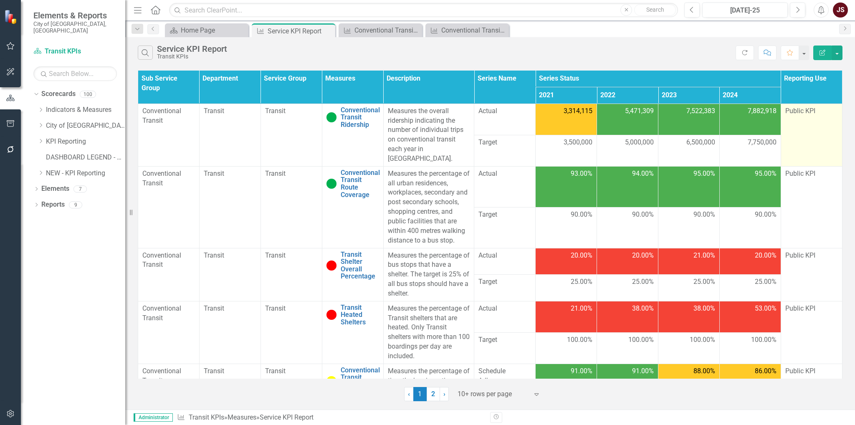
click at [806, 130] on td "Public KPI" at bounding box center [810, 135] width 61 height 63
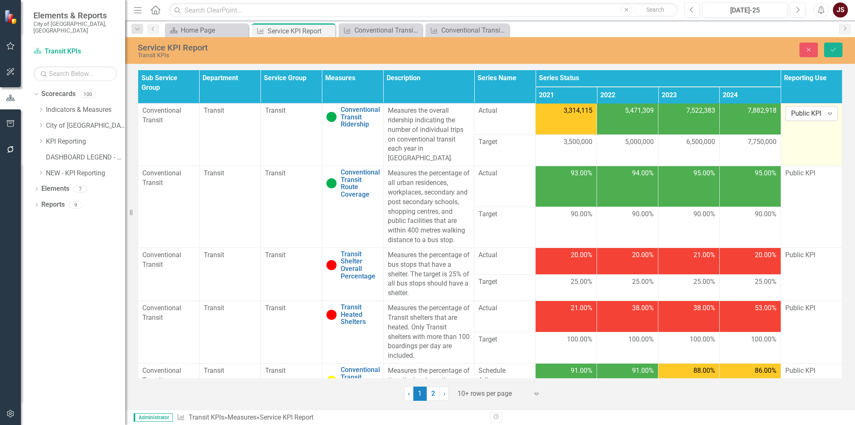
click at [829, 117] on div "Expand" at bounding box center [829, 113] width 15 height 13
click at [815, 51] on button "Close" at bounding box center [808, 50] width 18 height 15
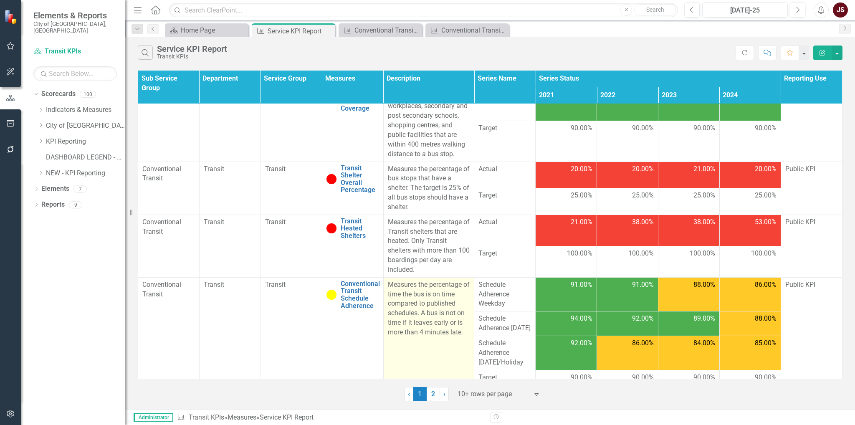
scroll to position [93, 0]
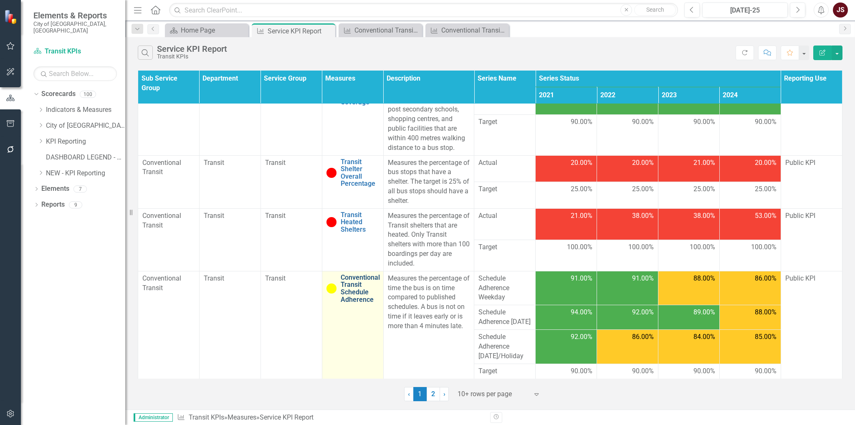
click at [352, 274] on link "Conventional Transit Schedule Adherence" at bounding box center [360, 288] width 39 height 29
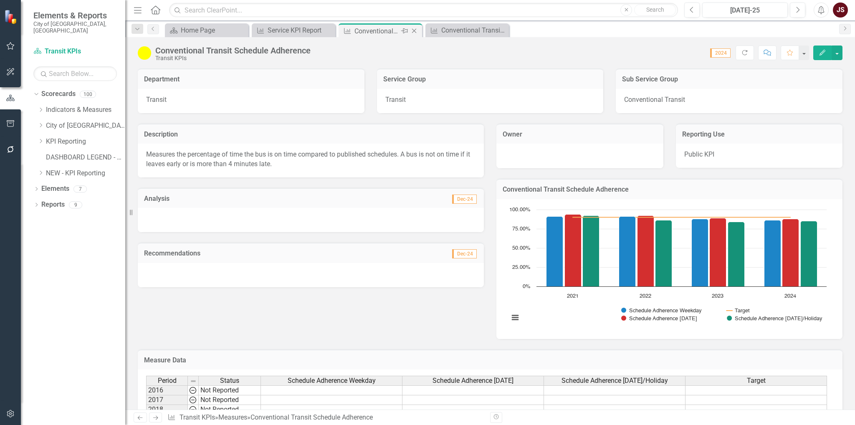
click at [413, 28] on icon "Close" at bounding box center [414, 31] width 8 height 7
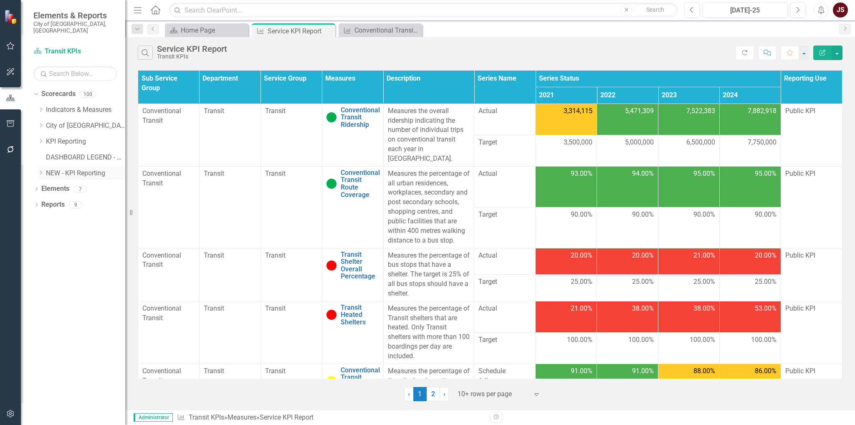
click at [41, 170] on icon "Dropdown" at bounding box center [41, 172] width 6 height 5
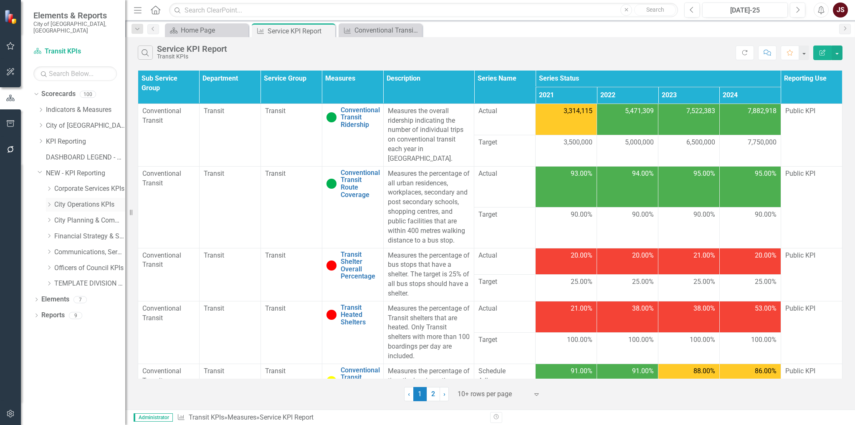
click at [49, 202] on icon "Dropdown" at bounding box center [49, 204] width 6 height 5
click at [88, 247] on link "Waste, Water & Environment KPIs" at bounding box center [94, 252] width 63 height 10
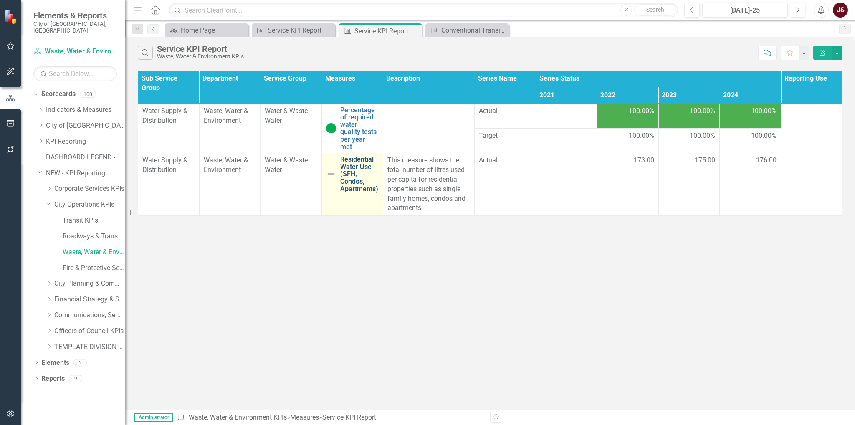
click at [356, 156] on link "Residential Water Use (SFH, Condos, Apartments)" at bounding box center [359, 174] width 38 height 37
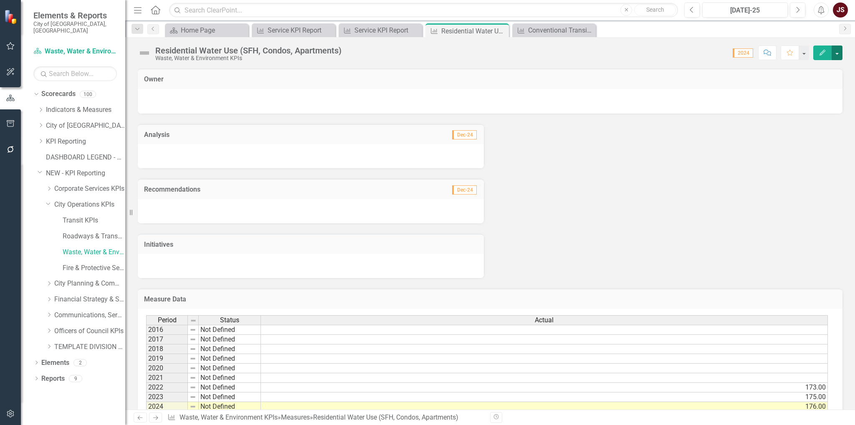
click at [837, 54] on button "button" at bounding box center [836, 52] width 11 height 15
click at [815, 68] on link "Edit Edit Measure" at bounding box center [800, 67] width 81 height 15
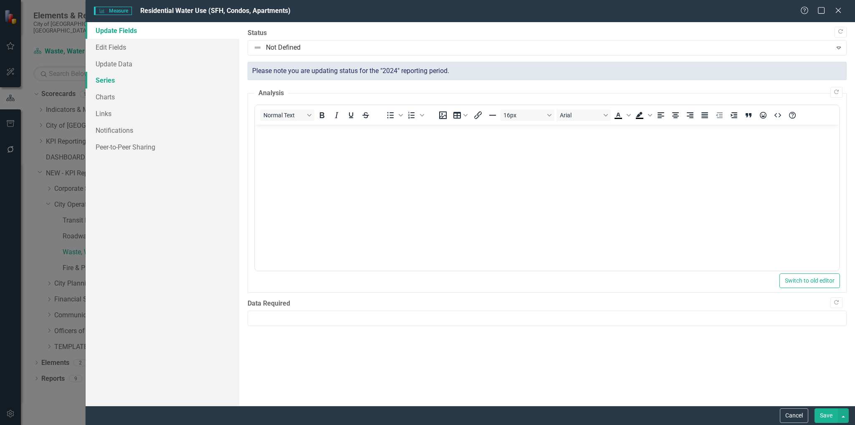
click at [102, 84] on link "Series" at bounding box center [163, 80] width 154 height 17
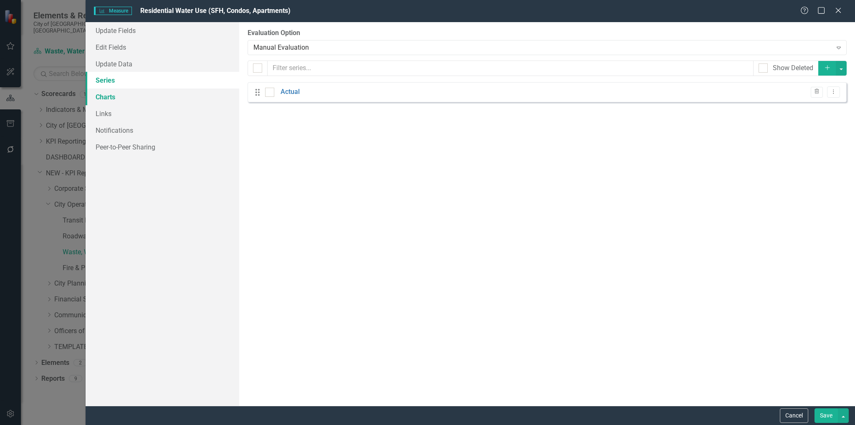
click at [115, 92] on link "Charts" at bounding box center [163, 96] width 154 height 17
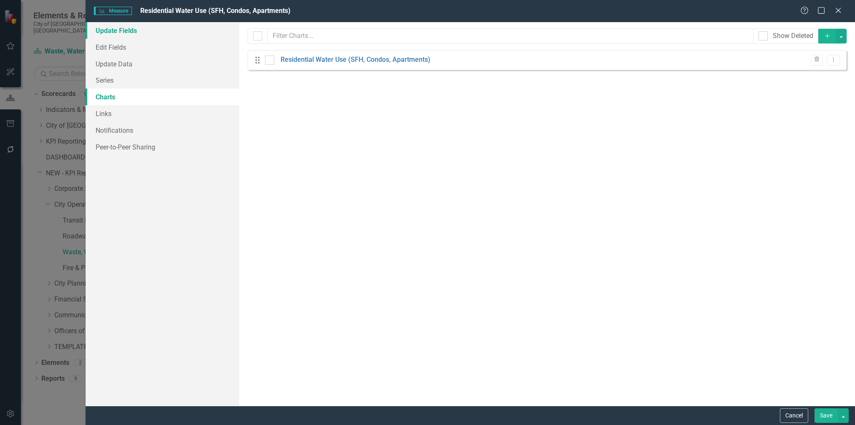
click at [125, 32] on link "Update Fields" at bounding box center [163, 30] width 154 height 17
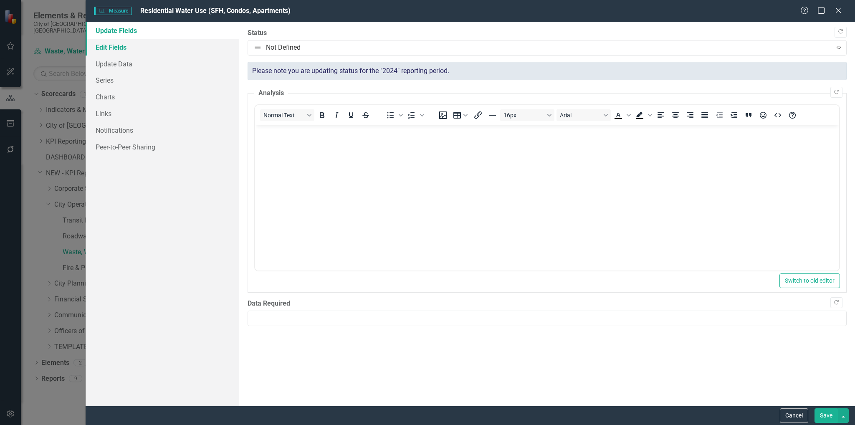
click at [116, 49] on link "Edit Fields" at bounding box center [163, 47] width 154 height 17
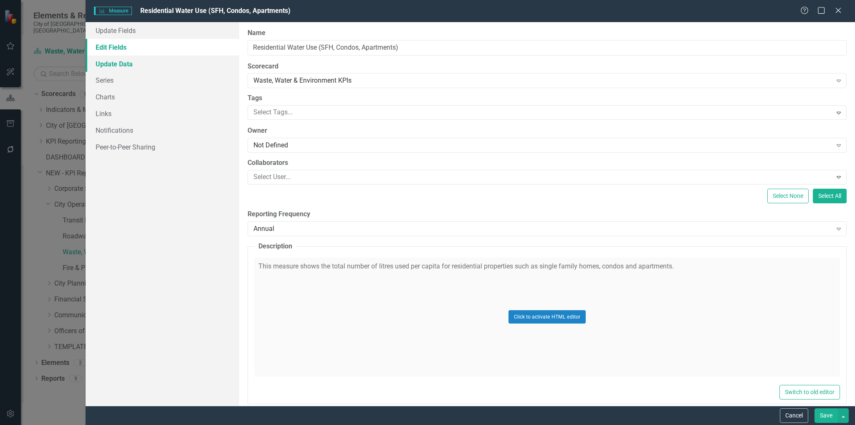
click at [117, 62] on link "Update Data" at bounding box center [163, 64] width 154 height 17
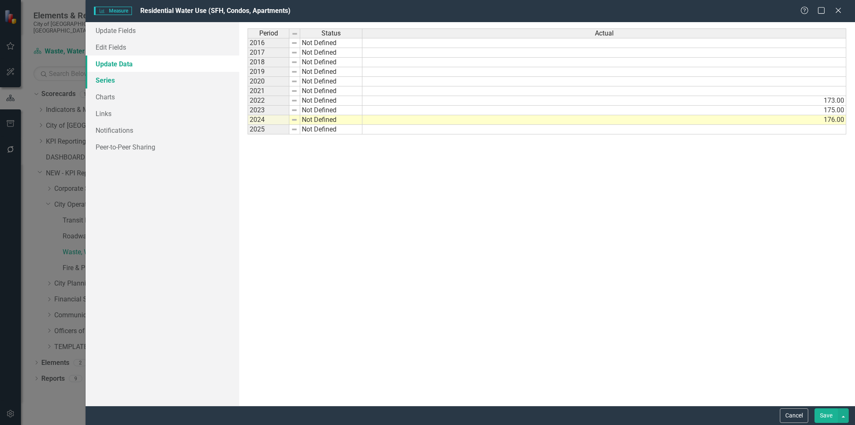
click at [106, 79] on link "Series" at bounding box center [163, 80] width 154 height 17
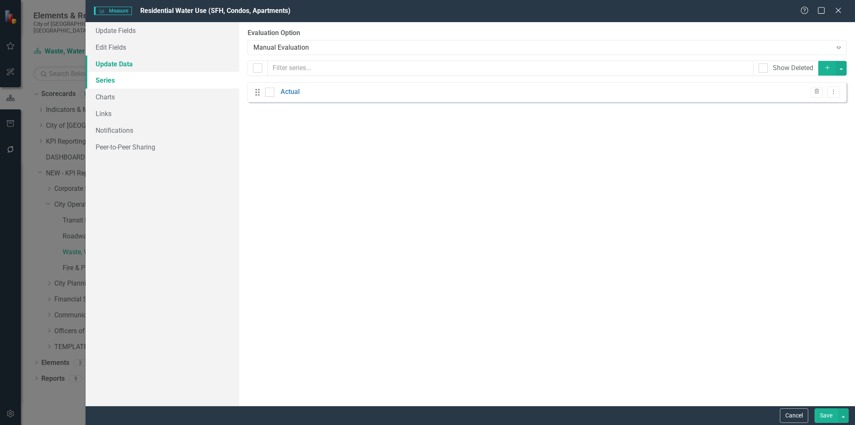
click at [115, 64] on link "Update Data" at bounding box center [163, 64] width 154 height 17
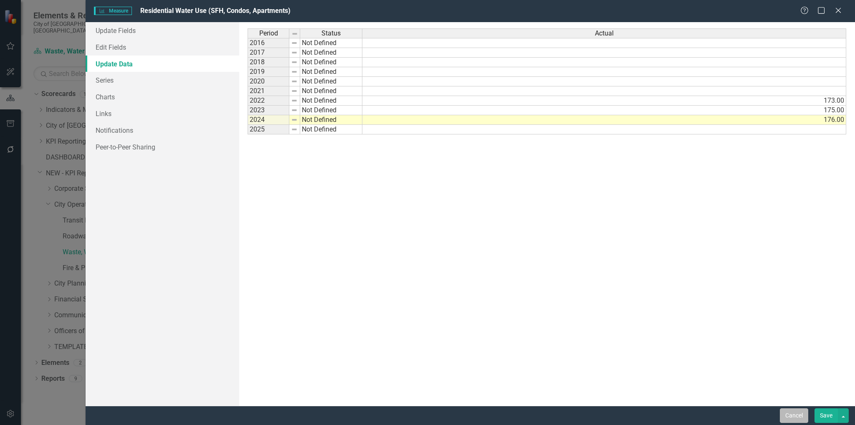
click at [793, 415] on button "Cancel" at bounding box center [794, 415] width 28 height 15
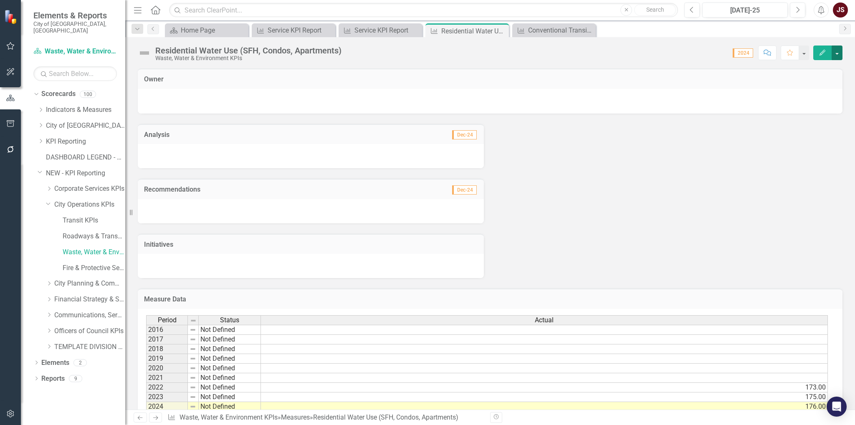
click at [839, 56] on button "button" at bounding box center [836, 52] width 11 height 15
click at [793, 84] on link "Edit Report Edit Layout" at bounding box center [800, 83] width 81 height 15
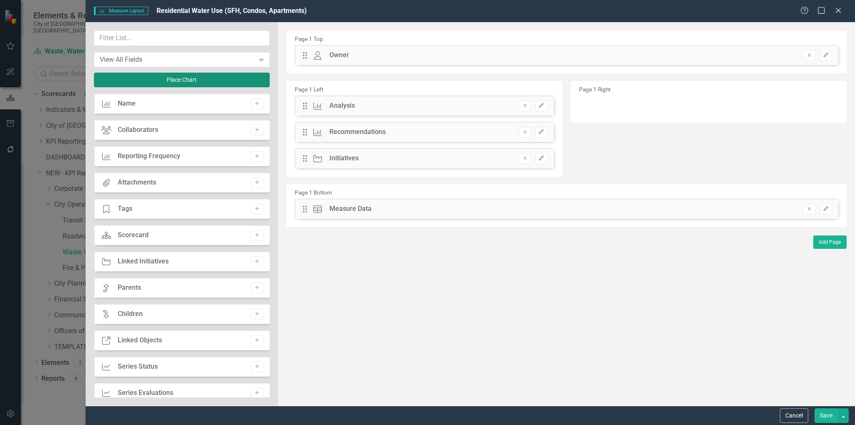
drag, startPoint x: 205, startPoint y: 79, endPoint x: 682, endPoint y: 151, distance: 482.1
click at [682, 151] on div "View All Fields Expand Place Chart Measure Name Add Collaborators Collaborators…" at bounding box center [470, 214] width 769 height 384
click at [180, 77] on button "Place Chart" at bounding box center [182, 80] width 176 height 15
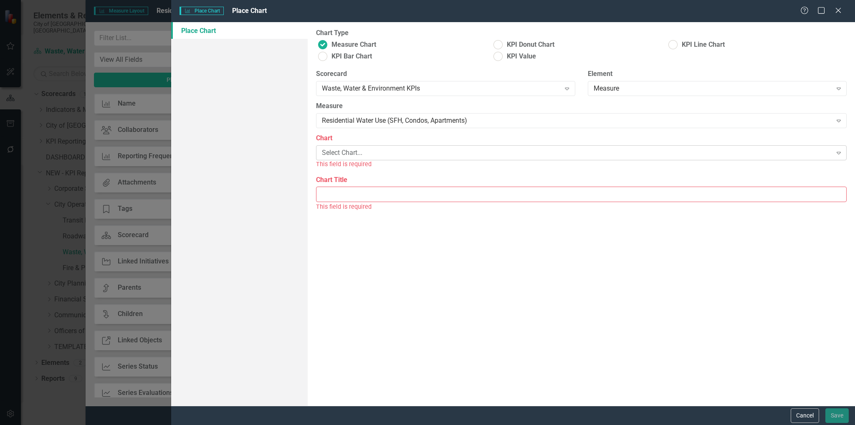
click at [394, 156] on div "Select Chart..." at bounding box center [577, 153] width 510 height 10
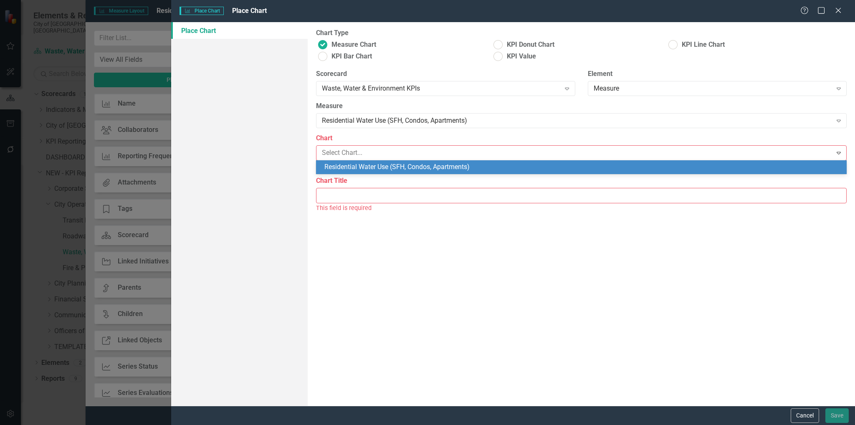
click at [389, 164] on div "Residential Water Use (SFH, Condos, Apartments)" at bounding box center [582, 167] width 517 height 10
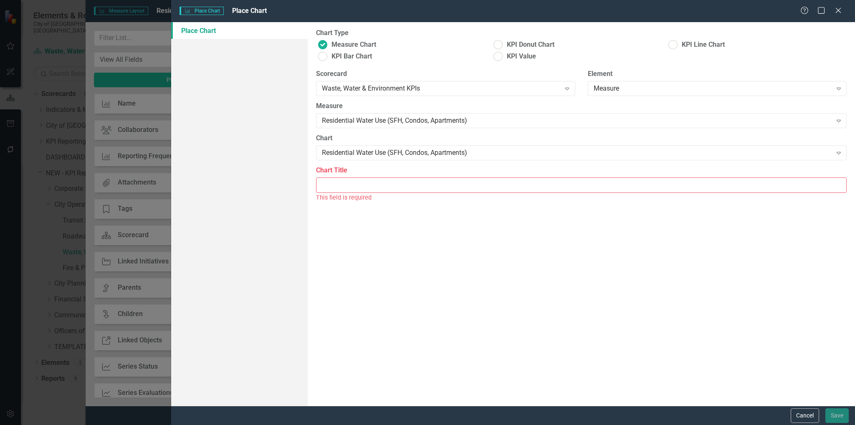
click at [388, 180] on input "Chart Title" at bounding box center [581, 184] width 530 height 15
type input "Residential Water Use"
click at [833, 409] on button "Save" at bounding box center [836, 415] width 23 height 15
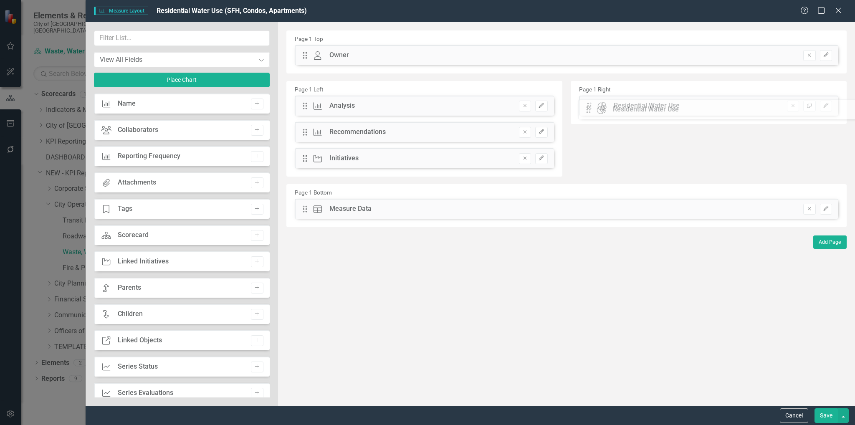
drag, startPoint x: 304, startPoint y: 54, endPoint x: 594, endPoint y: 108, distance: 294.7
click at [825, 414] on button "Save" at bounding box center [825, 415] width 23 height 15
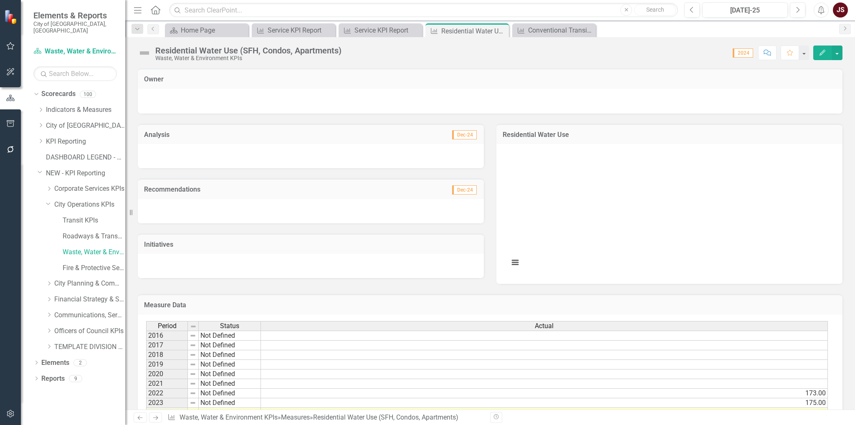
click at [550, 133] on h3 "Residential Water Use" at bounding box center [668, 135] width 333 height 8
click at [840, 53] on button "button" at bounding box center [836, 52] width 11 height 15
click at [807, 81] on link "Edit Report Edit Layout" at bounding box center [800, 83] width 81 height 15
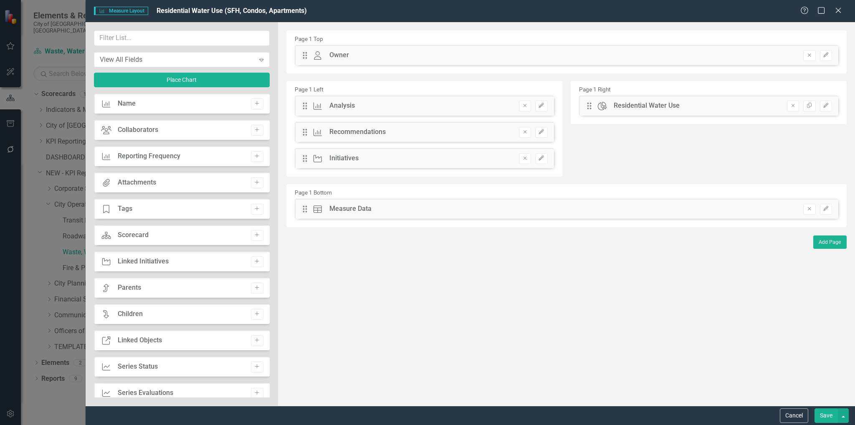
click at [634, 107] on div "Residential Water Use" at bounding box center [646, 106] width 66 height 10
click at [824, 107] on icon "button" at bounding box center [825, 105] width 5 height 5
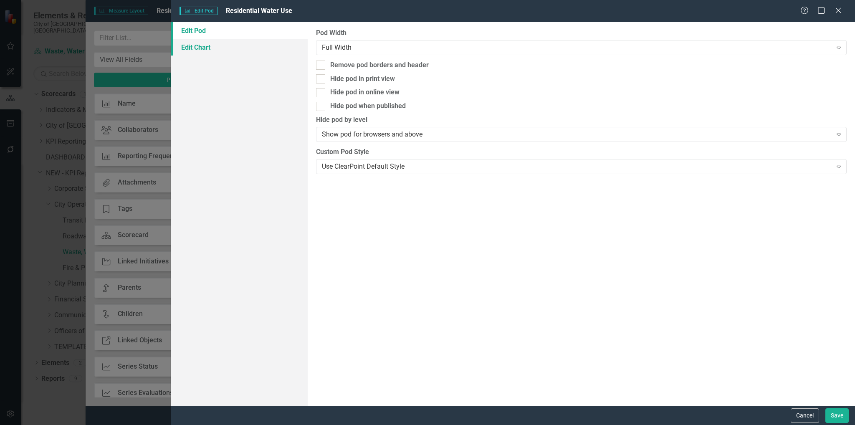
click at [227, 50] on link "Edit Chart" at bounding box center [239, 47] width 137 height 17
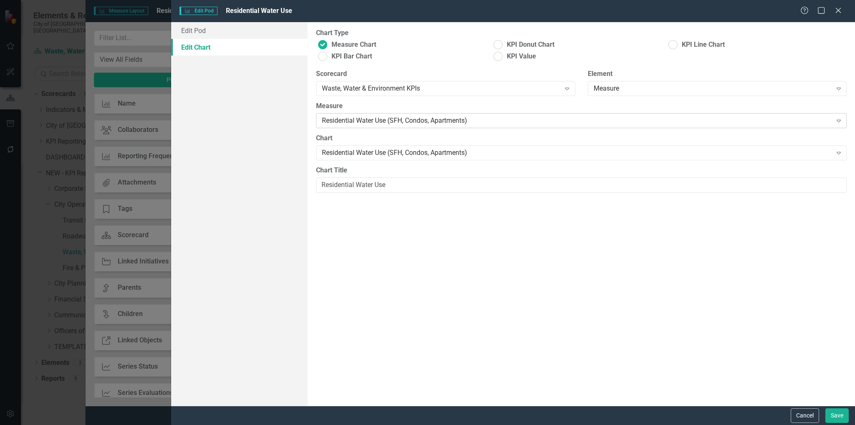
click at [461, 125] on div "Residential Water Use (SFH, Condos, Apartments)" at bounding box center [577, 121] width 510 height 10
click at [621, 89] on div "Measure" at bounding box center [712, 89] width 238 height 10
click at [529, 92] on div "Waste, Water & Environment KPIs" at bounding box center [441, 89] width 238 height 10
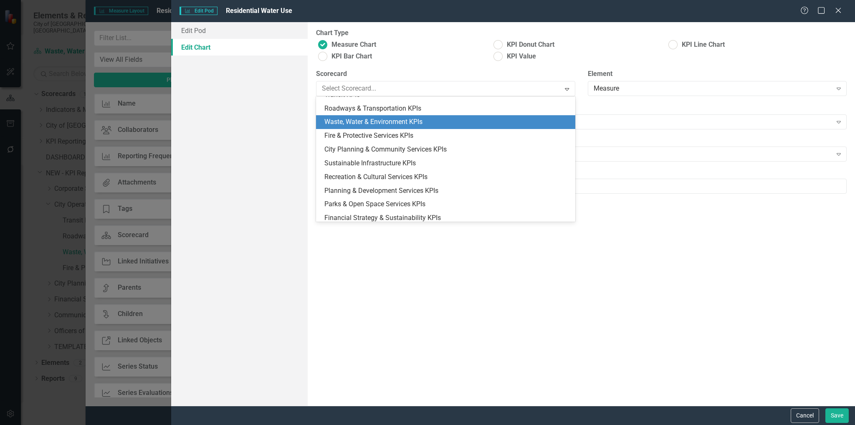
scroll to position [1083, 0]
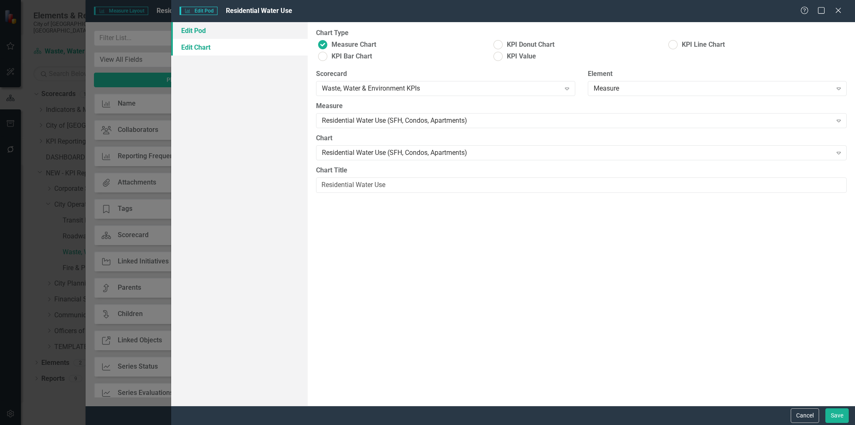
click at [192, 30] on link "Edit Pod" at bounding box center [239, 30] width 137 height 17
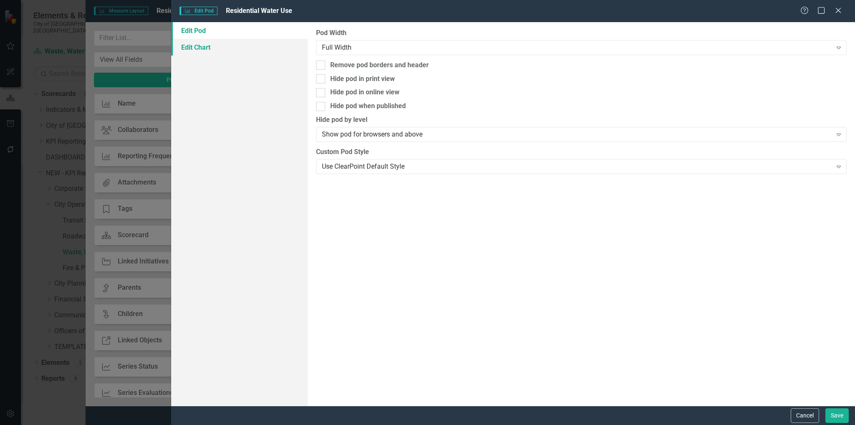
click at [195, 40] on link "Edit Chart" at bounding box center [239, 47] width 137 height 17
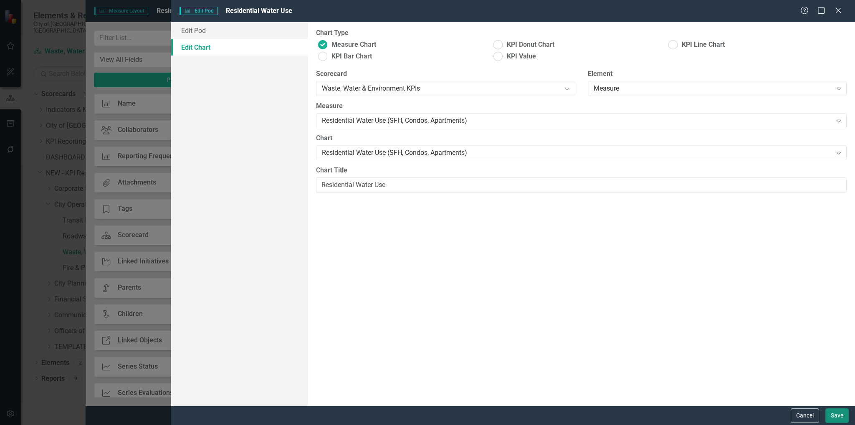
click at [833, 417] on button "Save" at bounding box center [836, 415] width 23 height 15
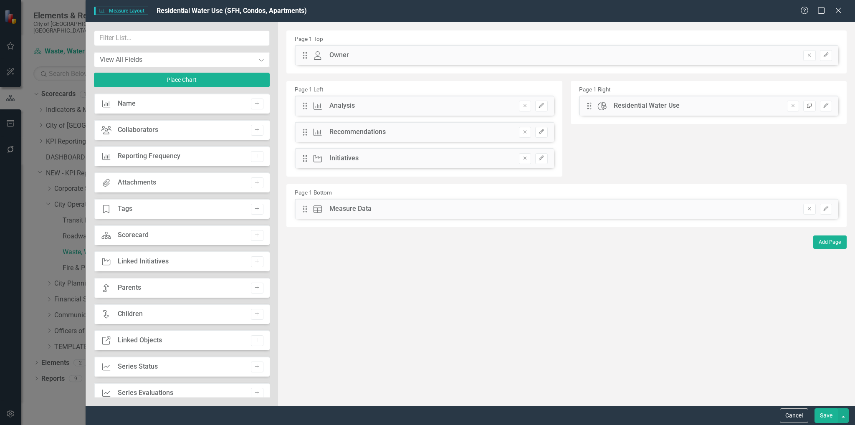
click at [812, 108] on icon "Copy" at bounding box center [809, 105] width 6 height 5
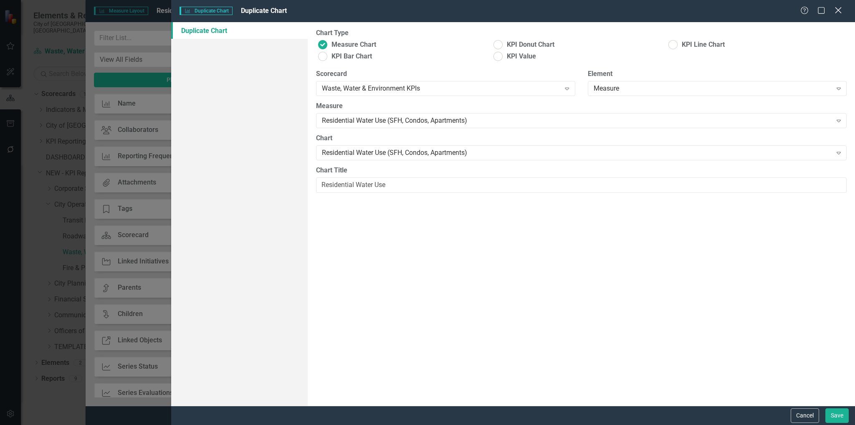
click at [841, 9] on icon "Close" at bounding box center [838, 10] width 10 height 8
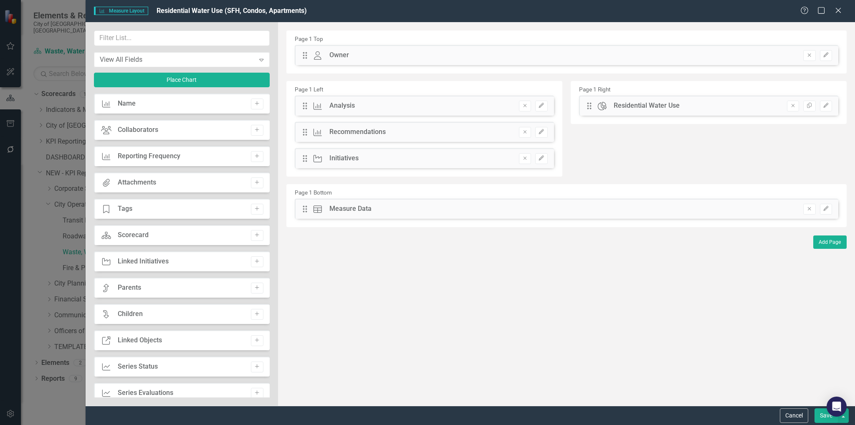
click at [828, 420] on button "Save" at bounding box center [825, 415] width 23 height 15
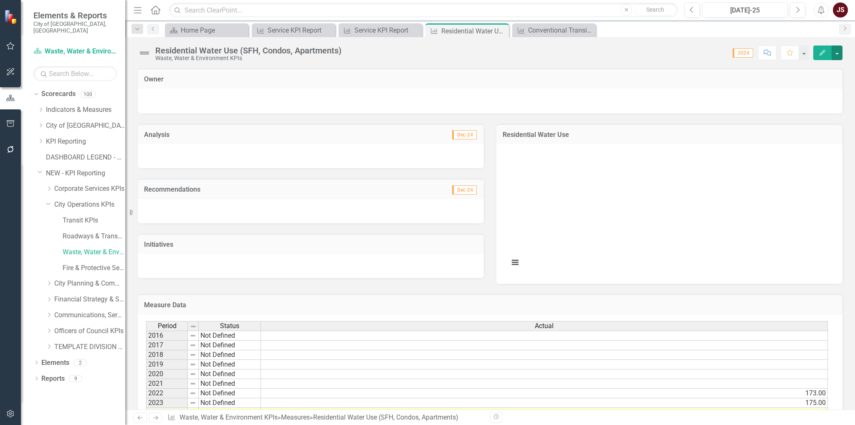
click at [640, 188] on rect "Interactive chart" at bounding box center [668, 212] width 326 height 125
click at [501, 29] on icon "Close" at bounding box center [501, 31] width 8 height 7
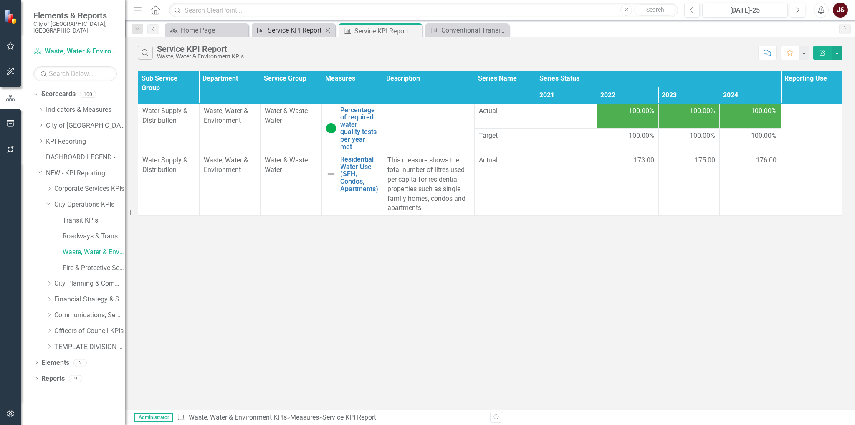
click at [303, 30] on div "Service KPI Report" at bounding box center [295, 30] width 55 height 10
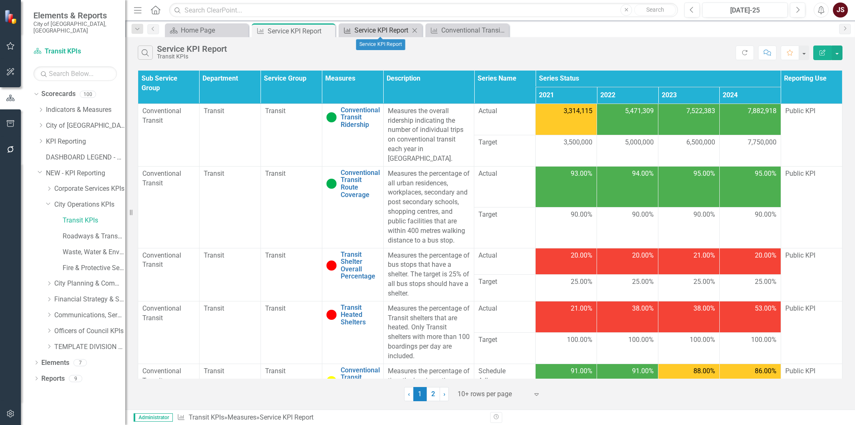
click at [385, 31] on div "Service KPI Report" at bounding box center [381, 30] width 55 height 10
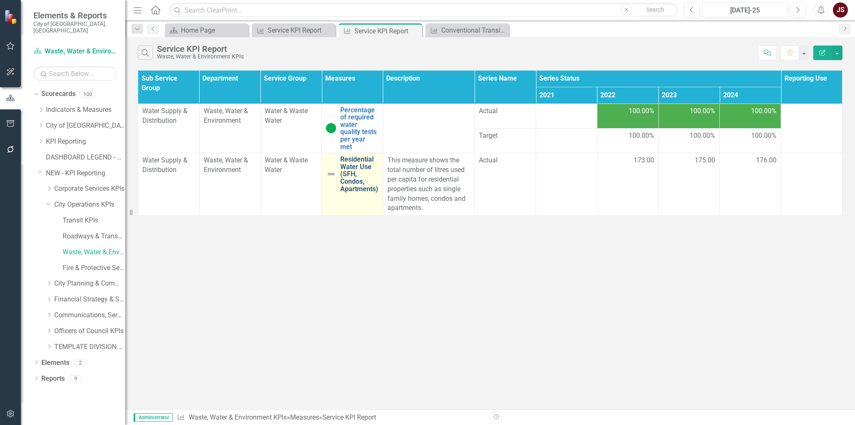
click at [356, 161] on link "Residential Water Use (SFH, Condos, Apartments)" at bounding box center [359, 174] width 38 height 37
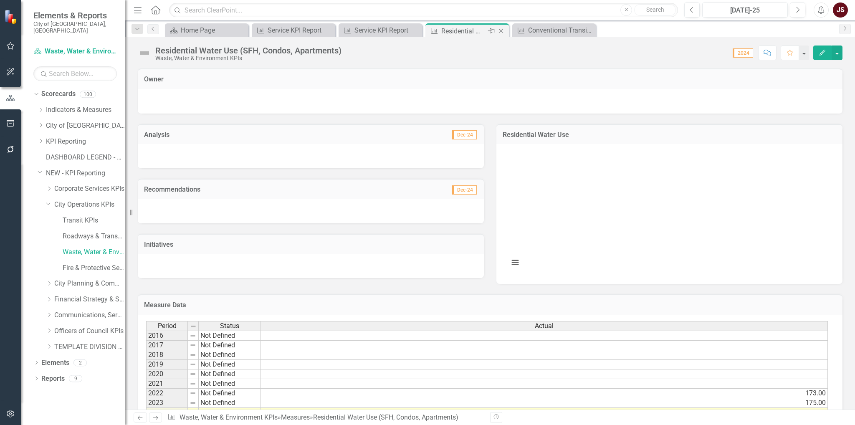
click at [502, 30] on icon "Close" at bounding box center [501, 31] width 8 height 7
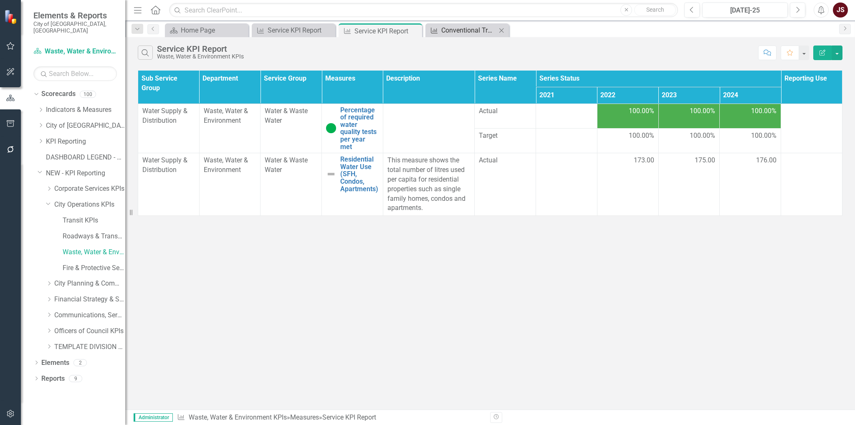
click at [477, 33] on div "Conventional Transit Ridership" at bounding box center [468, 30] width 55 height 10
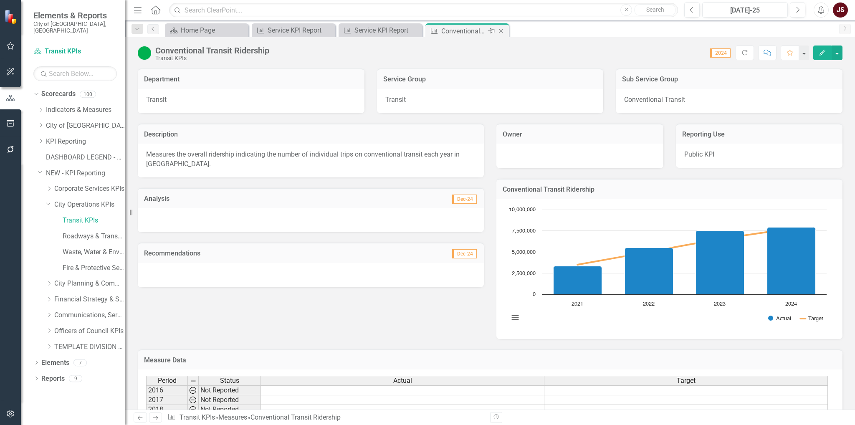
click at [501, 29] on icon "Close" at bounding box center [501, 31] width 8 height 7
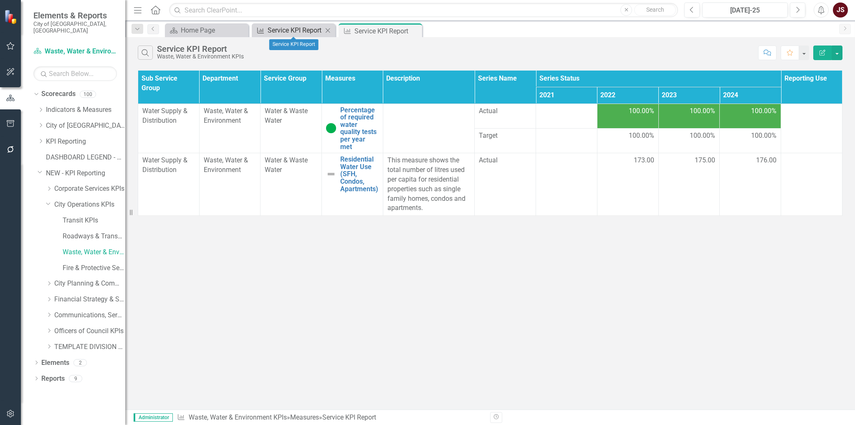
click at [310, 30] on div "Service KPI Report" at bounding box center [295, 30] width 55 height 10
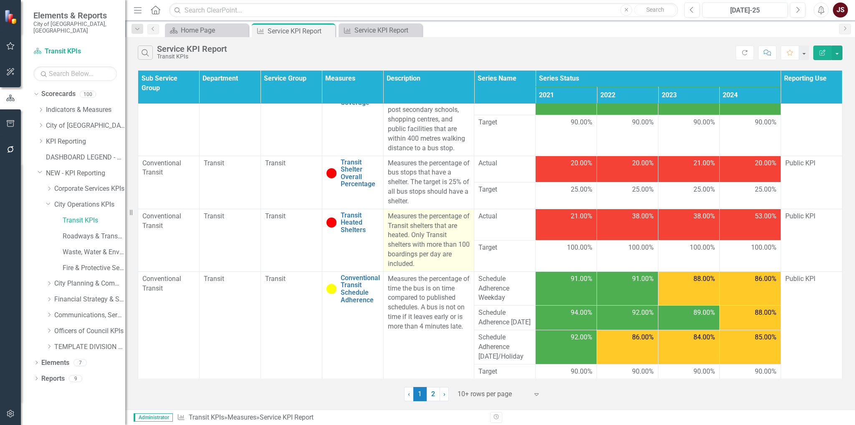
scroll to position [93, 0]
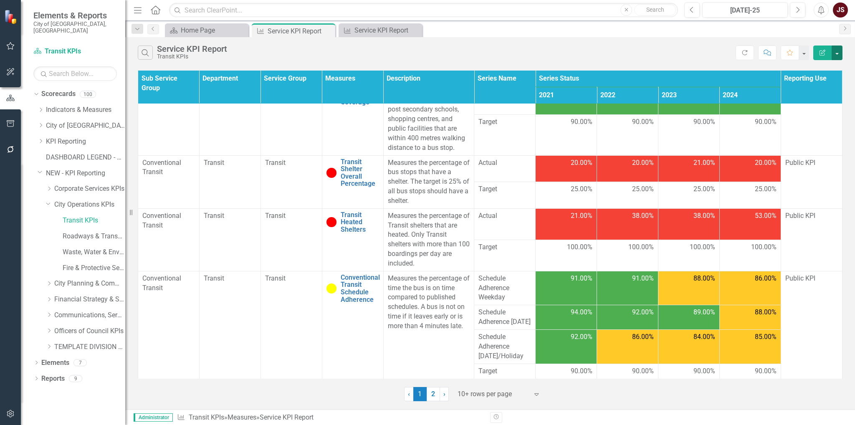
click at [836, 52] on button "button" at bounding box center [836, 52] width 11 height 15
click at [541, 42] on div "Search Service KPI Report Transit KPIs Refresh Comment Favorite Edit Report" at bounding box center [490, 50] width 730 height 27
click at [360, 30] on div "Service KPI Report" at bounding box center [381, 30] width 55 height 10
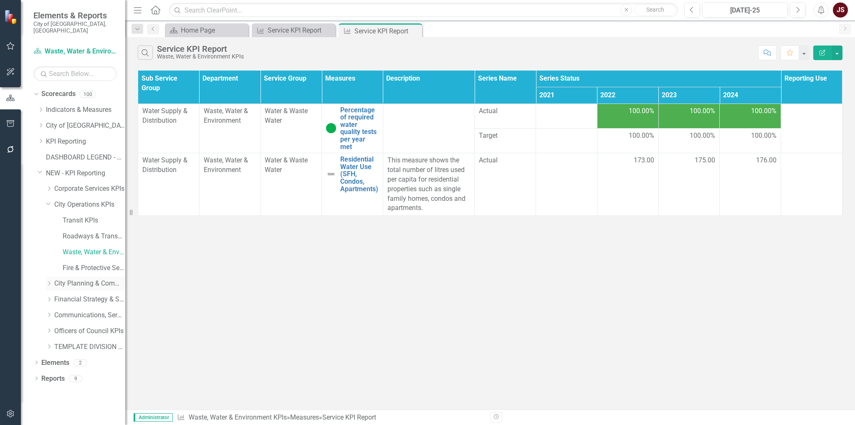
click at [47, 280] on div "Dropdown" at bounding box center [49, 283] width 6 height 7
click at [47, 279] on icon "Dropdown" at bounding box center [48, 282] width 5 height 6
click at [51, 186] on icon "Dropdown" at bounding box center [49, 188] width 6 height 5
click at [51, 184] on div "Dropdown" at bounding box center [47, 187] width 7 height 6
click at [51, 186] on icon "Dropdown" at bounding box center [49, 188] width 6 height 5
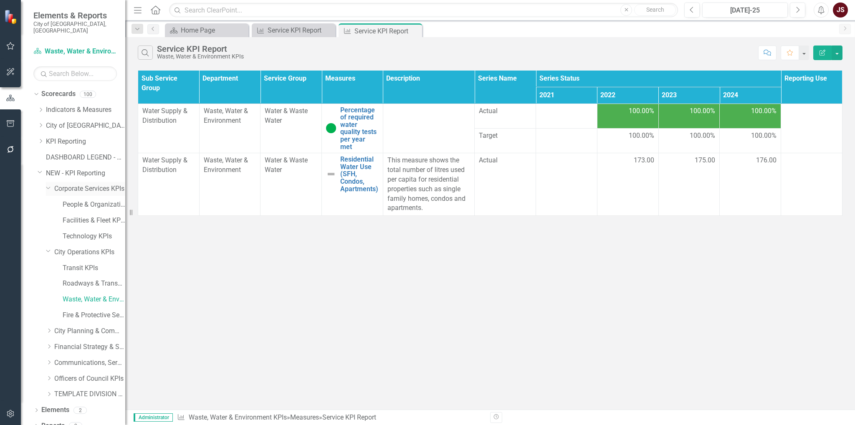
click at [51, 184] on div "Dropdown" at bounding box center [47, 187] width 7 height 6
click at [39, 139] on icon "Dropdown" at bounding box center [41, 141] width 6 height 5
click at [65, 216] on link "Technology KPIs" at bounding box center [89, 221] width 71 height 10
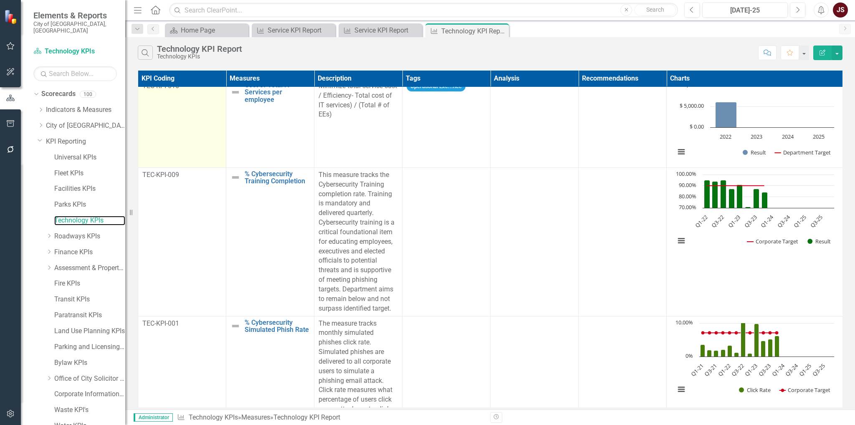
scroll to position [363, 0]
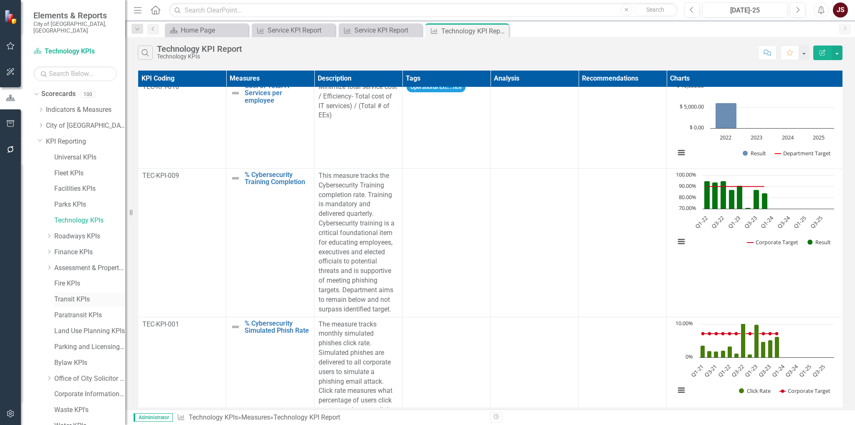
click at [66, 295] on link "Transit KPIs" at bounding box center [89, 300] width 71 height 10
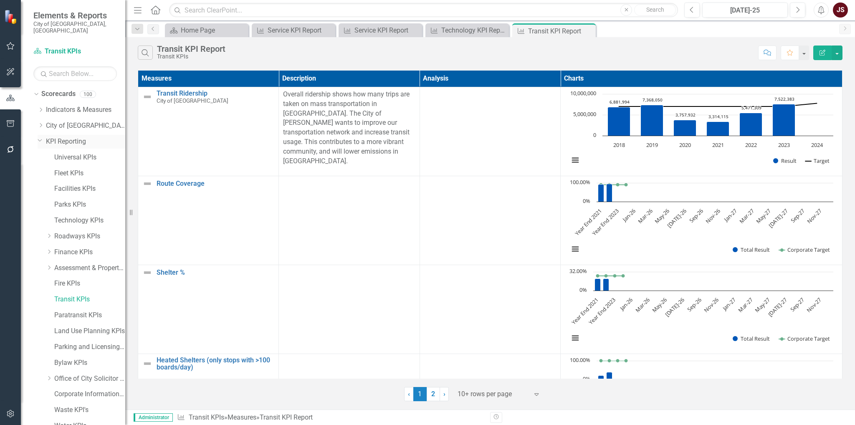
click at [37, 133] on div "Dropdown Scorecards 100 Dropdown Indicators & Measures Economic Prosperity Envi…" at bounding box center [79, 363] width 92 height 553
click at [39, 137] on icon "Dropdown" at bounding box center [40, 140] width 5 height 6
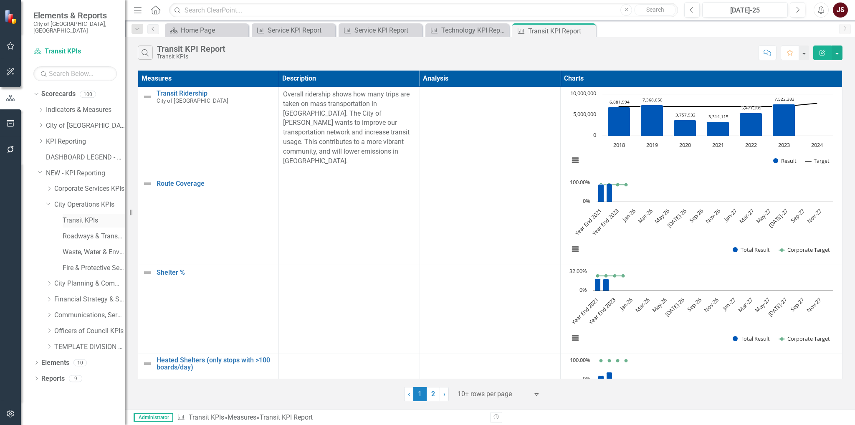
click at [80, 216] on link "Transit KPIs" at bounding box center [94, 221] width 63 height 10
